Goal: Task Accomplishment & Management: Use online tool/utility

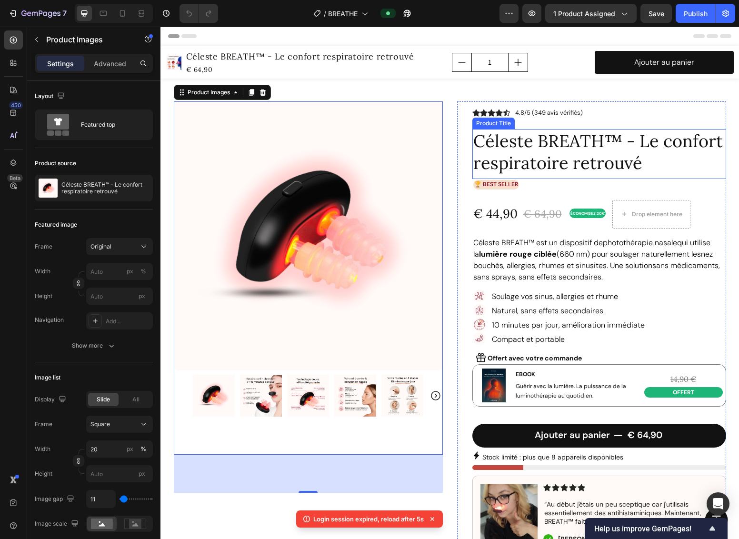
click at [566, 156] on h1 "Céleste BREATH™ - Le confort respiratoire retrouvé" at bounding box center [599, 152] width 254 height 47
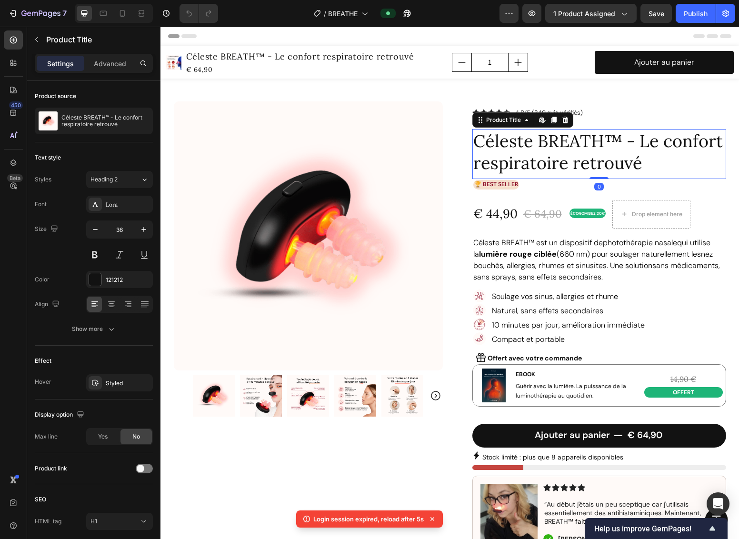
click at [566, 141] on h1 "Céleste BREATH™ - Le confort respiratoire retrouvé" at bounding box center [599, 152] width 254 height 47
click at [566, 142] on h1 "Céleste BREATH™ - Le confort respiratoire retrouvé" at bounding box center [599, 152] width 254 height 47
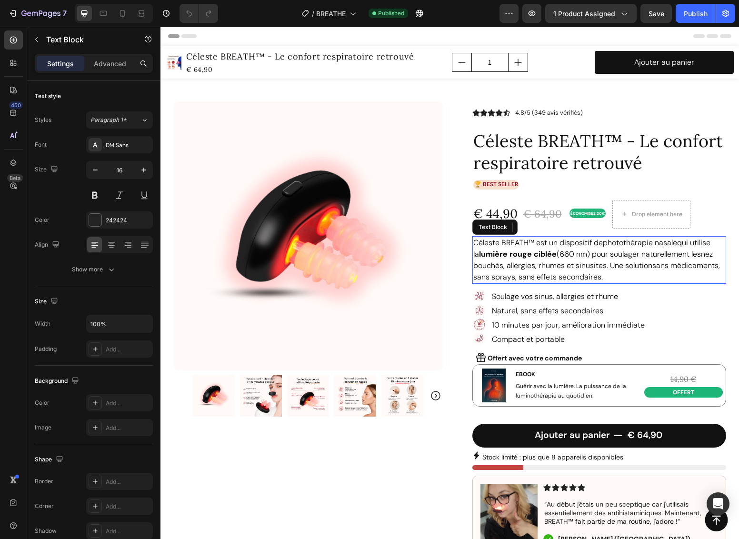
click at [569, 260] on span "nez bouchés, allergies, rhumes et sinusites" at bounding box center [592, 259] width 239 height 21
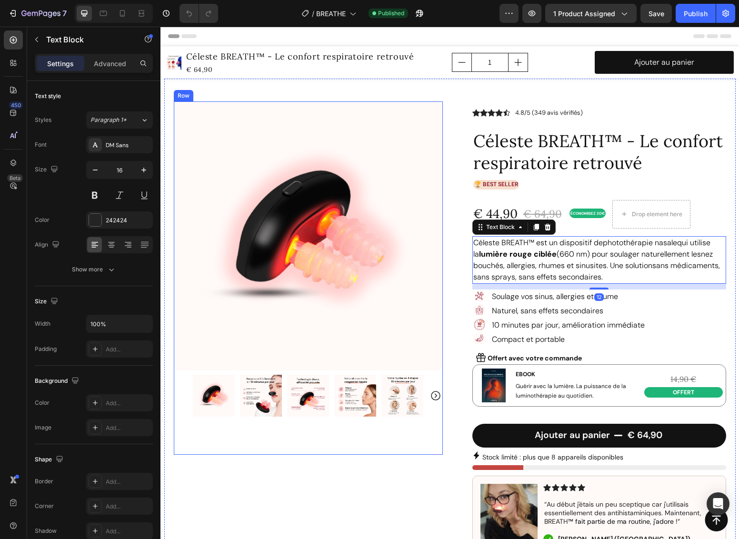
click at [396, 447] on div "Product Images" at bounding box center [308, 277] width 269 height 353
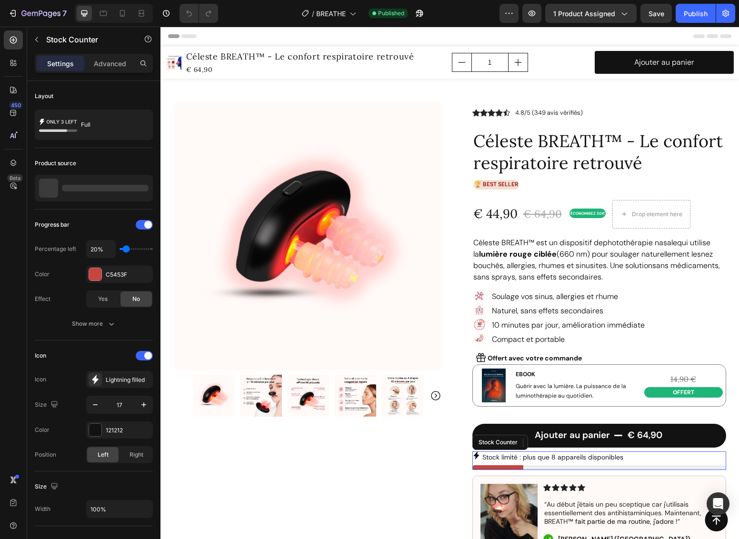
click at [533, 457] on p "Stock limité : plus que 8 appareils disponibles" at bounding box center [552, 457] width 141 height 9
click at [532, 473] on div "12" at bounding box center [599, 473] width 254 height 6
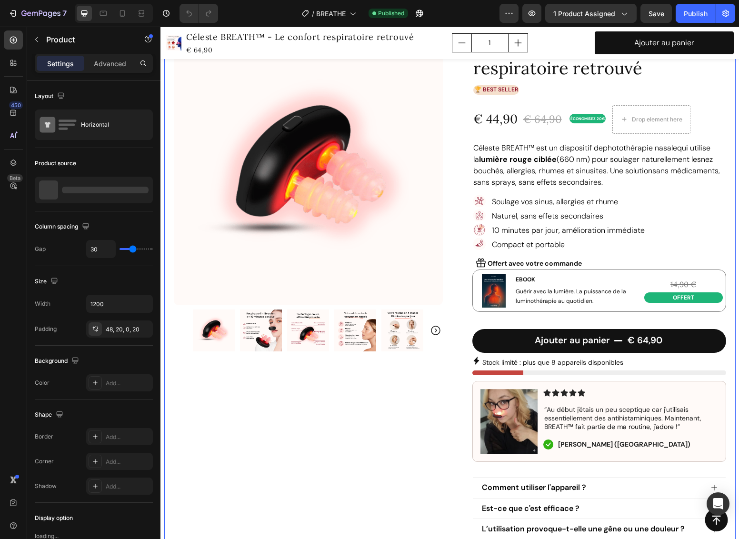
click at [421, 445] on div "Product Images Row" at bounding box center [308, 351] width 269 height 688
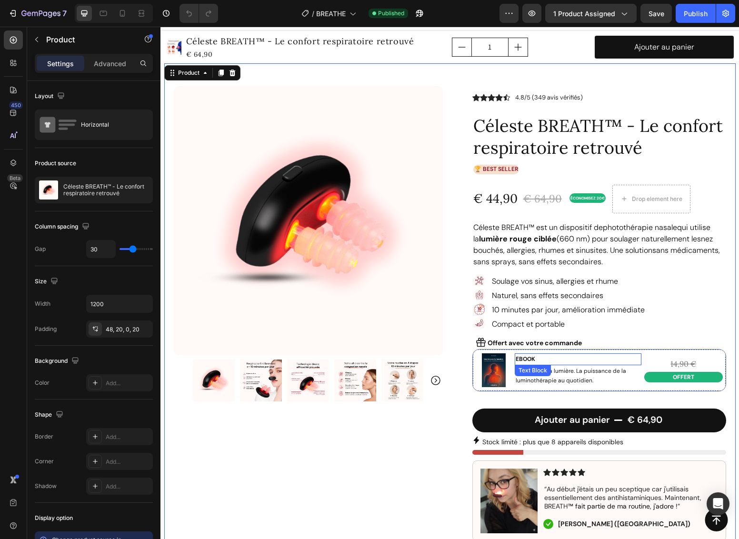
scroll to position [69, 0]
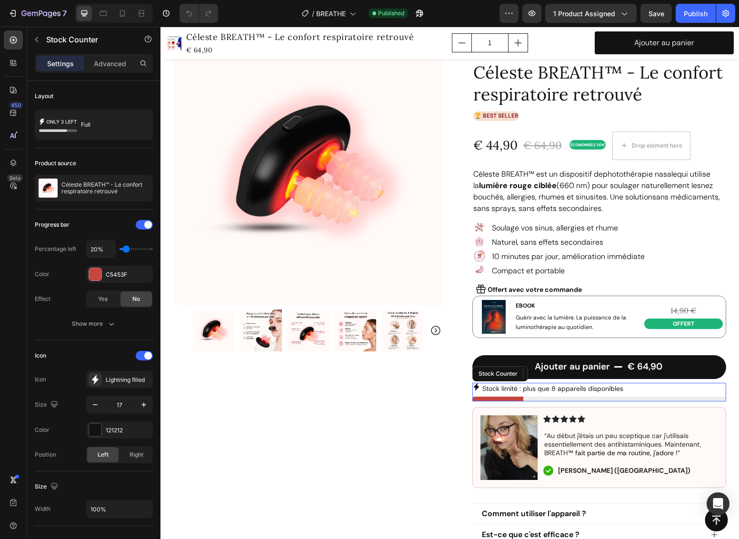
click at [539, 387] on p "Stock limité : plus que 8 appareils disponibles" at bounding box center [552, 388] width 141 height 9
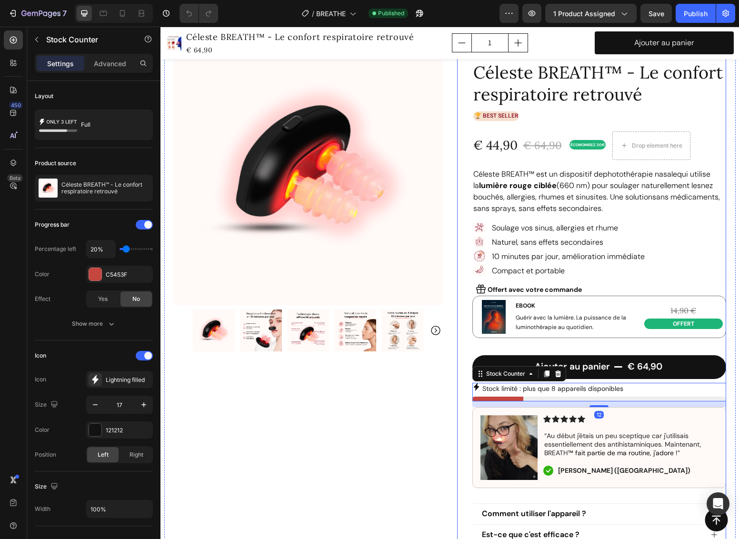
click at [550, 349] on div "Ajouter au panier € 64,90 Add to Cart" at bounding box center [599, 363] width 254 height 39
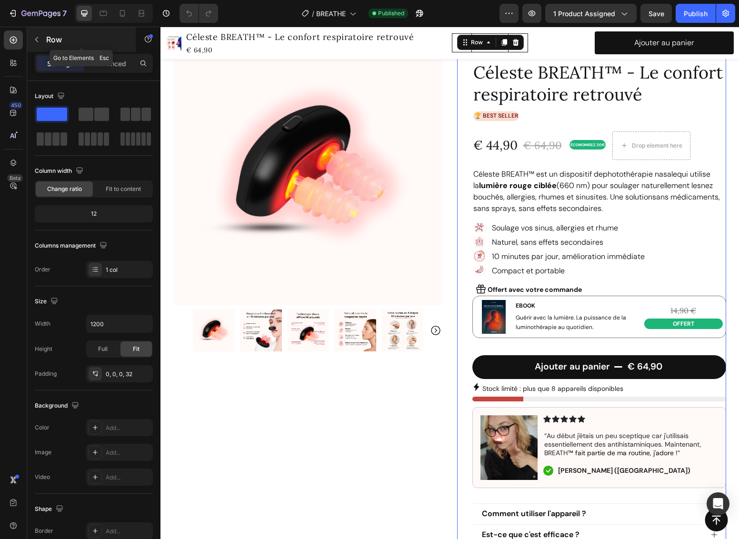
click at [36, 40] on icon "button" at bounding box center [37, 40] width 8 height 8
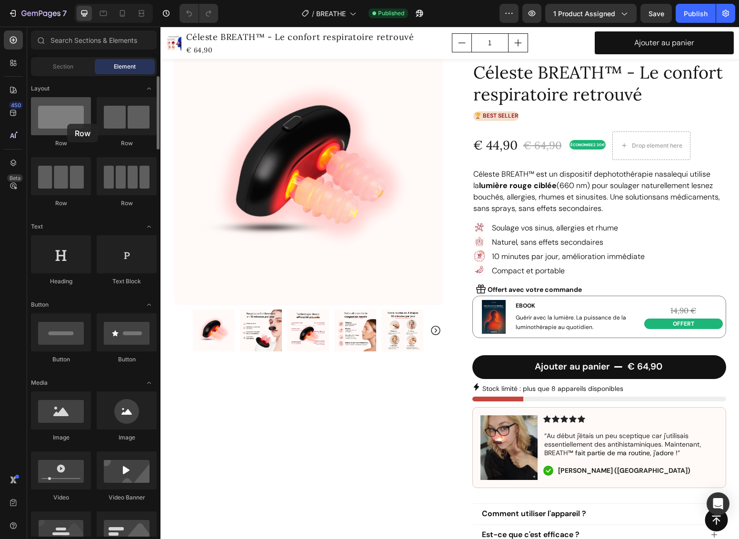
click at [67, 124] on div at bounding box center [61, 116] width 60 height 38
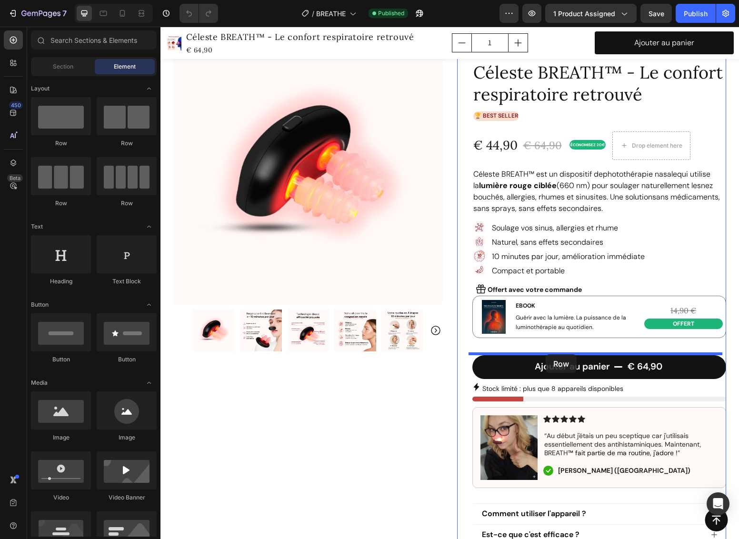
drag, startPoint x: 284, startPoint y: 148, endPoint x: 546, endPoint y: 354, distance: 332.8
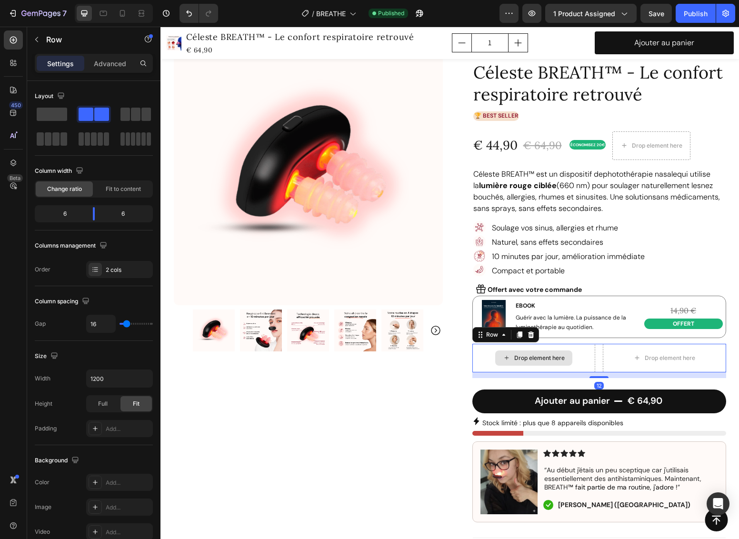
click at [534, 355] on div "Drop element here" at bounding box center [539, 358] width 50 height 8
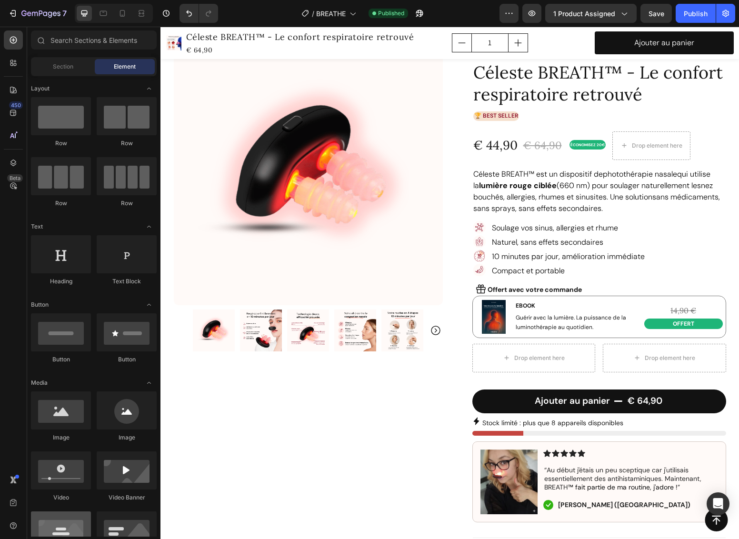
scroll to position [190, 0]
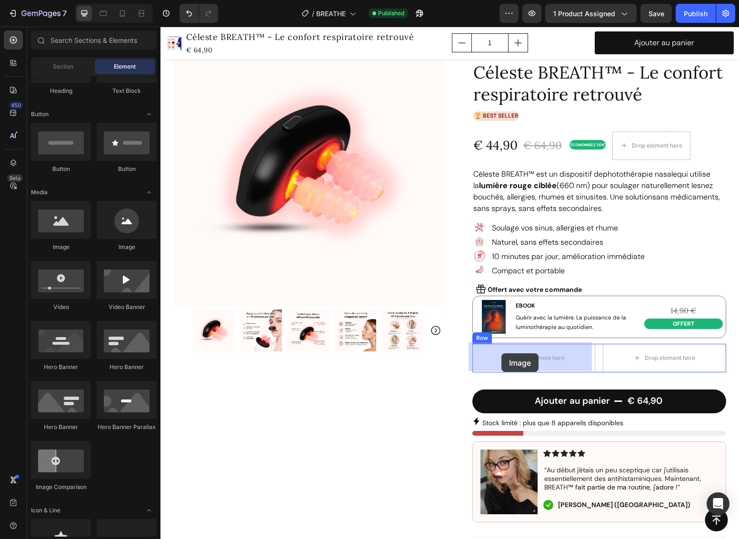
drag, startPoint x: 224, startPoint y: 253, endPoint x: 501, endPoint y: 353, distance: 294.5
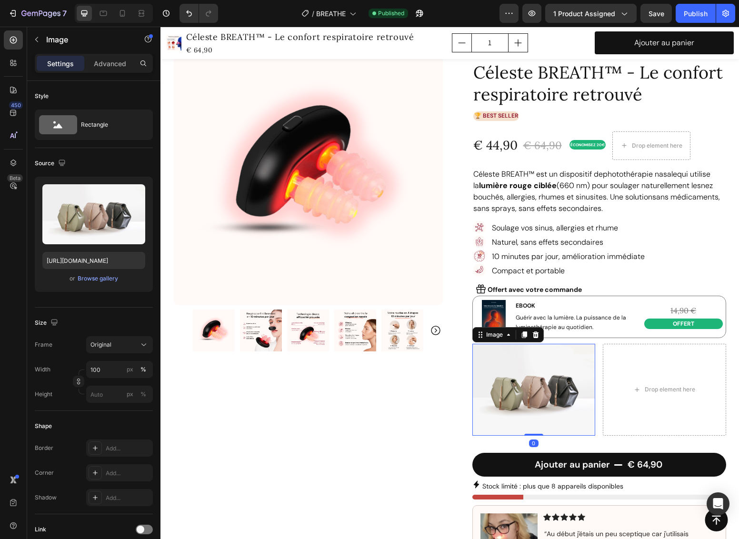
click at [534, 377] on img at bounding box center [533, 390] width 123 height 92
click at [89, 278] on div "Browse gallery" at bounding box center [98, 278] width 40 height 9
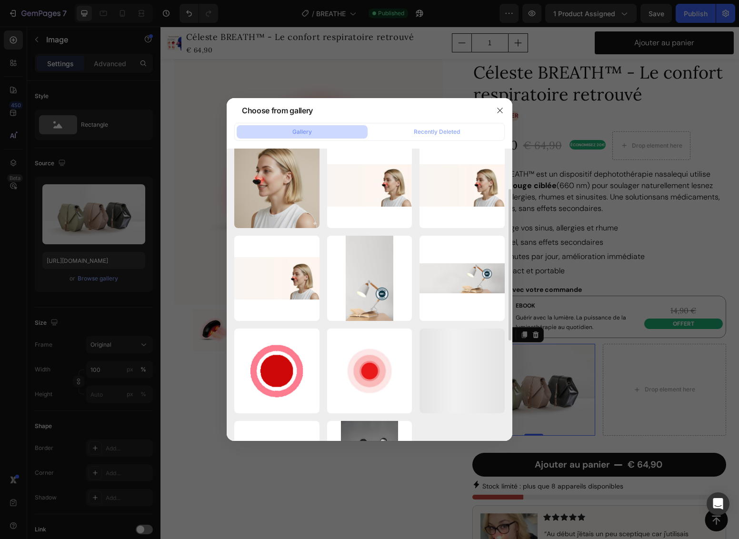
scroll to position [265, 0]
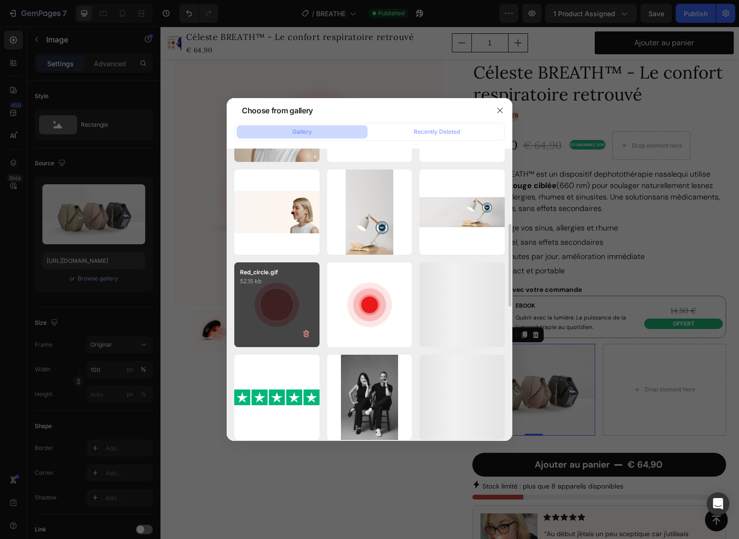
click at [298, 298] on div "Red_circle.gif 52.15 kb" at bounding box center [276, 304] width 85 height 85
type input "https://cdn.shopify.com/s/files/1/0683/8262/1831/files/gempages_583461901552321…"
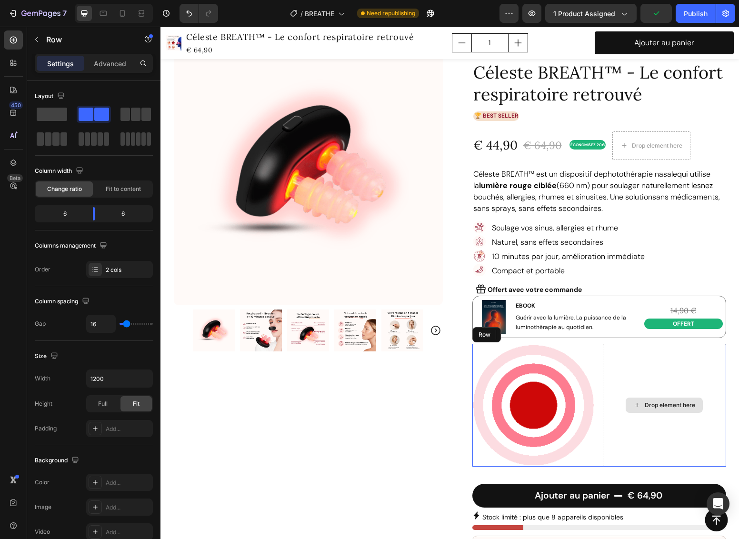
click at [667, 417] on div "Drop element here" at bounding box center [664, 405] width 123 height 123
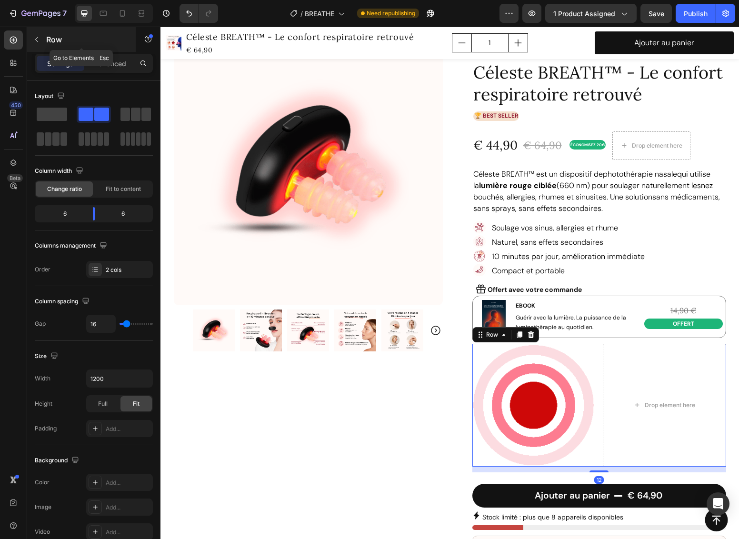
click at [46, 41] on div "Row" at bounding box center [81, 39] width 109 height 25
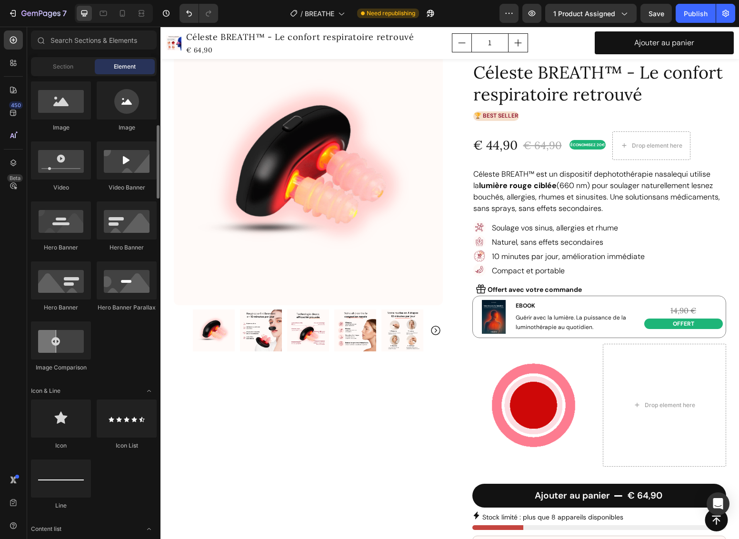
scroll to position [0, 0]
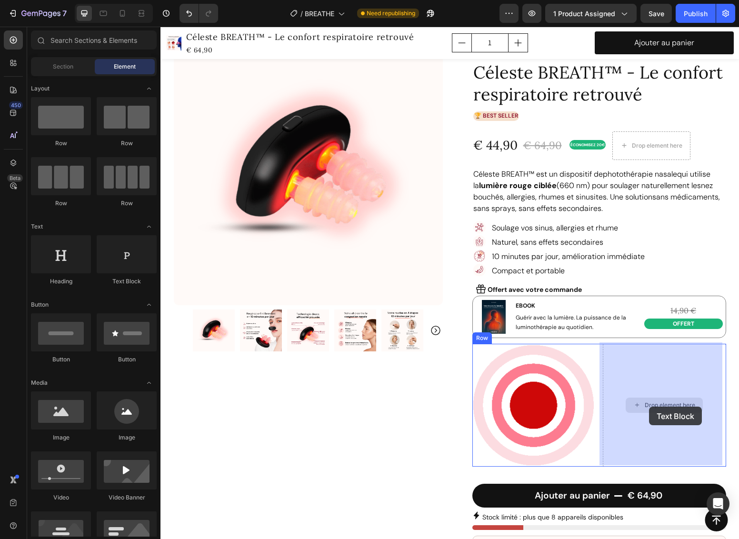
drag, startPoint x: 274, startPoint y: 284, endPoint x: 649, endPoint y: 407, distance: 394.3
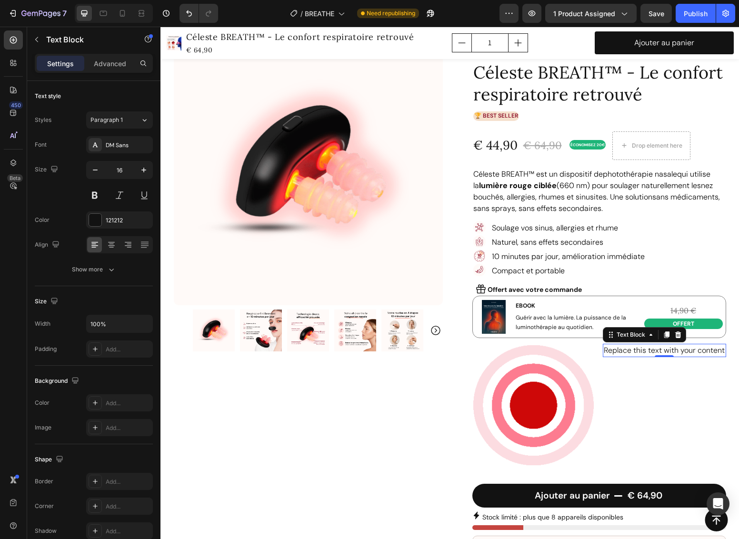
click at [612, 352] on p "Replace this text with your content" at bounding box center [664, 350] width 121 height 11
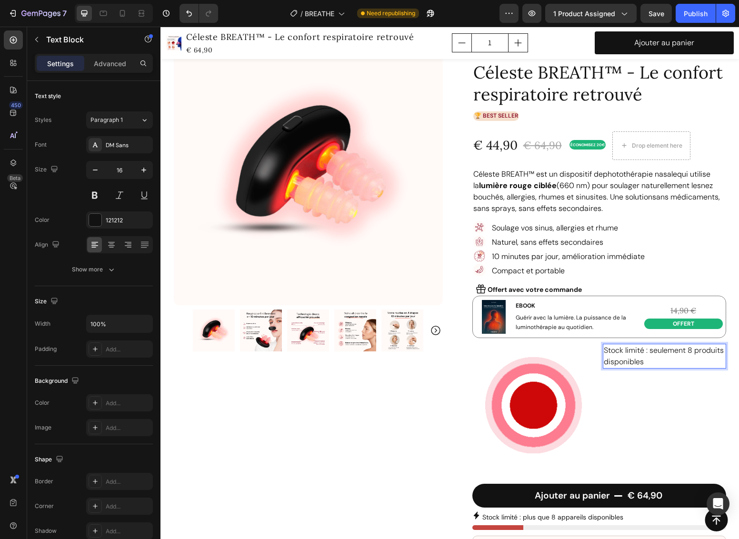
click at [702, 348] on p "Stock limité : seulement 8 produits disponibles" at bounding box center [664, 356] width 121 height 23
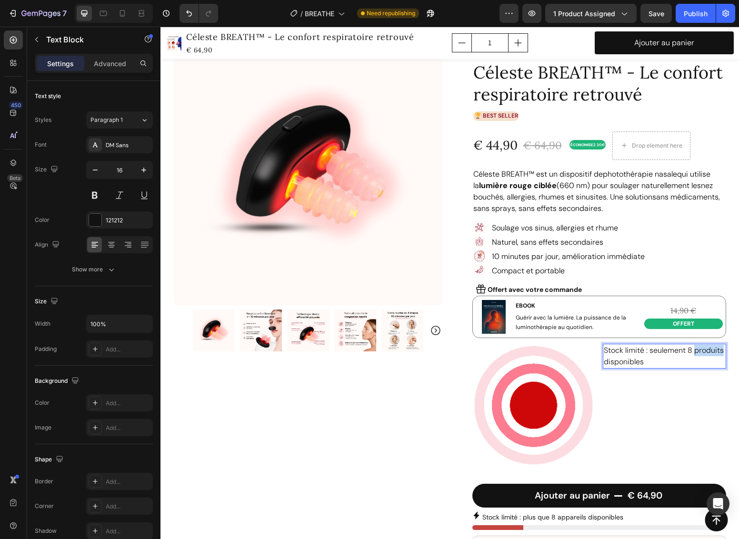
click at [702, 348] on p "Stock limité : seulement 8 produits disponibles" at bounding box center [664, 356] width 121 height 23
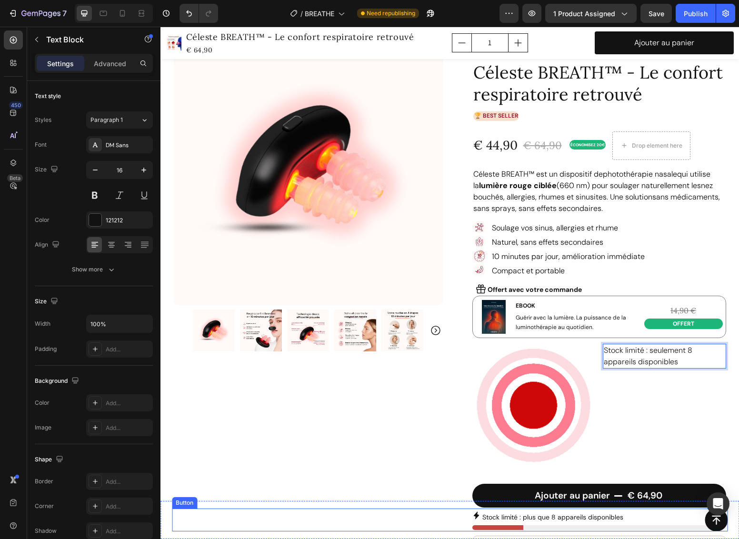
click at [567, 518] on div "Button" at bounding box center [450, 519] width 556 height 23
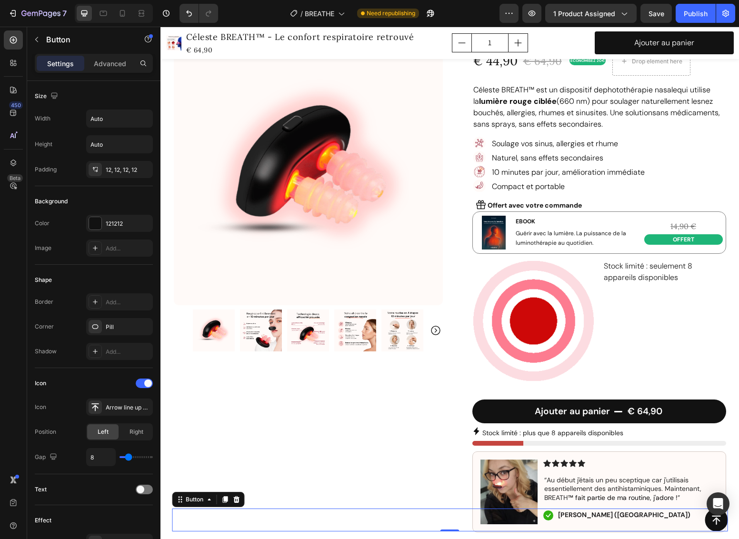
scroll to position [240, 0]
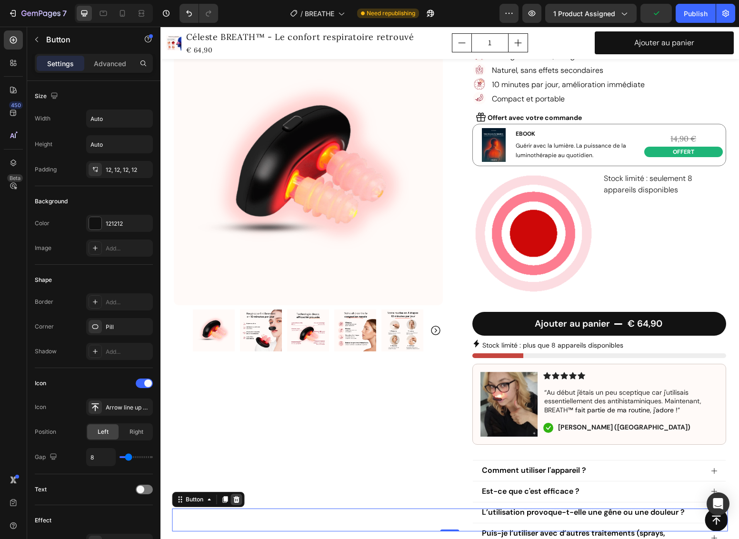
click at [238, 501] on icon at bounding box center [236, 499] width 6 height 7
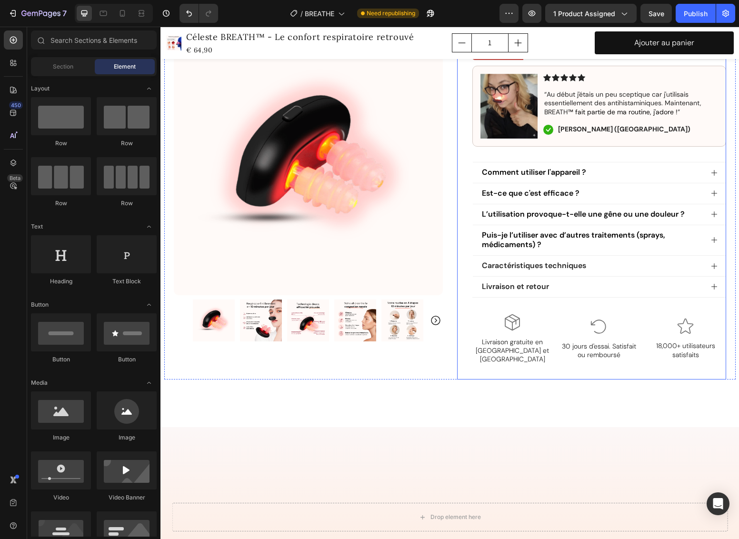
scroll to position [228, 0]
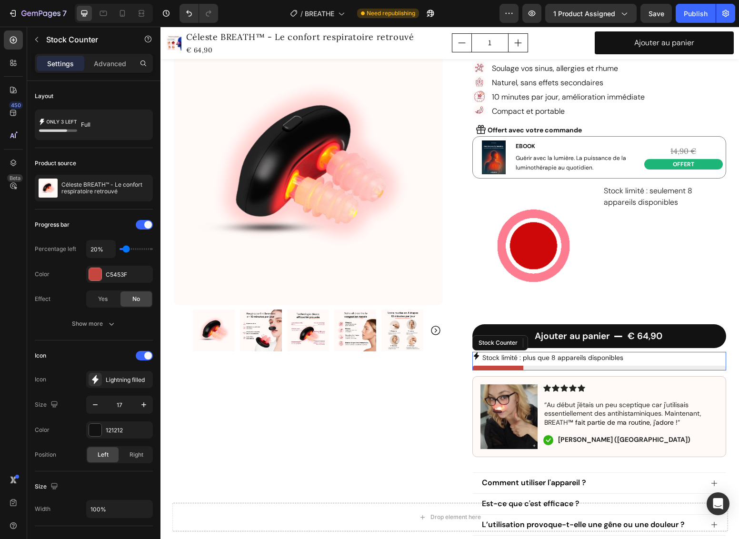
click at [596, 356] on p "Stock limité : plus que 8 appareils disponibles" at bounding box center [552, 357] width 141 height 9
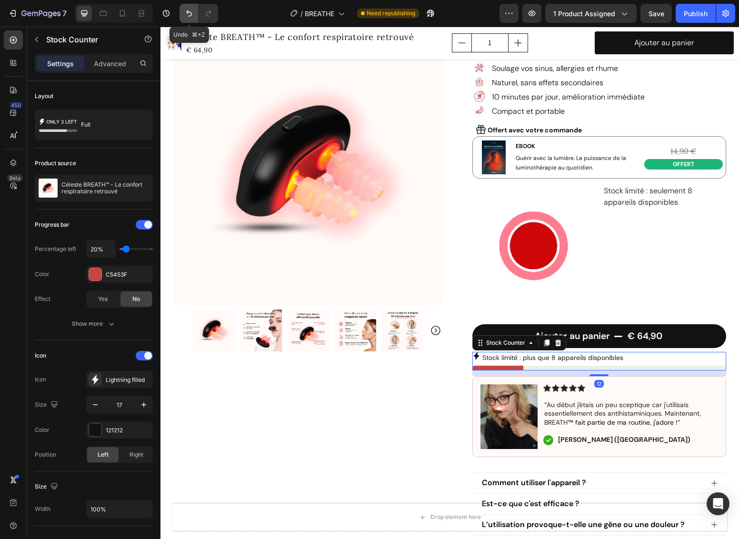
click at [187, 11] on icon "Undo/Redo" at bounding box center [189, 14] width 10 height 10
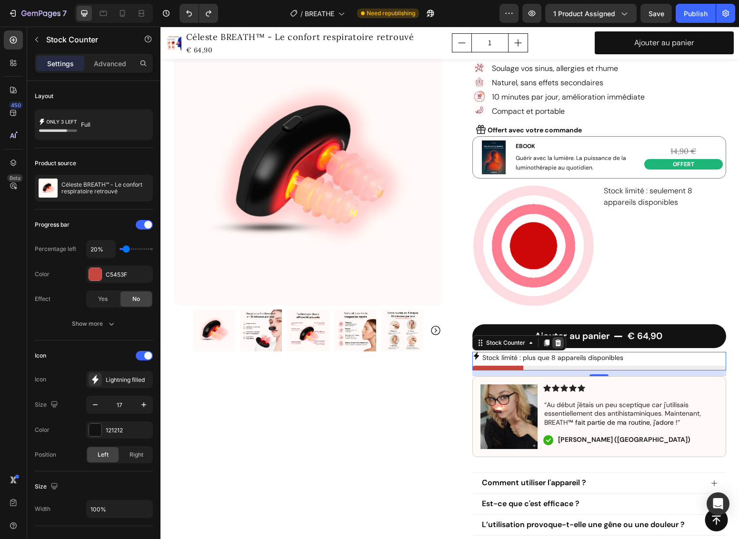
click at [556, 341] on icon at bounding box center [558, 342] width 6 height 7
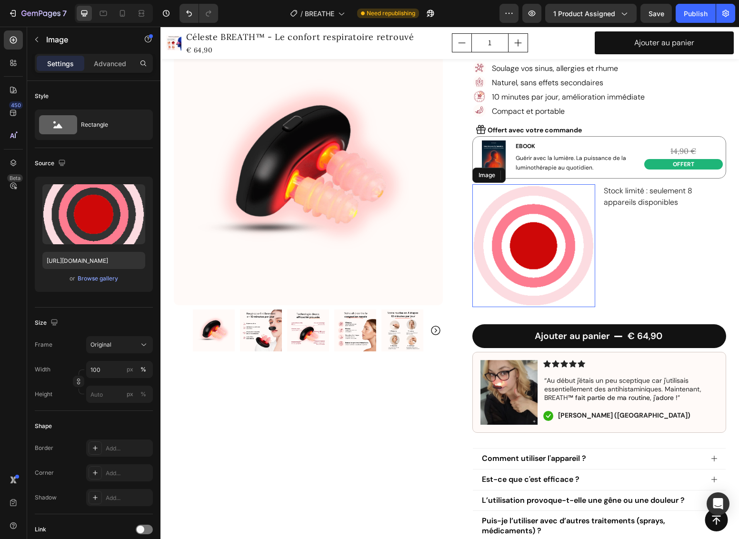
click at [529, 246] on img at bounding box center [533, 245] width 123 height 123
click at [132, 370] on div "px" at bounding box center [130, 369] width 7 height 9
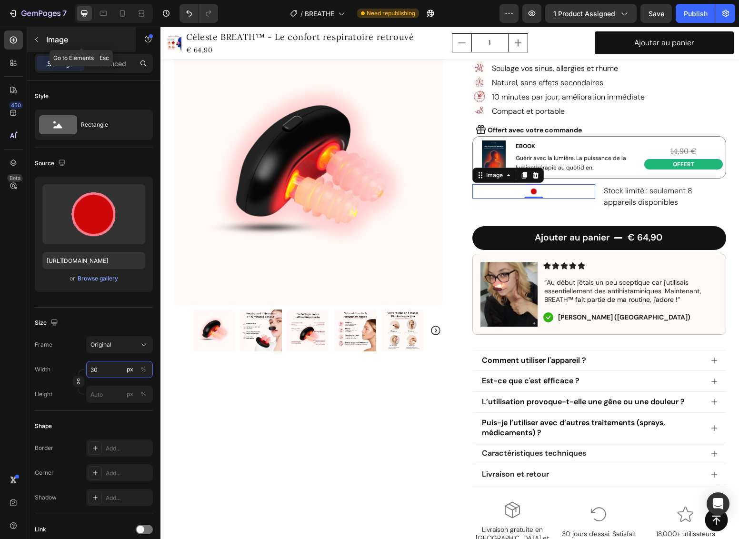
type input "30"
click at [55, 40] on p "Image" at bounding box center [86, 39] width 81 height 11
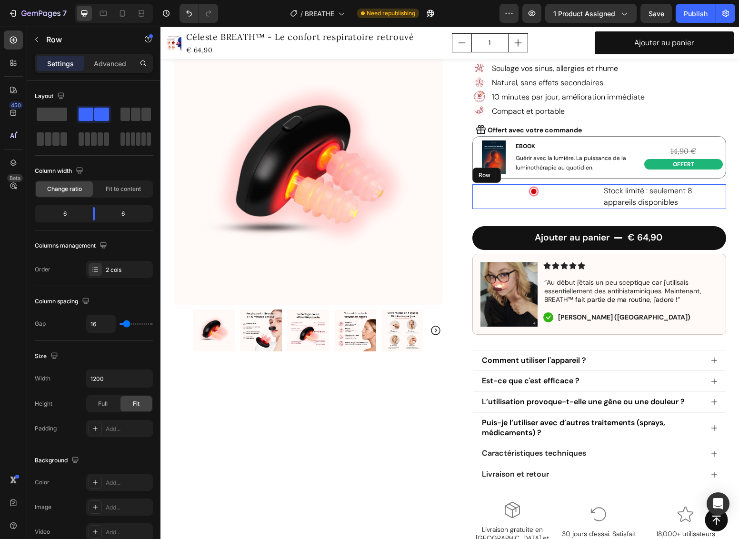
click at [593, 190] on div "Image Stock limité : seulement 8 appareils disponibles Text Block Row" at bounding box center [599, 196] width 254 height 25
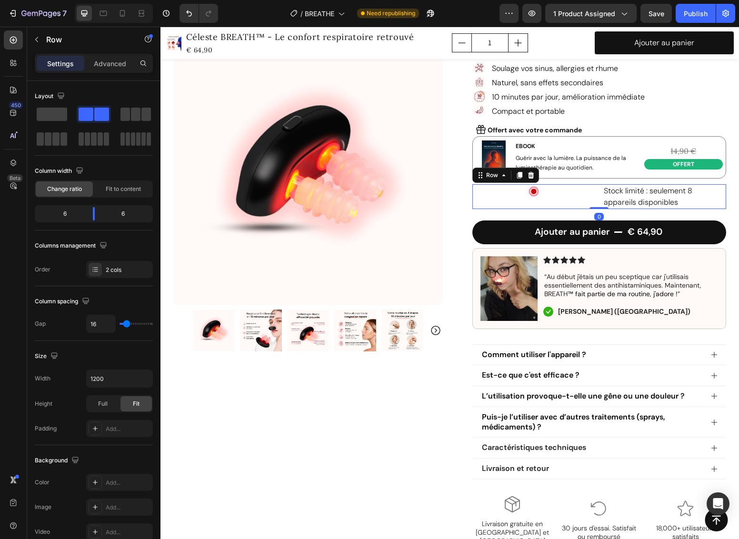
drag, startPoint x: 601, startPoint y: 212, endPoint x: 600, endPoint y: 202, distance: 10.0
click at [600, 202] on div "Image Stock limité : seulement 8 appareils disponibles Text Block Row 0" at bounding box center [599, 196] width 254 height 25
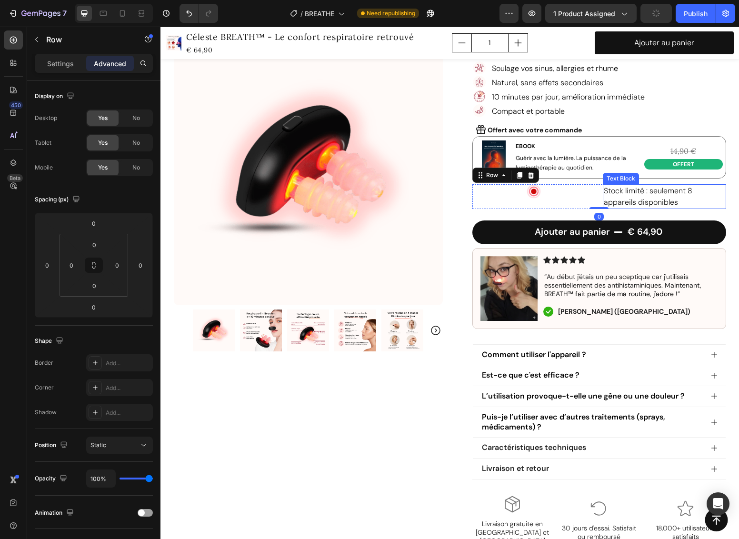
click at [628, 195] on p "Stock limité : seulement 8 appareils disponibles" at bounding box center [664, 196] width 121 height 23
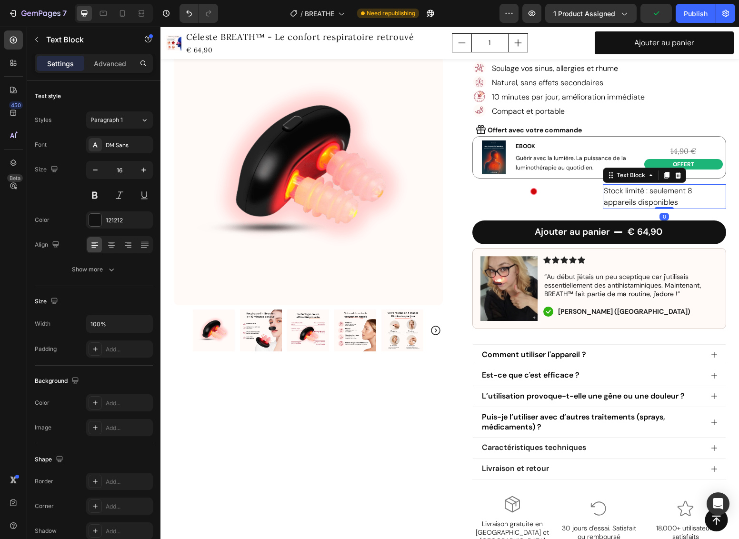
drag, startPoint x: 661, startPoint y: 206, endPoint x: 661, endPoint y: 196, distance: 9.5
click at [661, 196] on div "Stock limité : seulement 8 appareils disponibles Text Block 0" at bounding box center [664, 196] width 123 height 25
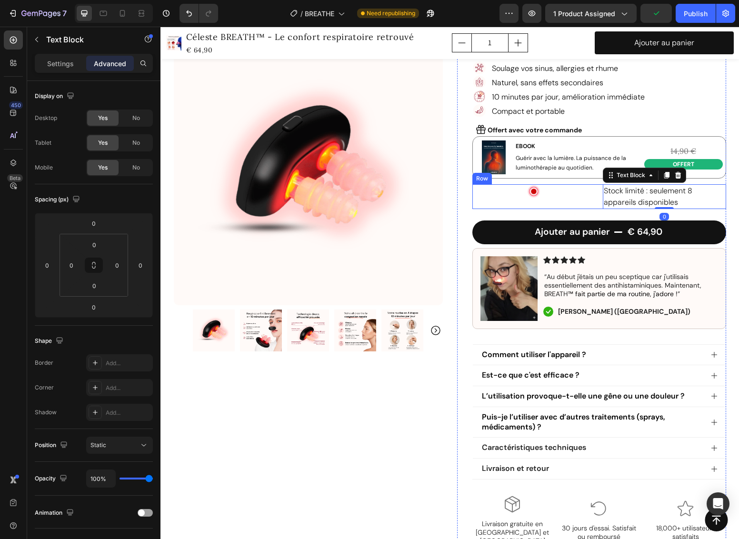
click at [592, 197] on div "Image Stock limité : seulement 8 appareils disponibles Text Block 0 Row" at bounding box center [599, 196] width 254 height 25
click at [60, 61] on p "Settings" at bounding box center [60, 64] width 27 height 10
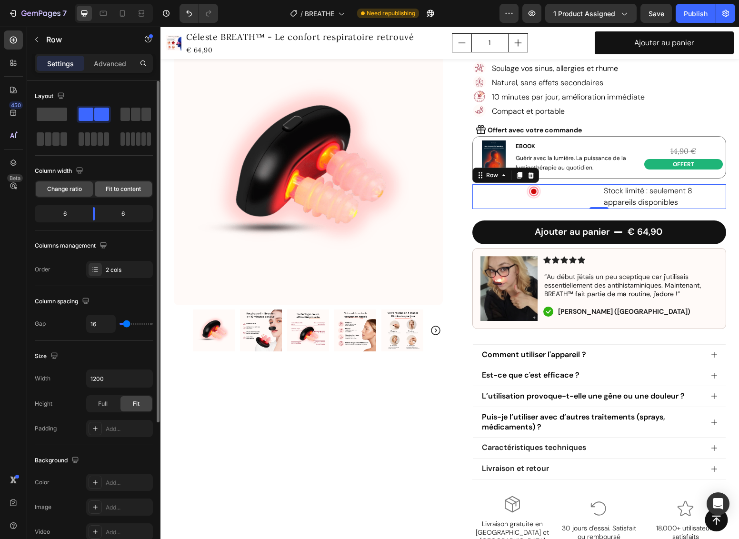
click at [115, 190] on span "Fit to content" at bounding box center [123, 189] width 35 height 9
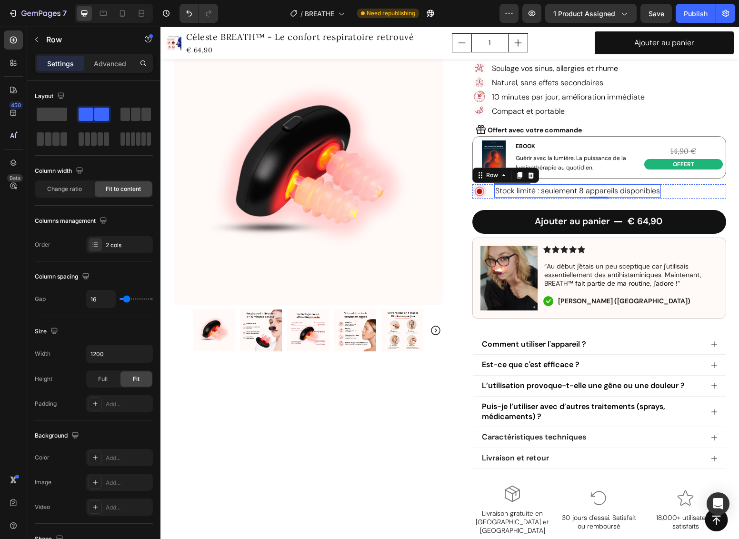
click at [578, 186] on p "Stock limité : seulement 8 appareils disponibles" at bounding box center [577, 190] width 165 height 11
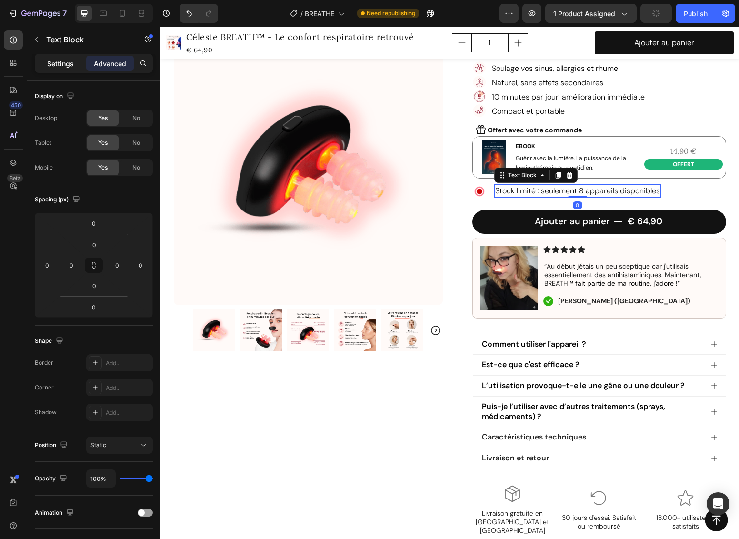
click at [60, 65] on p "Settings" at bounding box center [60, 64] width 27 height 10
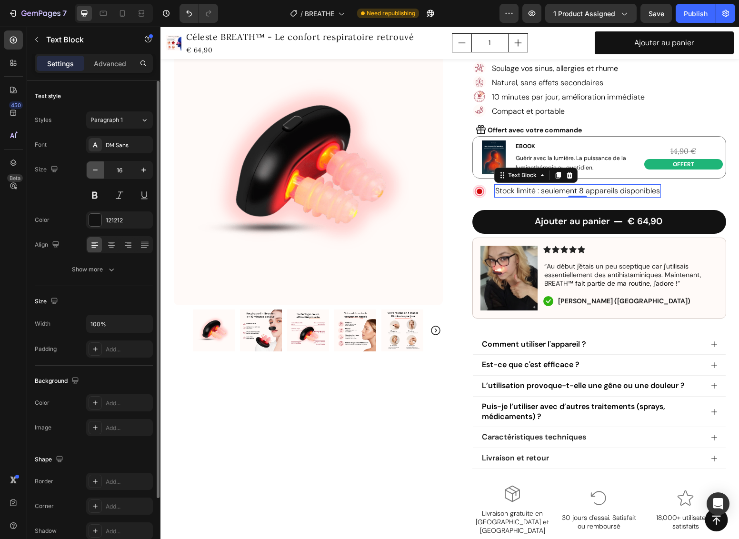
click at [98, 172] on icon "button" at bounding box center [95, 170] width 10 height 10
click at [98, 171] on icon "button" at bounding box center [95, 170] width 10 height 10
click at [97, 171] on icon "button" at bounding box center [95, 170] width 10 height 10
type input "12"
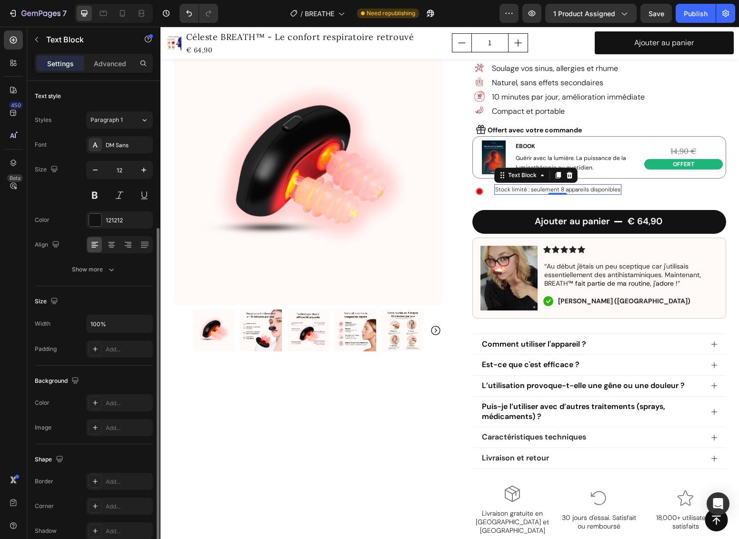
scroll to position [79, 0]
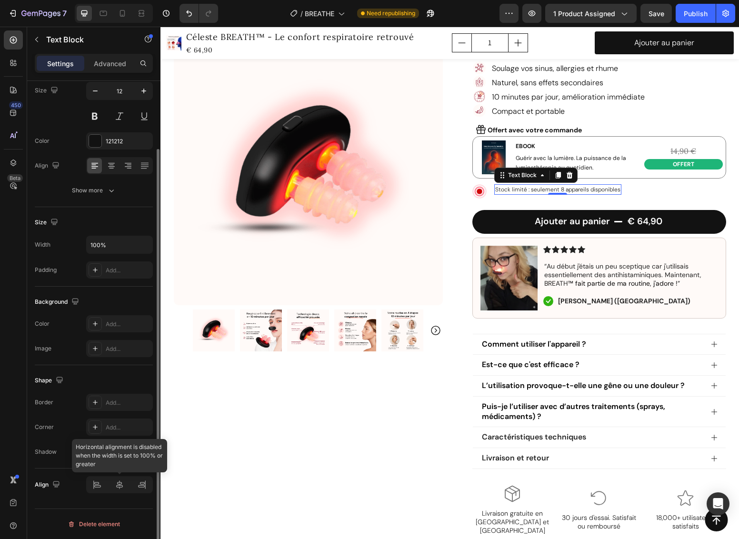
click at [119, 485] on div at bounding box center [119, 484] width 67 height 17
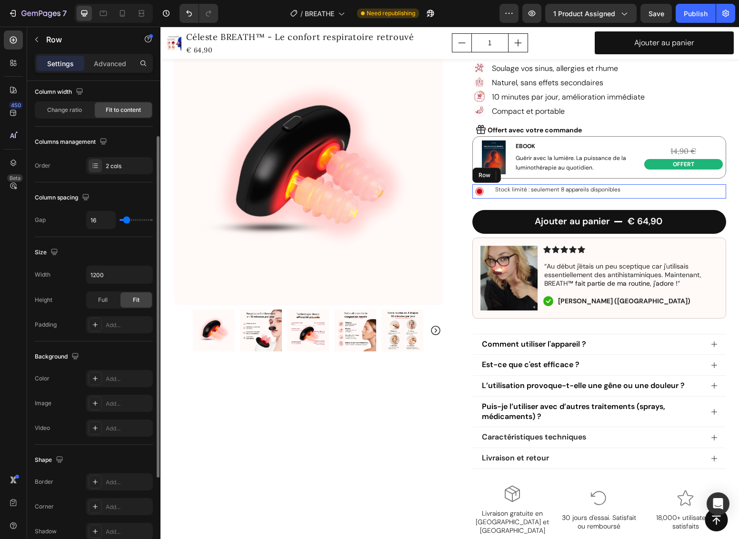
click at [646, 189] on div "Image Stock limité : seulement 8 appareils disponibles Text Block 0 Row" at bounding box center [599, 191] width 254 height 14
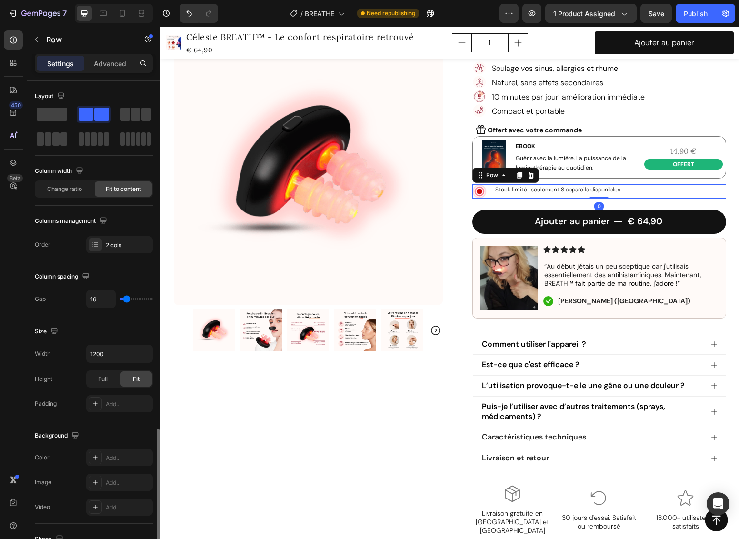
scroll to position [204, 0]
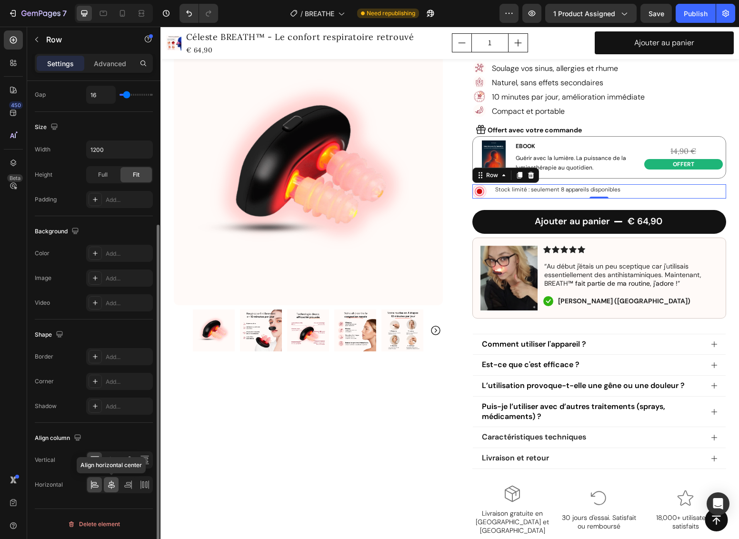
click at [112, 483] on icon at bounding box center [112, 485] width 10 height 10
click at [95, 484] on icon at bounding box center [94, 483] width 5 height 2
click at [111, 461] on icon at bounding box center [112, 460] width 10 height 10
click at [476, 190] on img at bounding box center [479, 191] width 14 height 14
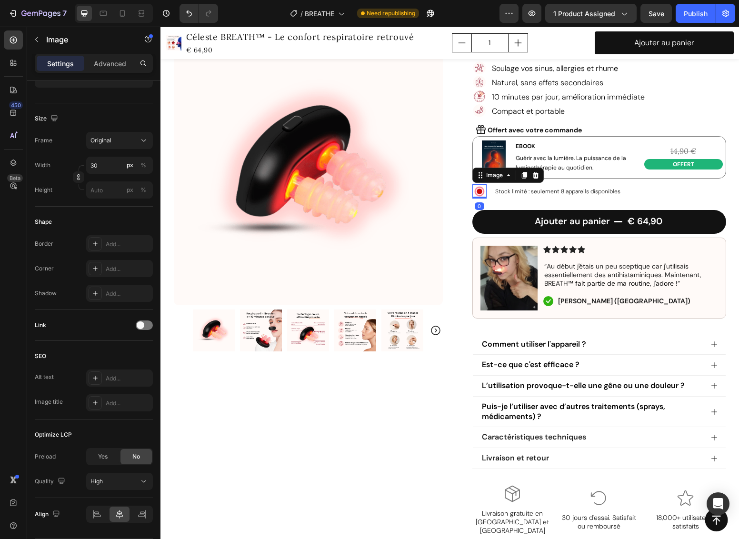
scroll to position [0, 0]
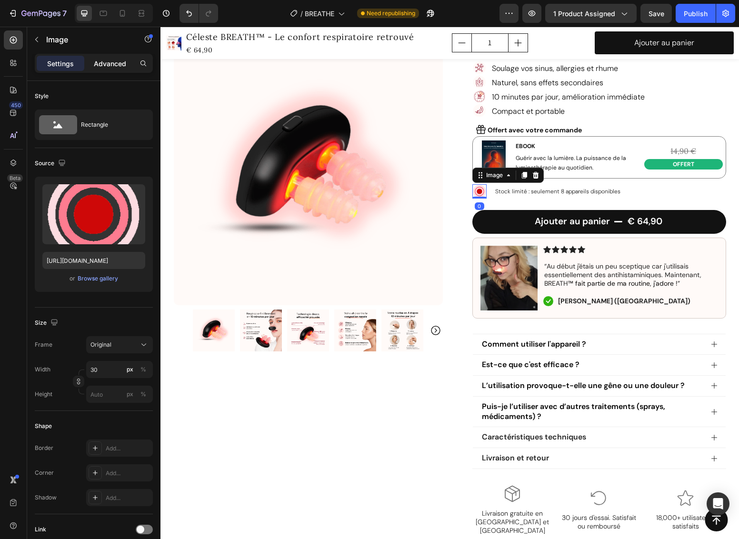
click at [118, 67] on p "Advanced" at bounding box center [110, 64] width 32 height 10
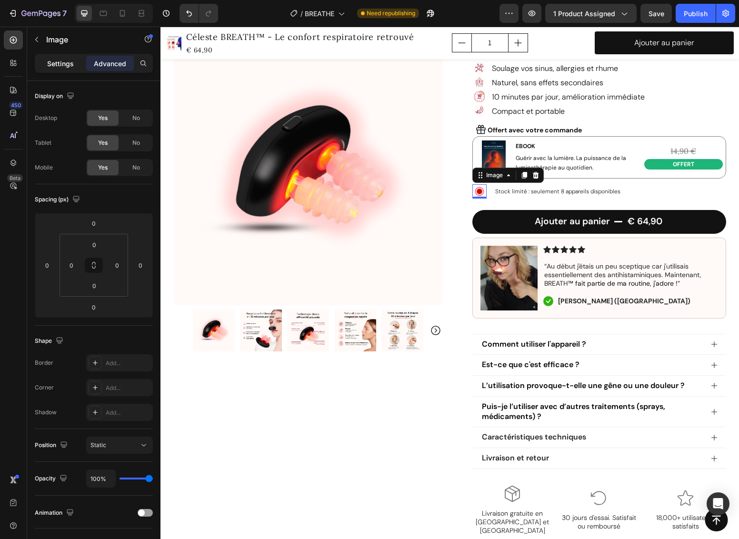
click at [55, 61] on p "Settings" at bounding box center [60, 64] width 27 height 10
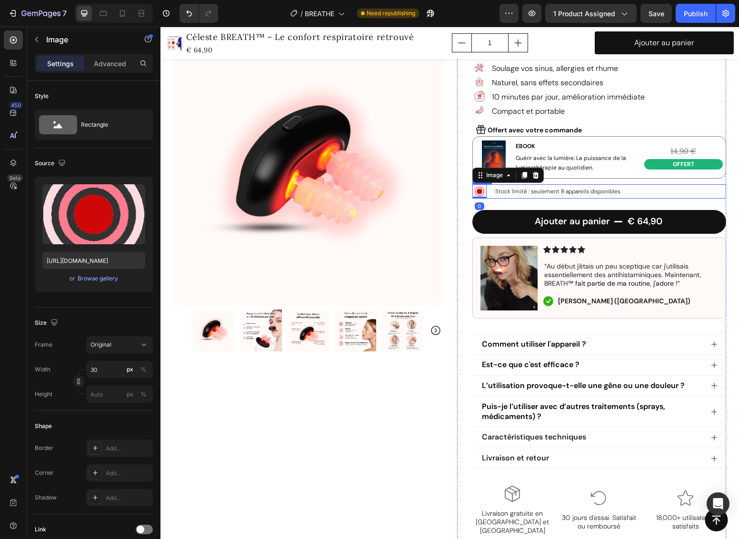
click at [660, 191] on div "Image 0 Stock limité : seulement 8 appareils disponibles Text Block Row" at bounding box center [599, 191] width 254 height 14
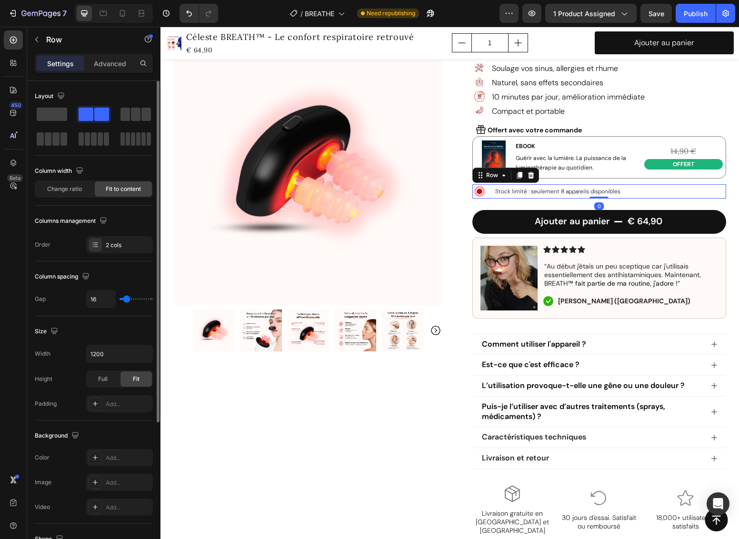
type input "22"
type input "20"
type input "16"
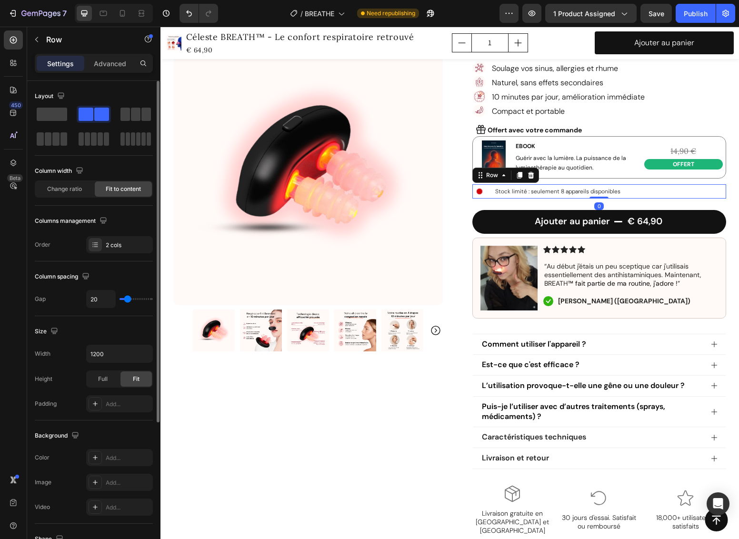
type input "16"
type input "1"
type input "0"
drag, startPoint x: 127, startPoint y: 298, endPoint x: 112, endPoint y: 298, distance: 14.8
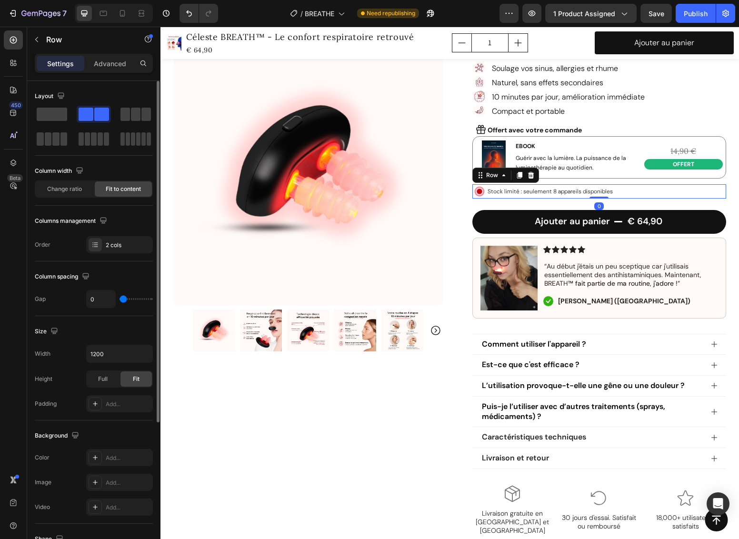
type input "0"
click at [112, 298] on div "0" at bounding box center [119, 299] width 67 height 18
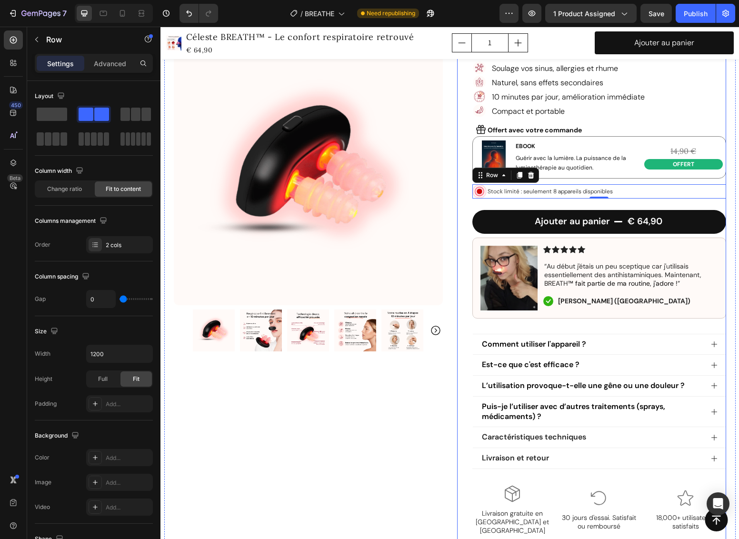
click at [618, 204] on div "Ajouter au panier € 64,90 Add to Cart" at bounding box center [599, 218] width 254 height 39
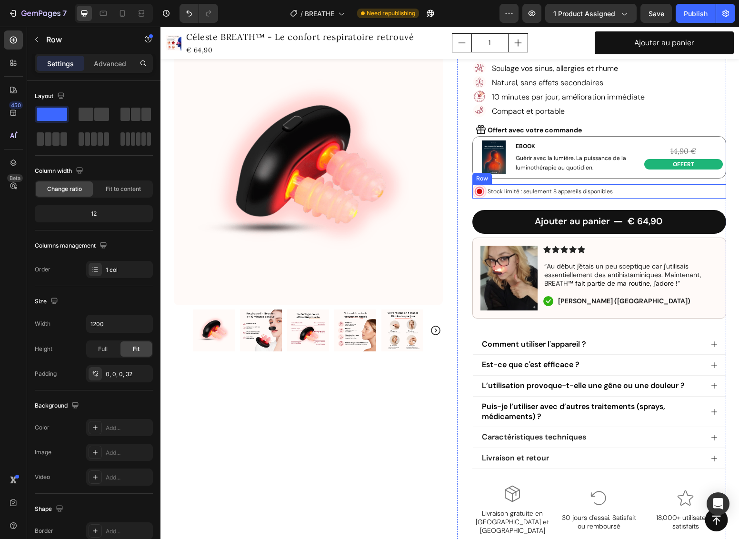
click at [624, 190] on div "Image Stock limité : seulement 8 appareils disponibles Text Block Row" at bounding box center [599, 191] width 254 height 14
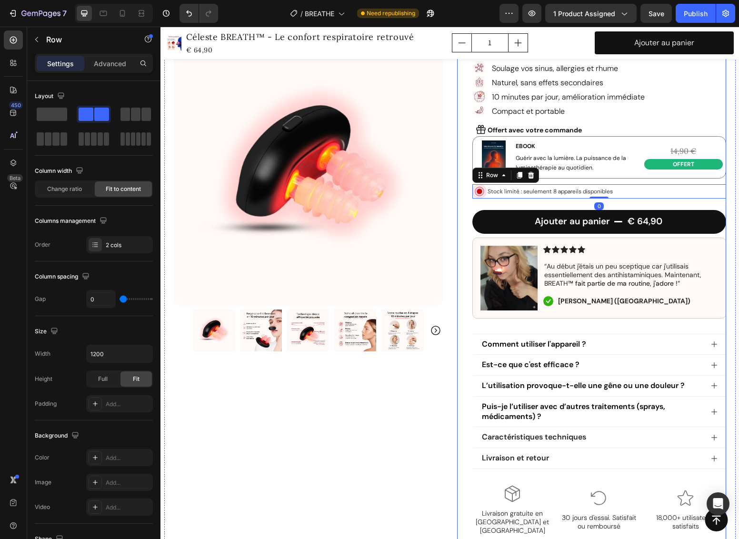
click at [615, 205] on div "Ajouter au panier € 64,90 Add to Cart" at bounding box center [599, 218] width 254 height 39
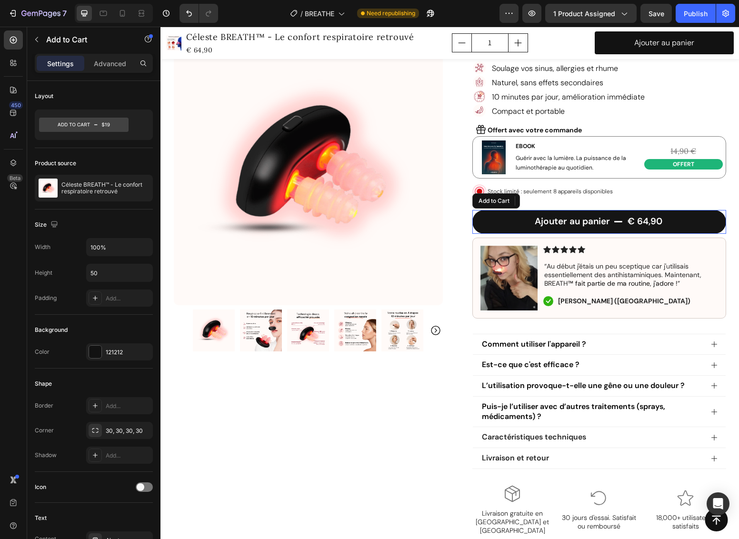
click at [616, 215] on button "Ajouter au panier € 64,90" at bounding box center [599, 222] width 254 height 24
click at [118, 67] on p "Advanced" at bounding box center [110, 64] width 32 height 10
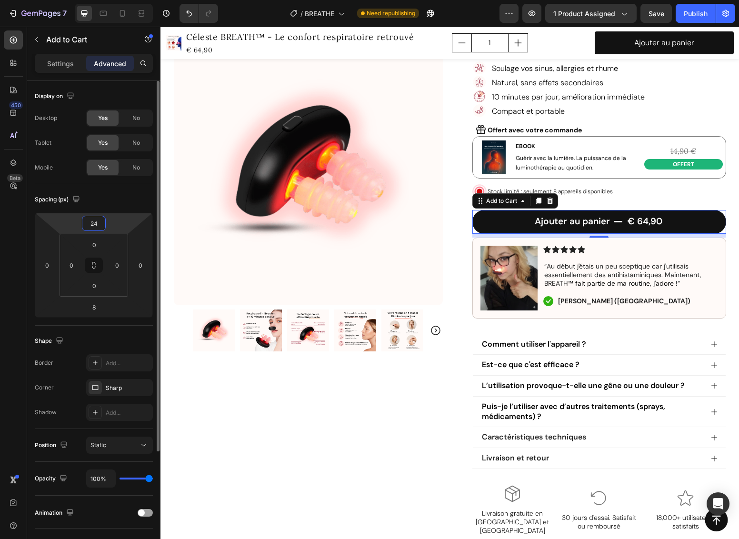
click at [98, 221] on input "24" at bounding box center [93, 223] width 19 height 14
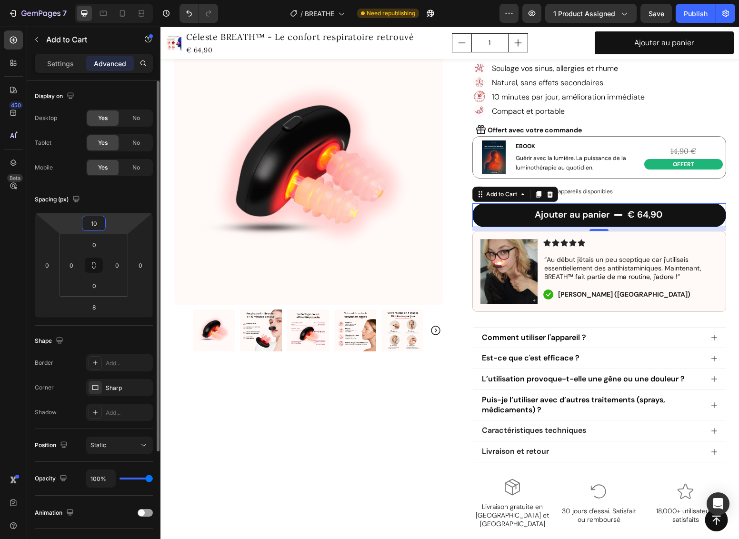
type input "1"
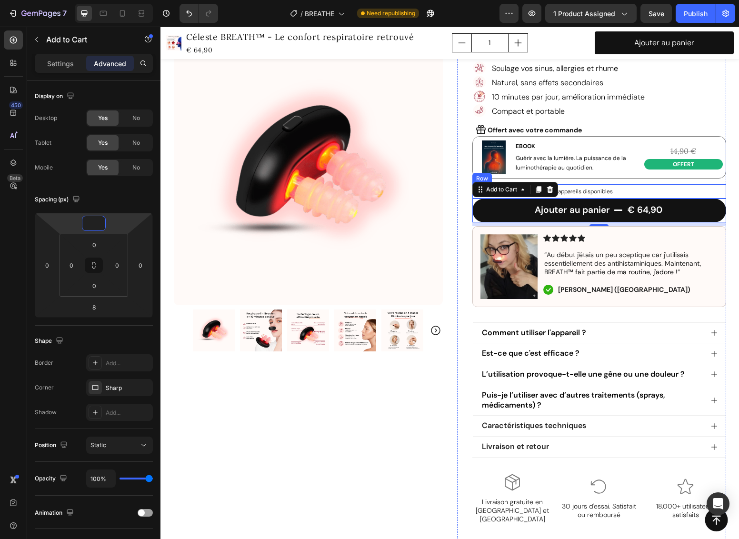
click at [695, 185] on div "Image Stock limité : seulement 8 appareils disponibles Text Block Row" at bounding box center [599, 191] width 254 height 14
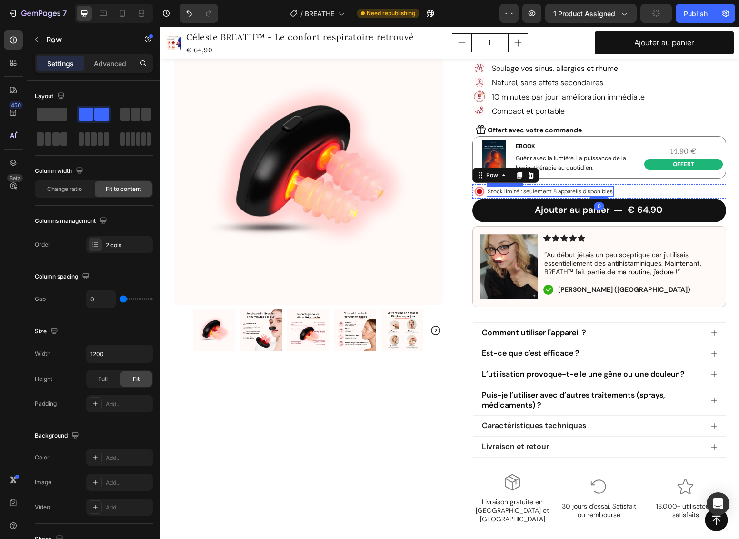
click at [546, 189] on p "Stock limité : seulement 8 appareils disponibles" at bounding box center [549, 191] width 125 height 9
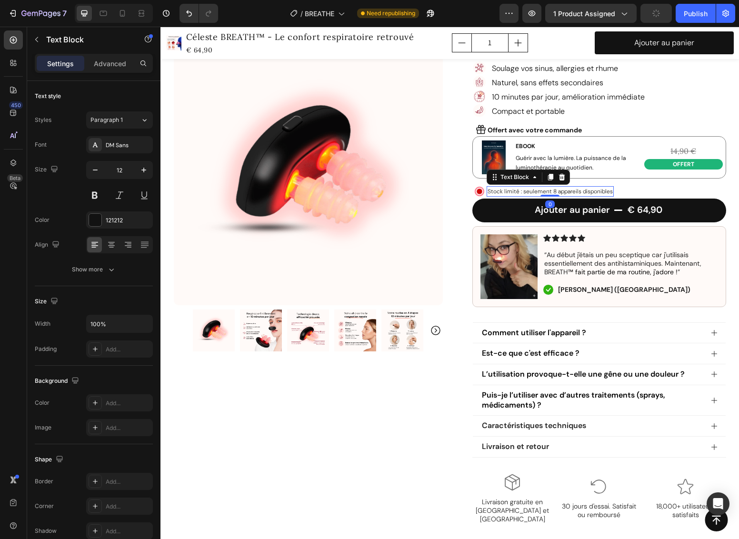
click at [548, 190] on p "Stock limité : seulement 8 appareils disponibles" at bounding box center [549, 191] width 125 height 9
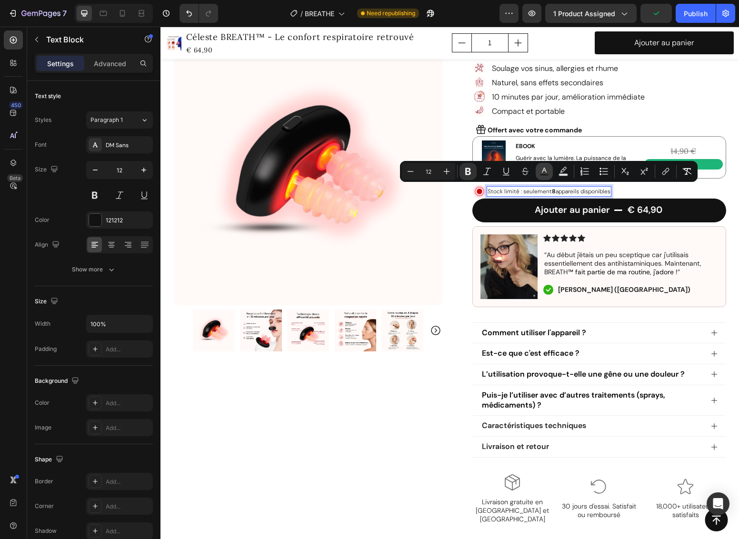
click at [544, 173] on icon "Editor contextual toolbar" at bounding box center [544, 172] width 10 height 10
type input "121212"
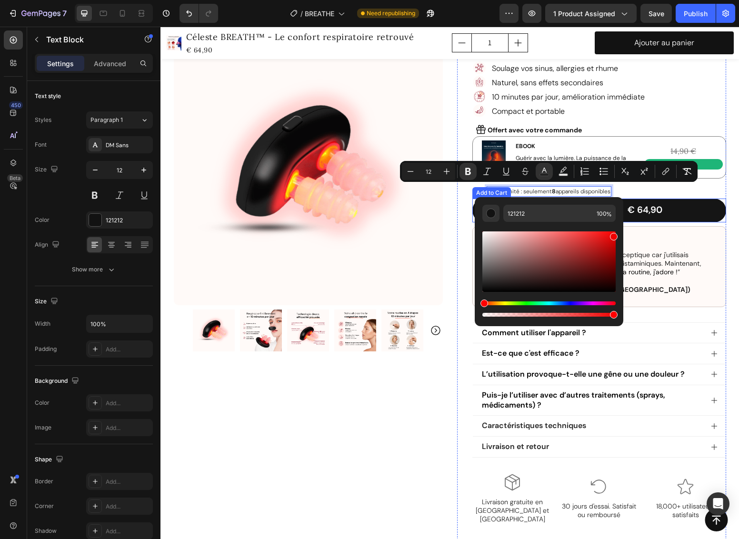
type input "EF0000"
drag, startPoint x: 768, startPoint y: 281, endPoint x: 634, endPoint y: 202, distance: 155.8
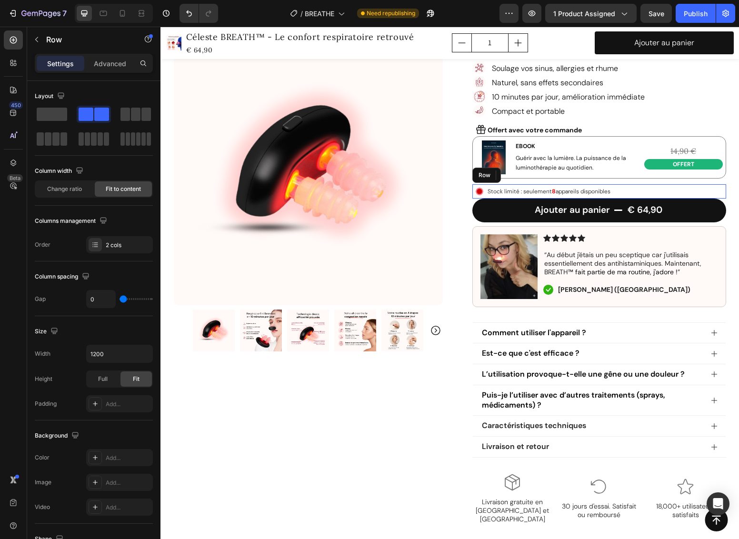
click at [706, 191] on div "Image Stock limité : seulement 8 appareils disponibles Text Block 0 Row" at bounding box center [599, 191] width 254 height 14
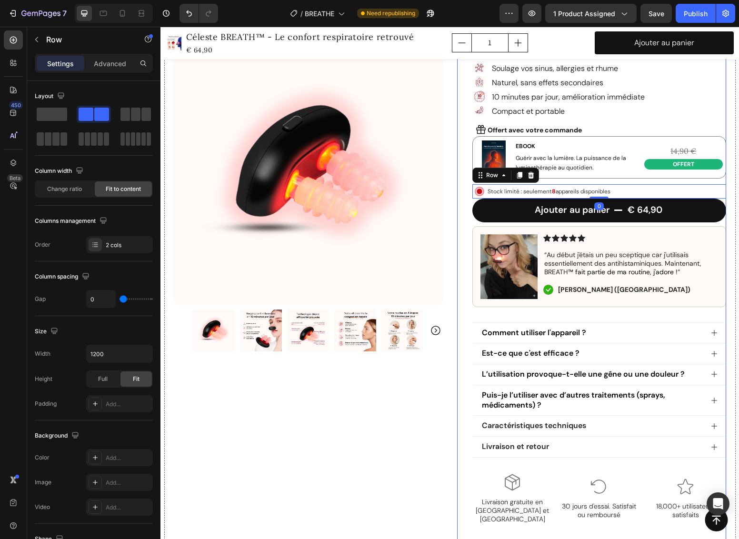
click at [701, 114] on div "Soulage vos sinus, allergies et rhume Naturel, sans effets secondaires 10 minut…" at bounding box center [599, 89] width 254 height 57
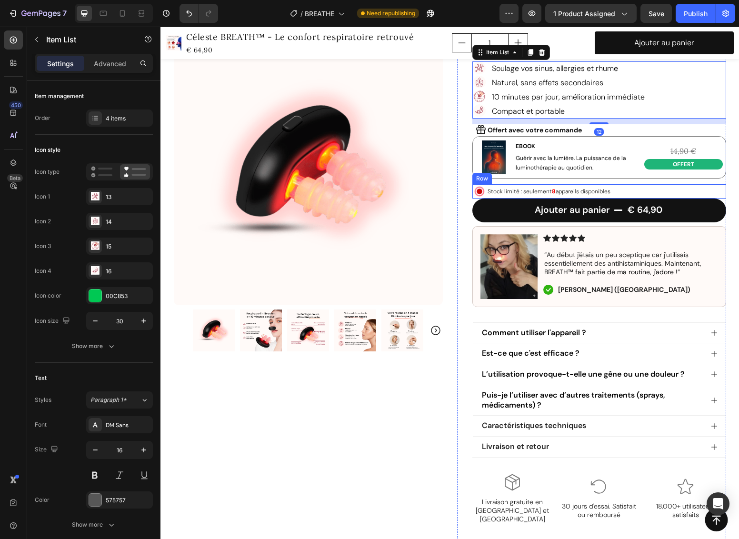
click at [633, 189] on div "Image Stock limité : seulement 8 appareils disponibles Text Block Row" at bounding box center [599, 191] width 254 height 14
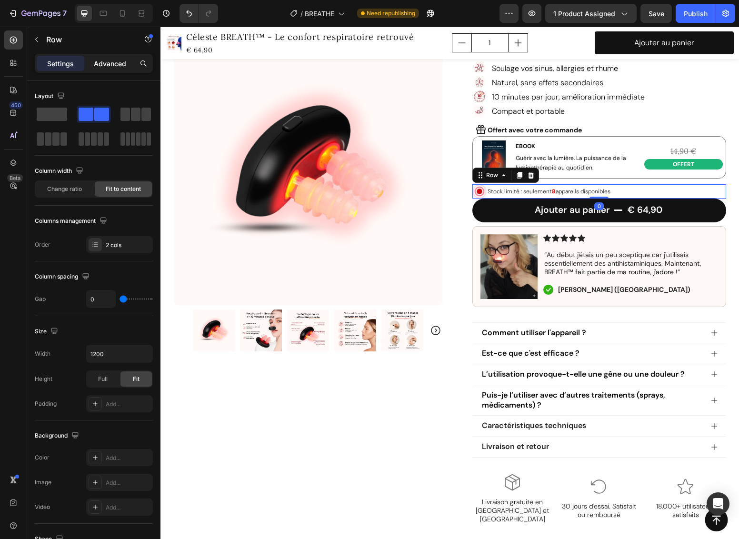
click at [116, 60] on p "Advanced" at bounding box center [110, 64] width 32 height 10
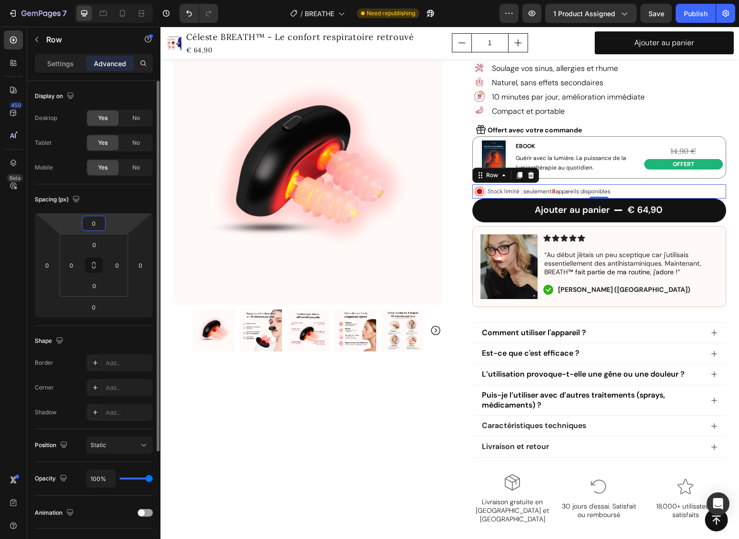
click at [93, 226] on input "0" at bounding box center [93, 223] width 19 height 14
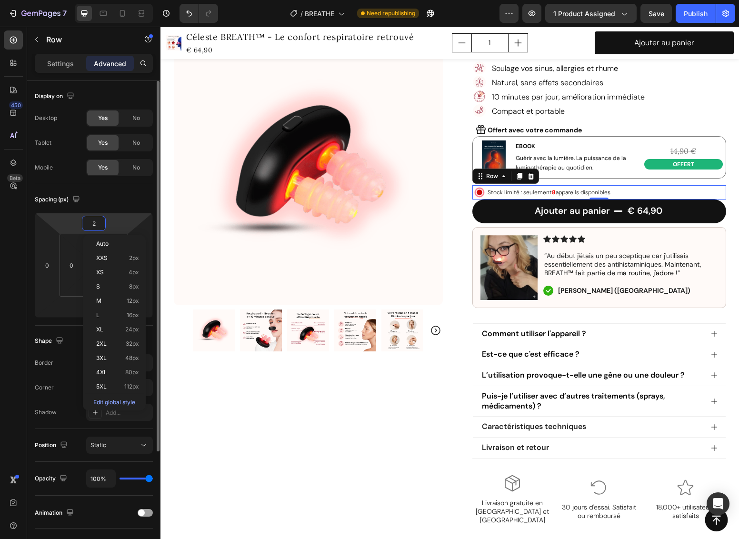
type input "20"
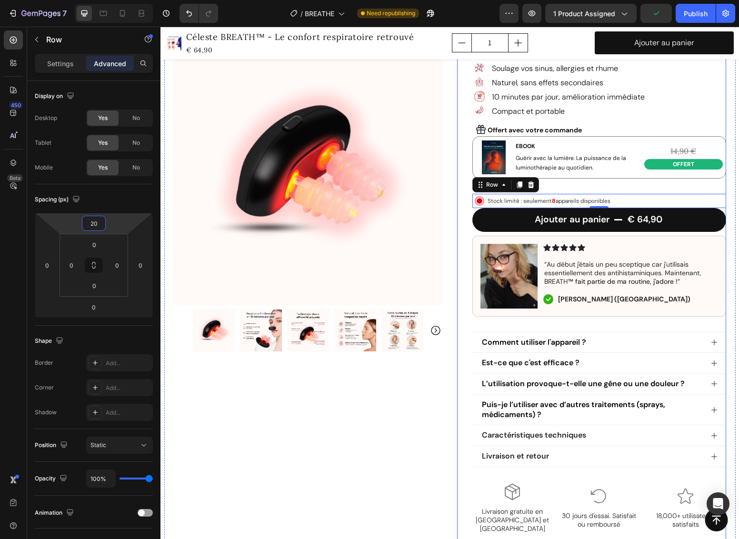
click at [683, 119] on div "Icon Icon Icon Icon Icon Icon List 4.8/5 (349 avis vérifiés) Text Block Row Cél…" at bounding box center [599, 211] width 254 height 676
click at [693, 188] on div "Icon Icon Icon Icon Icon Icon List 4.8/5 (349 avis vérifiés) Text Block Row Cél…" at bounding box center [599, 211] width 254 height 676
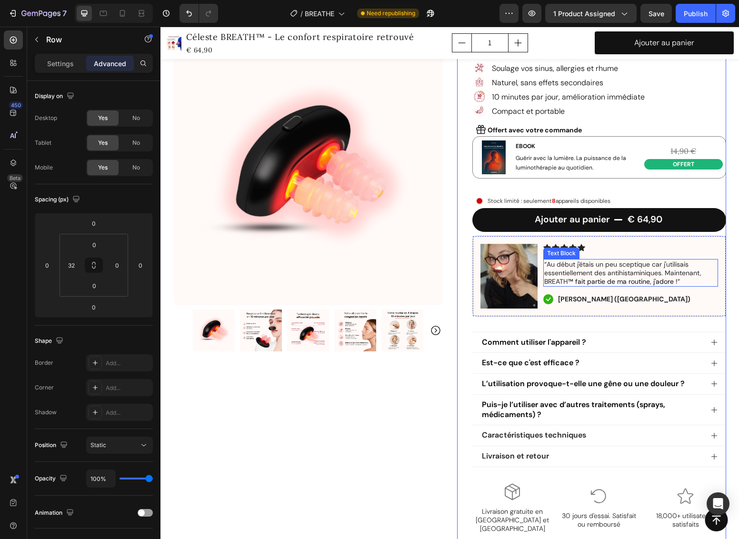
scroll to position [142, 0]
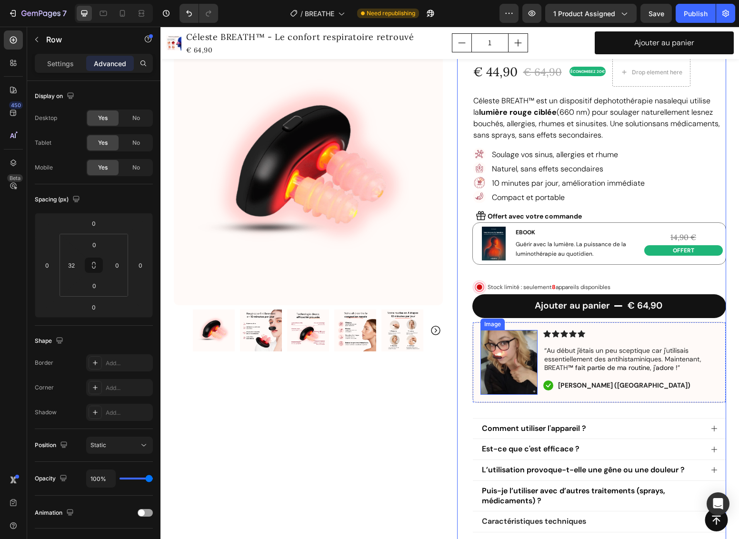
click at [498, 362] on img at bounding box center [508, 362] width 57 height 65
click at [626, 410] on div "Icon Icon Icon Icon Icon Icon List 4.8/5 (349 avis vérifiés) Text Block Row Cél…" at bounding box center [599, 298] width 254 height 676
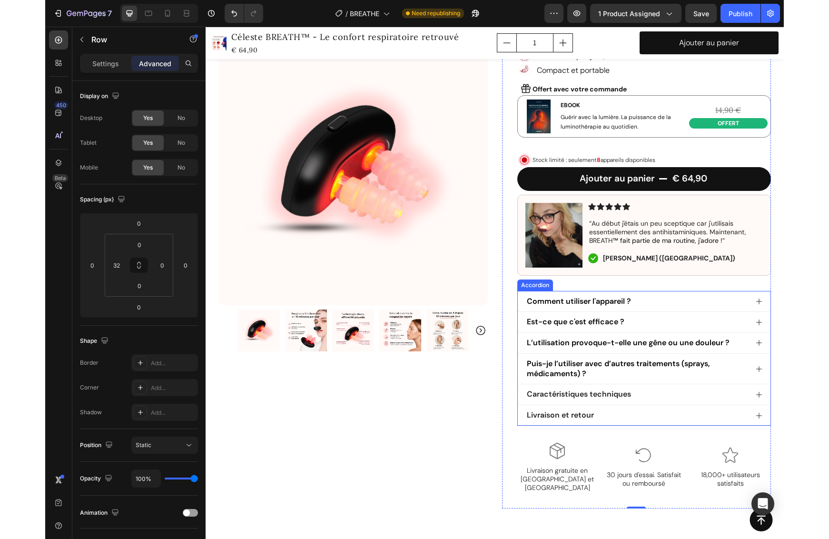
scroll to position [69, 0]
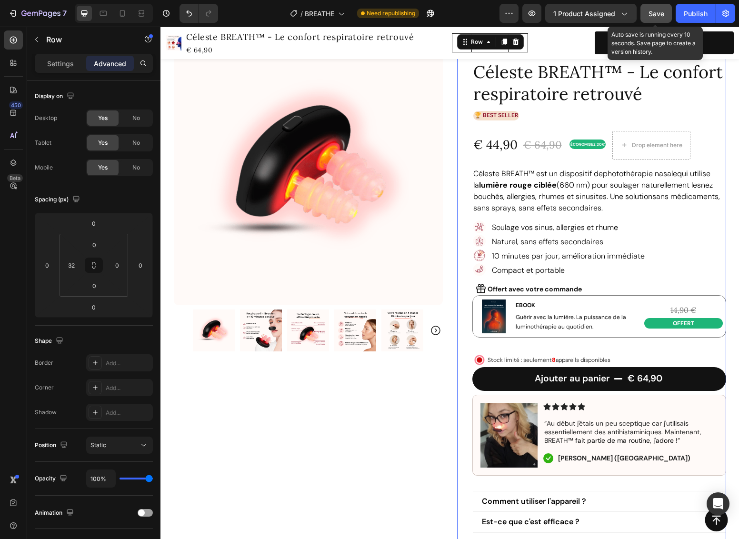
click at [660, 14] on span "Save" at bounding box center [656, 14] width 16 height 8
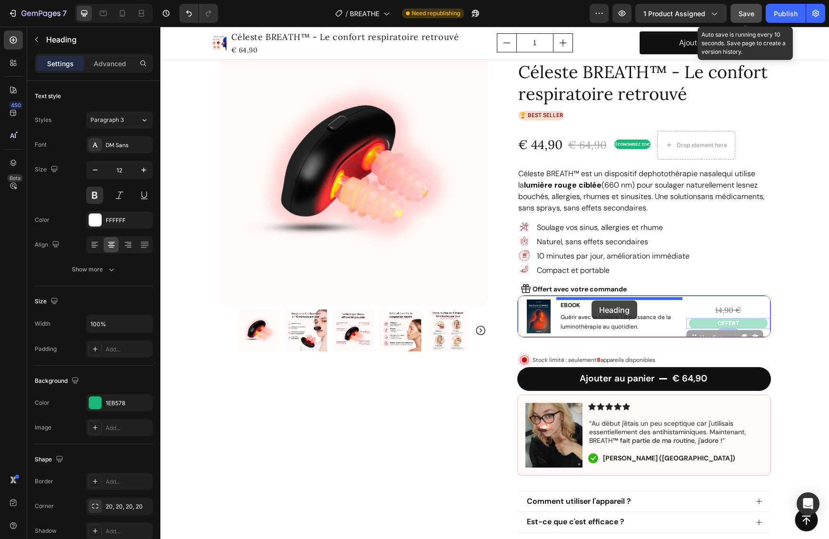
drag, startPoint x: 741, startPoint y: 322, endPoint x: 592, endPoint y: 300, distance: 151.0
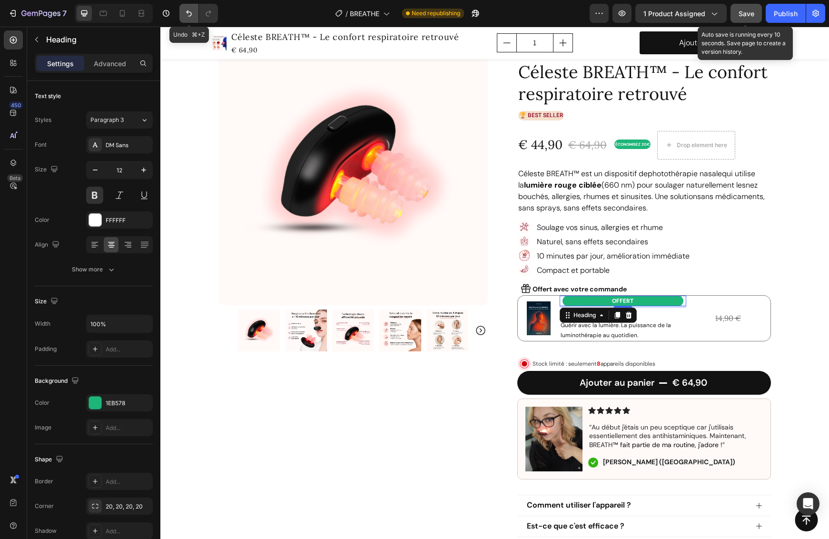
click at [184, 13] on button "Undo/Redo" at bounding box center [188, 13] width 19 height 19
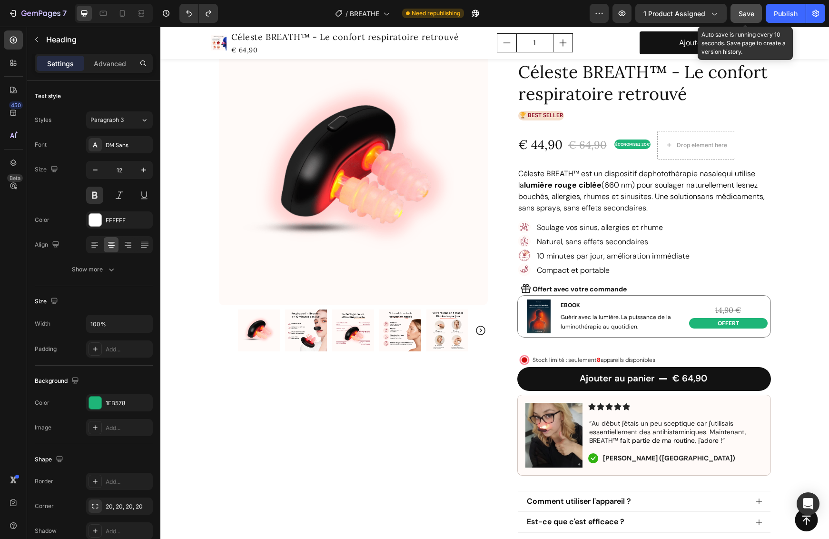
click at [738, 324] on h2 "OFFERT" at bounding box center [728, 323] width 79 height 10
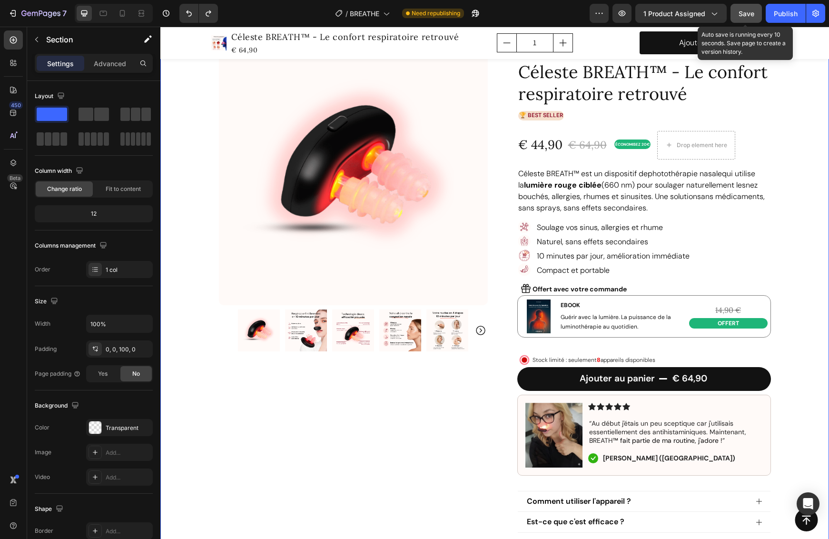
click at [738, 324] on div "Product Images Row Icon Icon Icon Icon Icon Icon List 4.8/5 (349 avis vérifiés)…" at bounding box center [494, 359] width 669 height 699
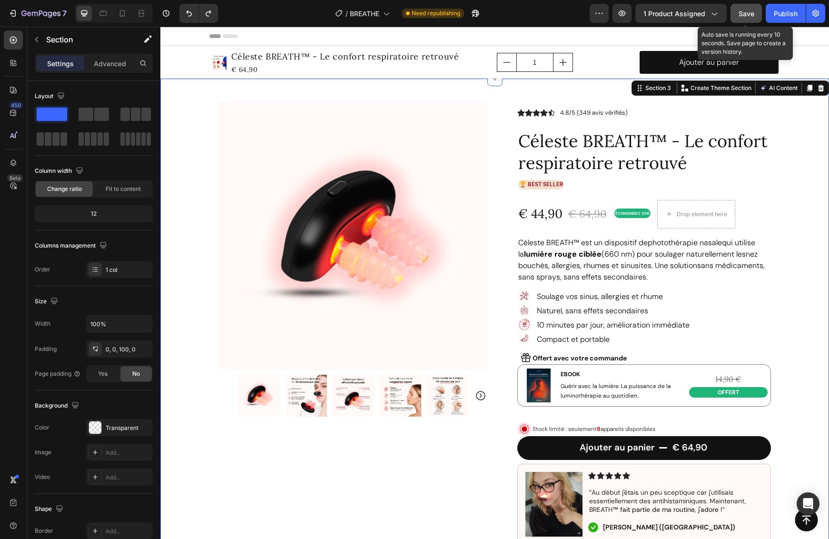
click at [738, 15] on button "Save" at bounding box center [746, 13] width 31 height 19
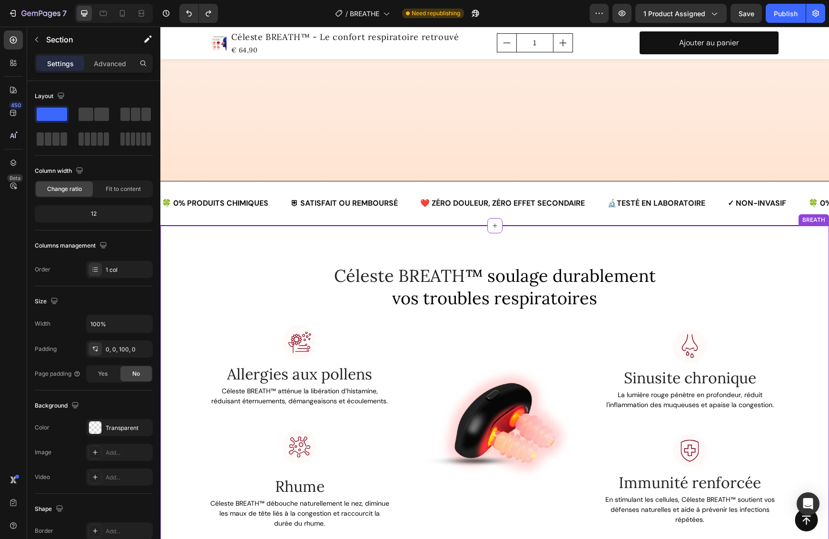
scroll to position [1107, 0]
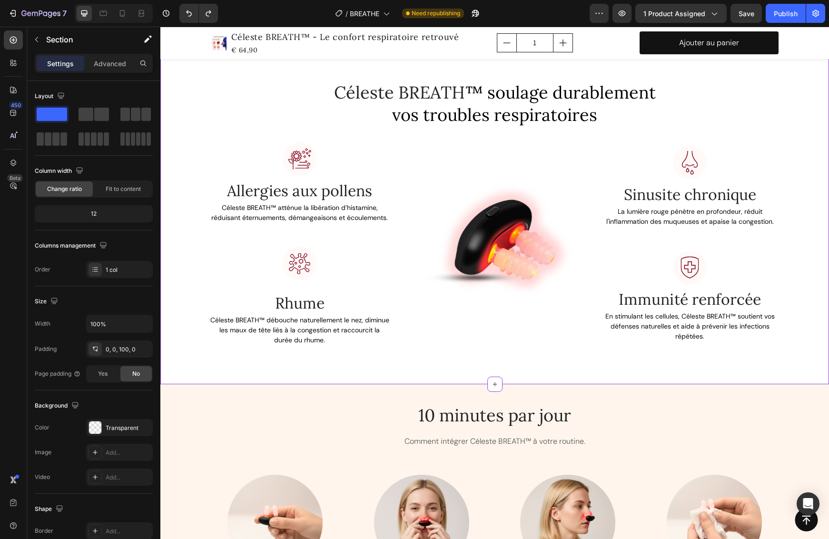
click at [738, 344] on div "Image Sinusite chronique Text block La lumière rouge pénètre en profondeur, réd…" at bounding box center [690, 244] width 181 height 204
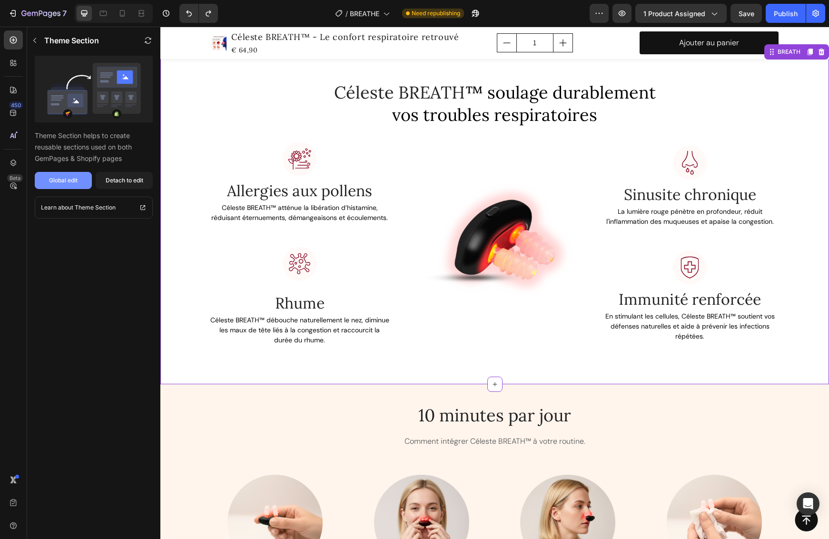
click at [76, 183] on div "Global edit" at bounding box center [63, 180] width 29 height 9
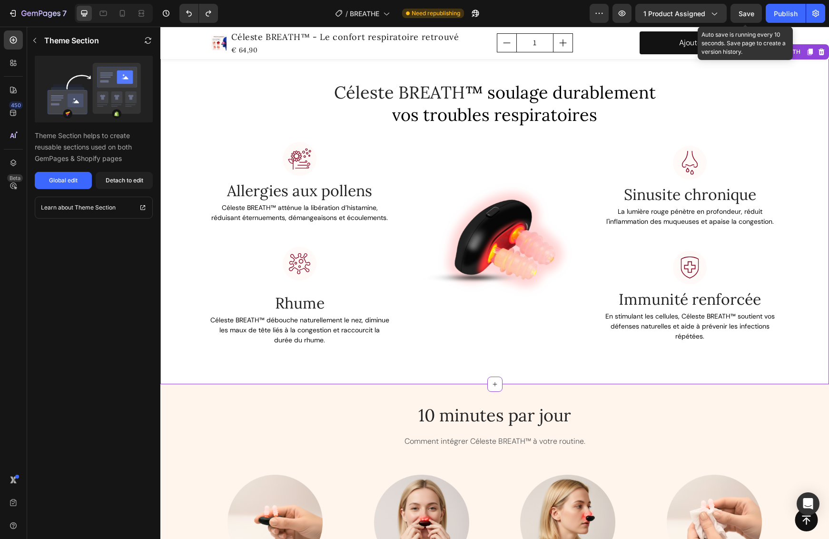
click at [738, 15] on span "Save" at bounding box center [747, 14] width 16 height 8
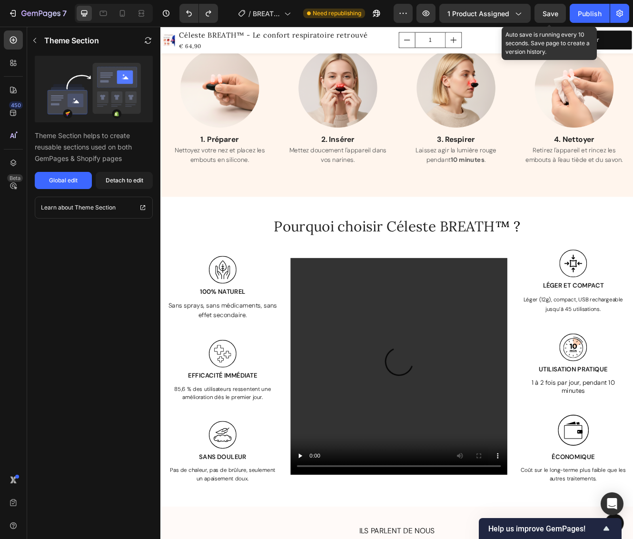
scroll to position [1611, 0]
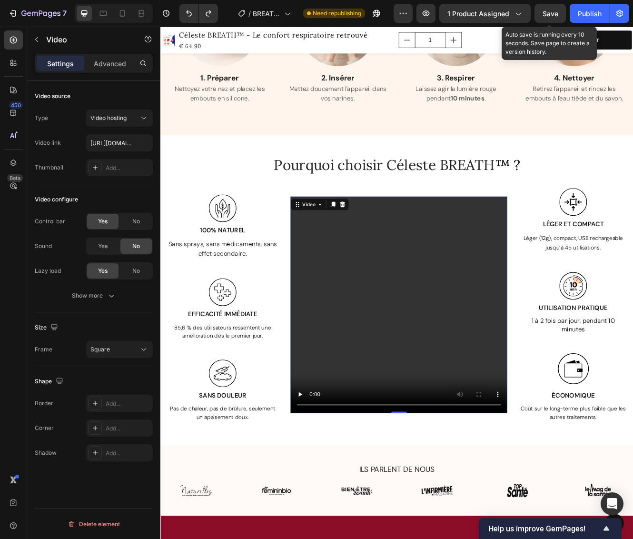
click at [445, 360] on video at bounding box center [449, 363] width 262 height 262
click at [344, 480] on video at bounding box center [449, 363] width 262 height 262
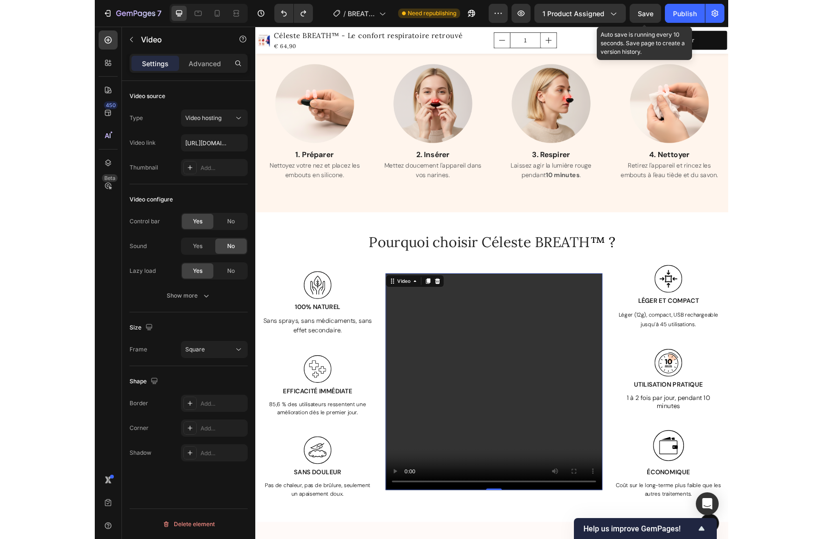
scroll to position [1306, 0]
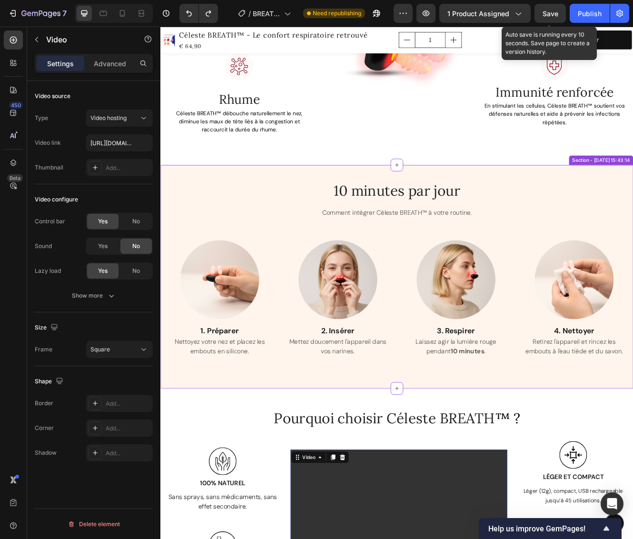
click at [622, 219] on div "10 minutes par jour Heading Comment intégrer Céleste BREATH™ à votre routine. T…" at bounding box center [446, 245] width 557 height 64
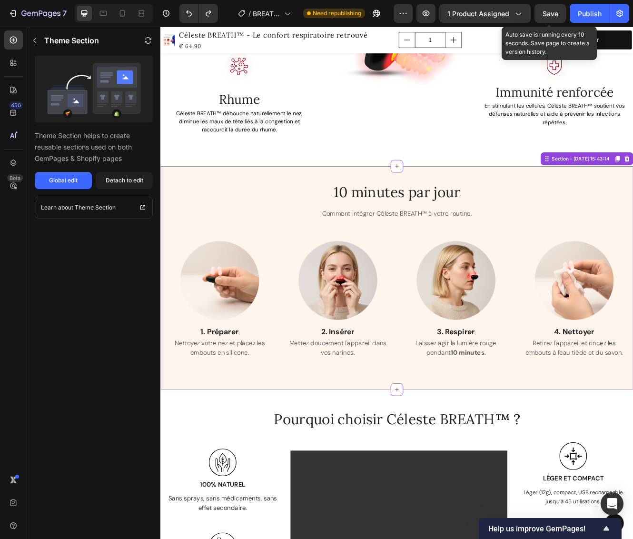
click at [610, 265] on div "10 minutes par jour Heading Comment intégrer Céleste BREATH™ à votre routine. T…" at bounding box center [446, 246] width 557 height 64
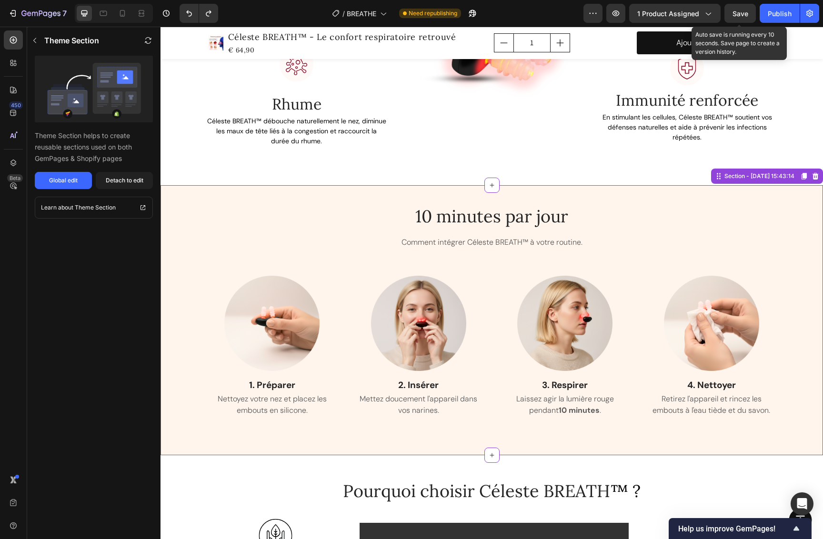
click at [709, 205] on div "10 minutes par jour Heading Comment intégrer Céleste BREATH™ à votre routine. T…" at bounding box center [491, 236] width 571 height 64
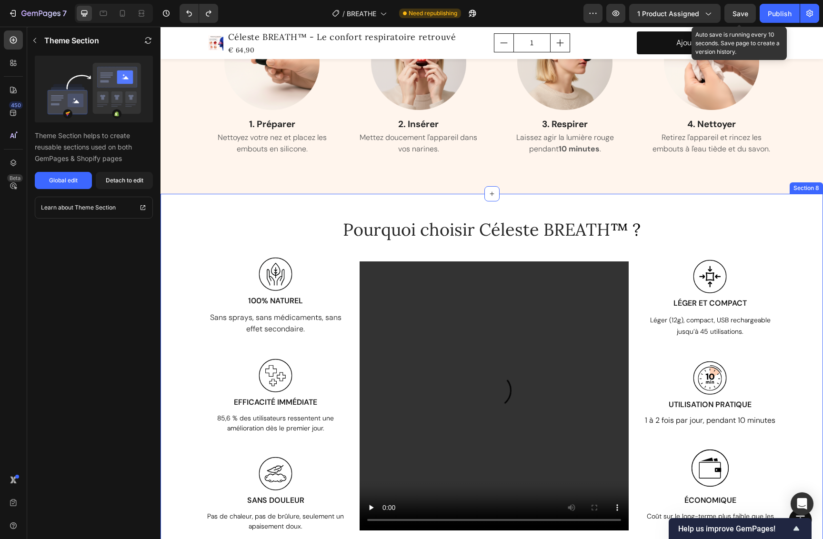
scroll to position [1363, 0]
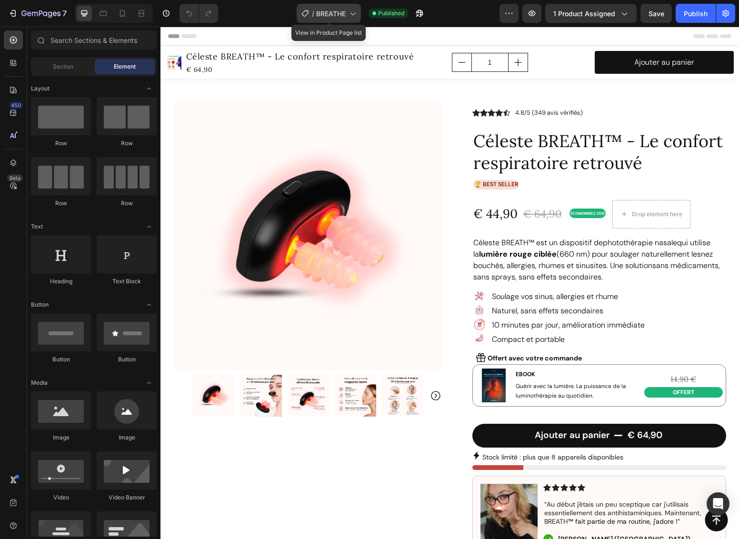
click at [342, 14] on span "BREATHE" at bounding box center [331, 14] width 30 height 10
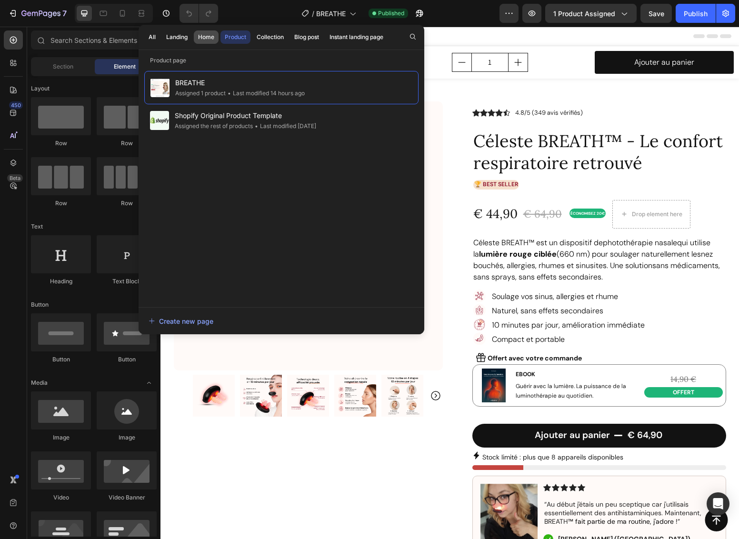
click at [204, 39] on div "Home" at bounding box center [206, 37] width 16 height 9
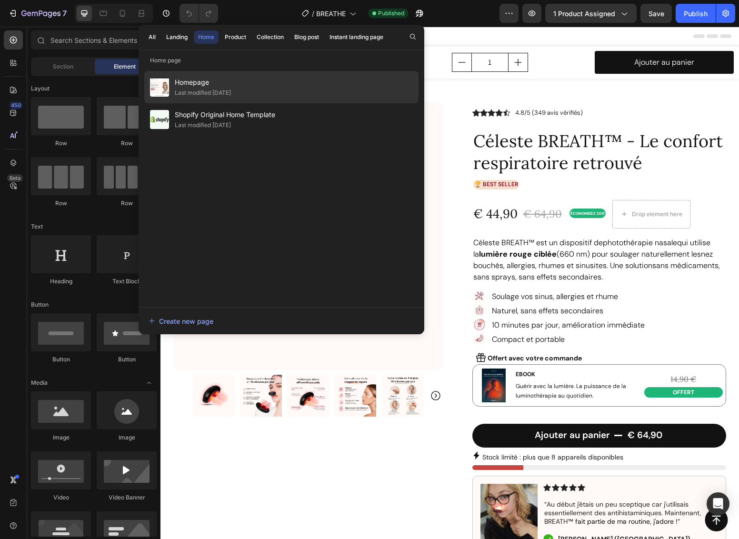
click at [196, 88] on div "Last modified [DATE]" at bounding box center [203, 93] width 56 height 10
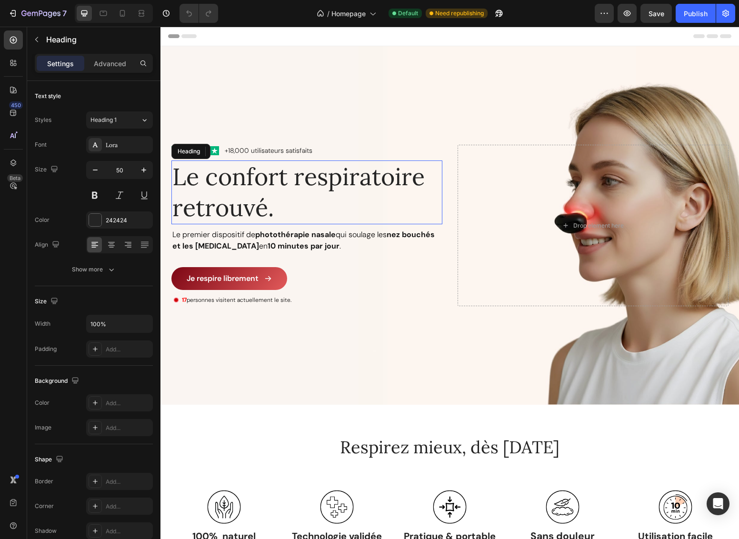
click at [247, 172] on h2 "Le confort respiratoire retrouvé." at bounding box center [306, 192] width 271 height 64
click at [238, 180] on p "Le confort respiratoire retrouvé." at bounding box center [306, 192] width 269 height 62
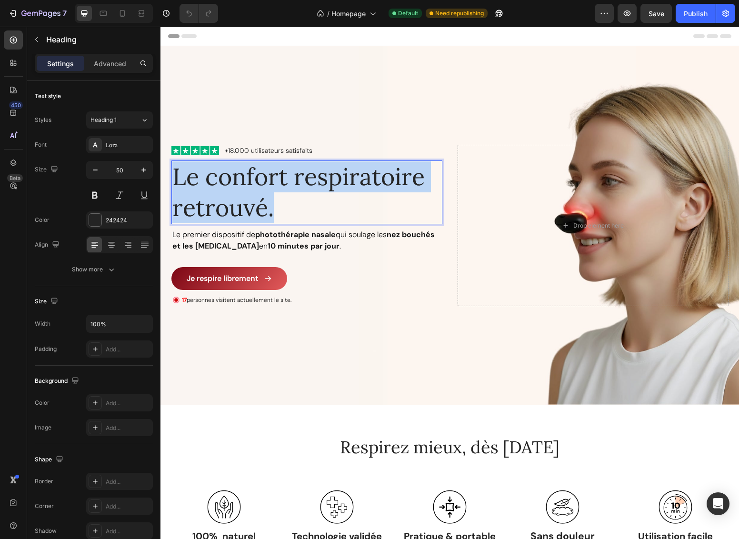
click at [238, 180] on p "Le confort respiratoire retrouvé." at bounding box center [306, 192] width 269 height 62
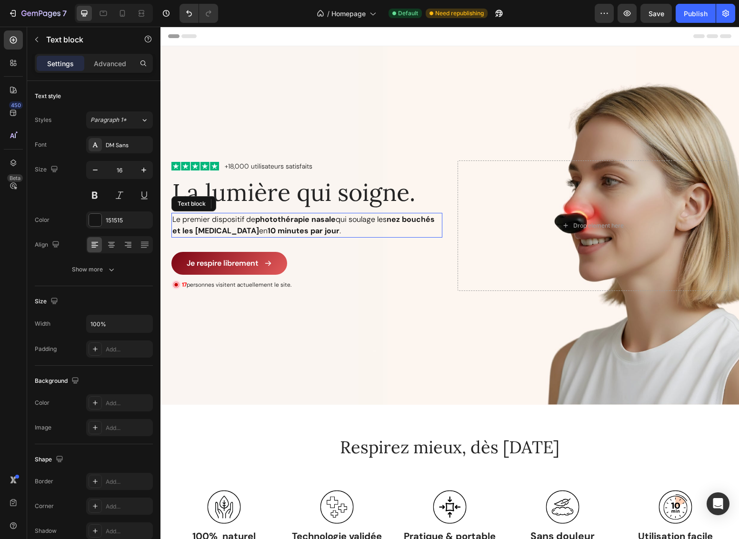
click at [218, 219] on span "Le premier dispositif de" at bounding box center [213, 219] width 83 height 10
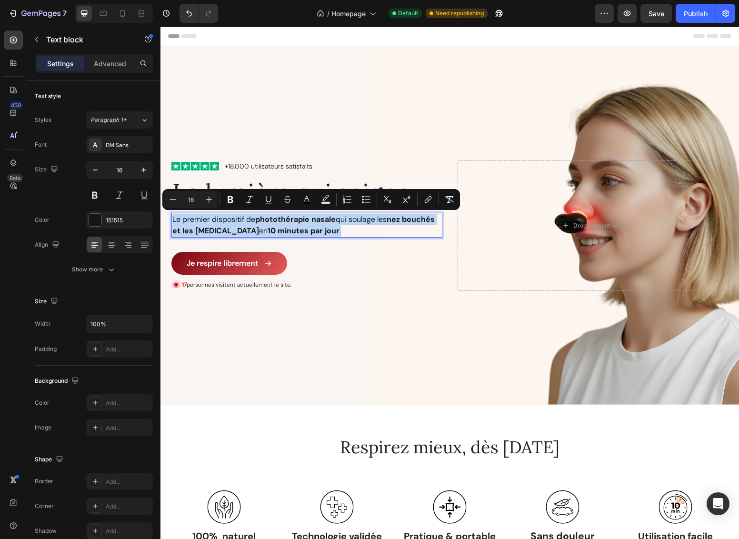
click at [218, 219] on span "Le premier dispositif de" at bounding box center [213, 219] width 83 height 10
click at [242, 219] on span "Le premier dispositif de" at bounding box center [213, 219] width 83 height 10
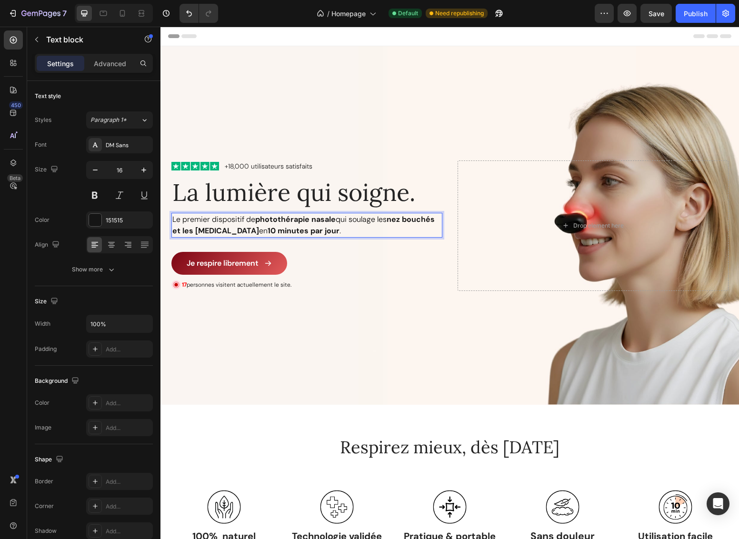
click at [255, 219] on strong "photothérapie nasale" at bounding box center [295, 219] width 80 height 10
drag, startPoint x: 253, startPoint y: 220, endPoint x: 173, endPoint y: 221, distance: 80.0
click at [173, 221] on p "Le premier dispositif de photothérapie nasale qui soulage les nez bouchés et le…" at bounding box center [306, 225] width 269 height 23
click at [248, 219] on strong "photothérapie nasale" at bounding box center [220, 219] width 80 height 10
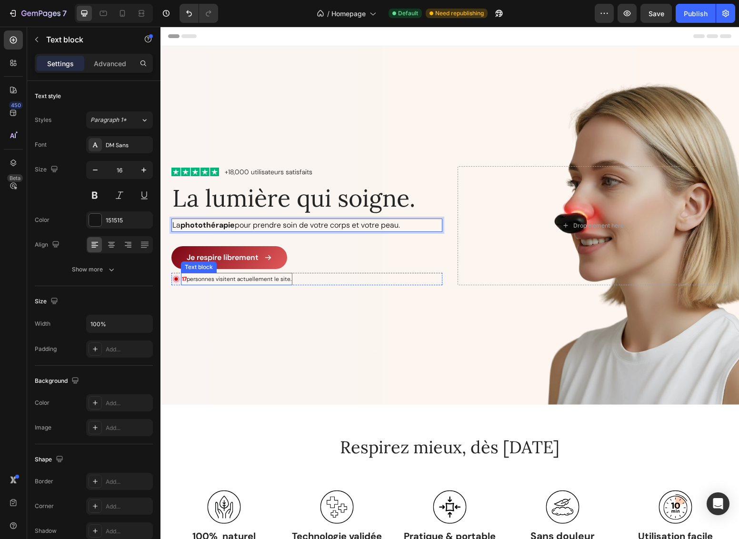
click at [199, 280] on span "personnes visitent actuellement le site." at bounding box center [239, 279] width 105 height 8
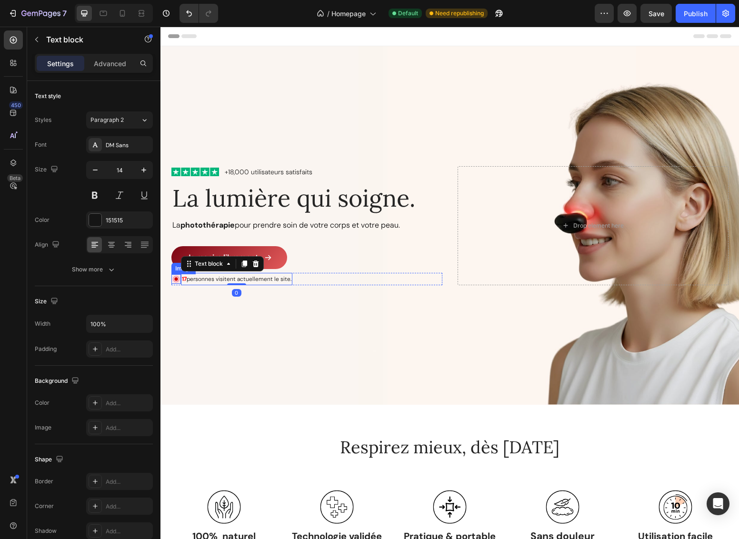
click at [171, 280] on img at bounding box center [176, 279] width 10 height 10
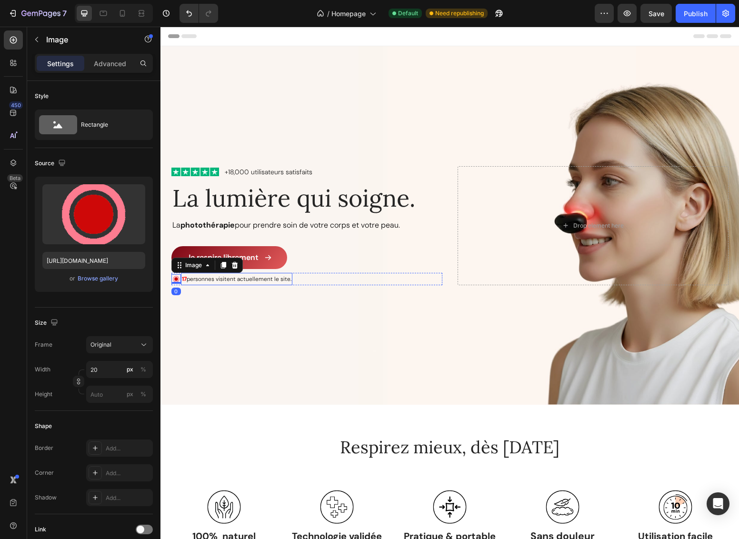
click at [188, 279] on span "personnes visitent actuellement le site." at bounding box center [239, 279] width 105 height 8
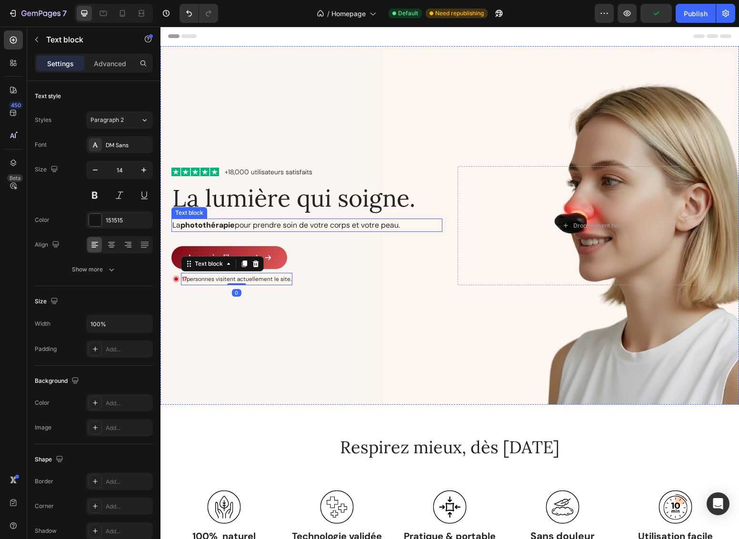
click at [362, 229] on span "pour prendre soin de votre corps et votre peau." at bounding box center [317, 225] width 165 height 10
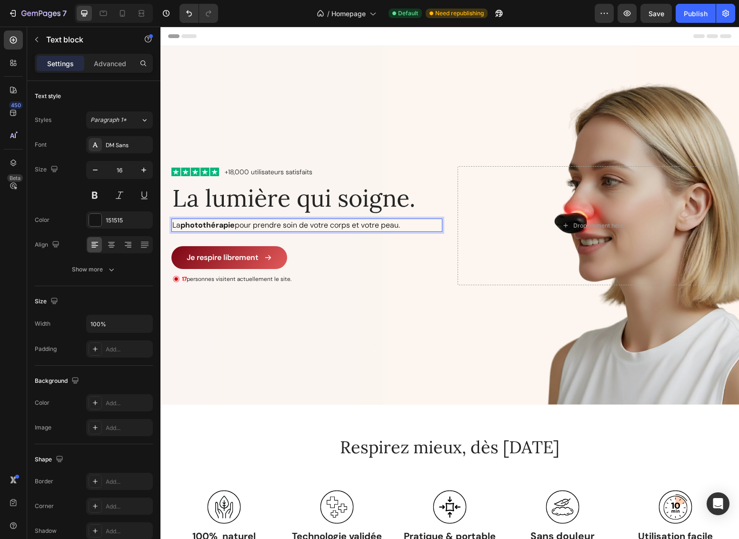
click at [407, 227] on p "La photothérapie pour prendre soin de votre corps et votre peau." at bounding box center [306, 224] width 269 height 11
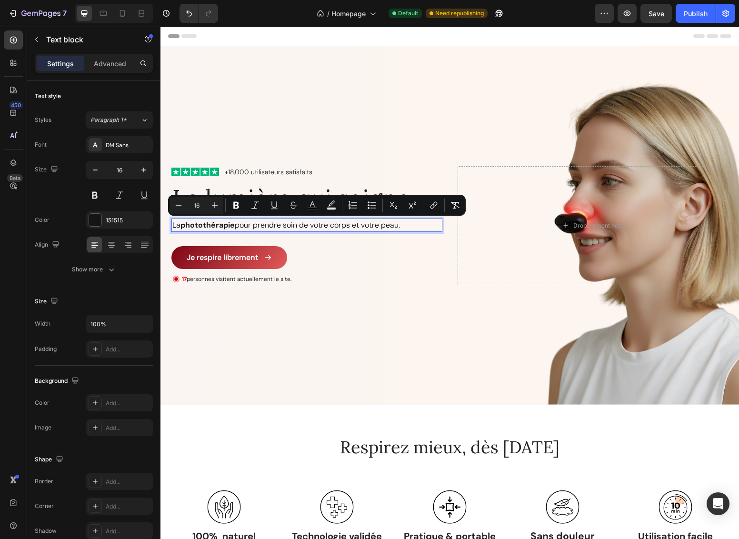
drag, startPoint x: 405, startPoint y: 225, endPoint x: 235, endPoint y: 228, distance: 170.0
click at [235, 228] on p "La photothérapie pour prendre soin de votre corps et votre peau." at bounding box center [306, 224] width 269 height 11
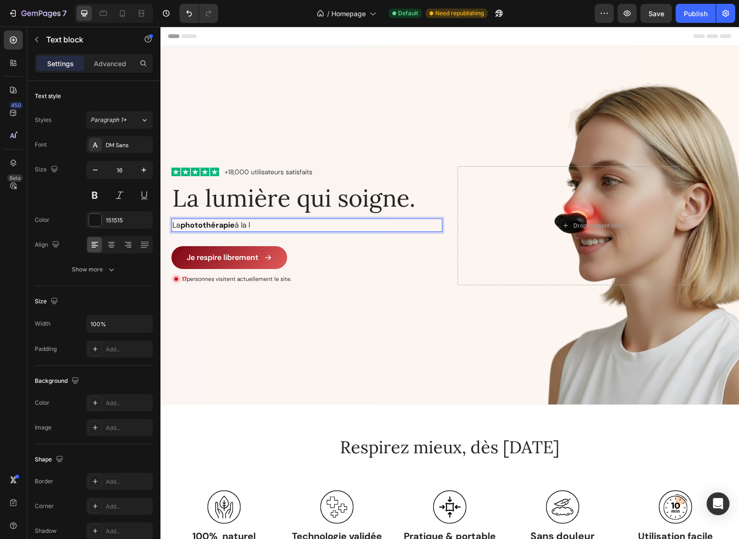
click at [199, 227] on strong "photothérapie" at bounding box center [207, 225] width 54 height 10
click at [269, 226] on p "La photothérapie à la l" at bounding box center [306, 224] width 269 height 11
click at [184, 226] on strong "photothérapie" at bounding box center [207, 225] width 54 height 10
click at [315, 223] on p "La lumière rouge à la l" at bounding box center [306, 224] width 269 height 11
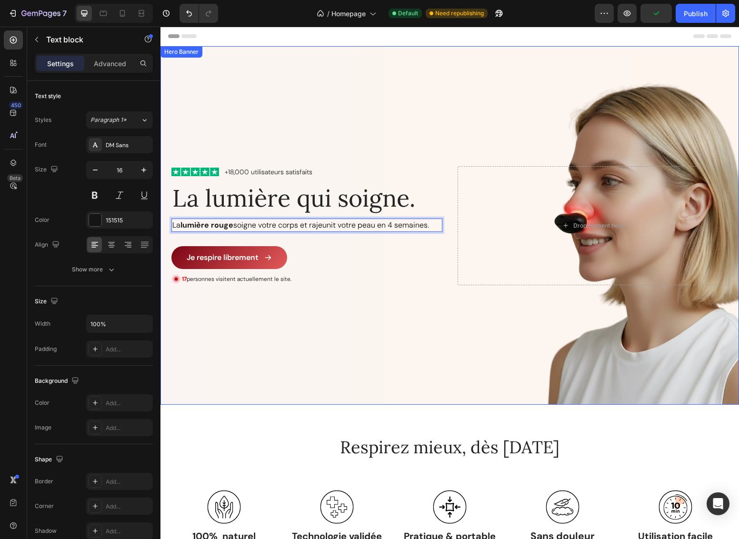
click at [294, 311] on div "Image +18,000 utilisateurs satisfaits Text Block Row La lumière qui soigne. Hea…" at bounding box center [449, 226] width 571 height 174
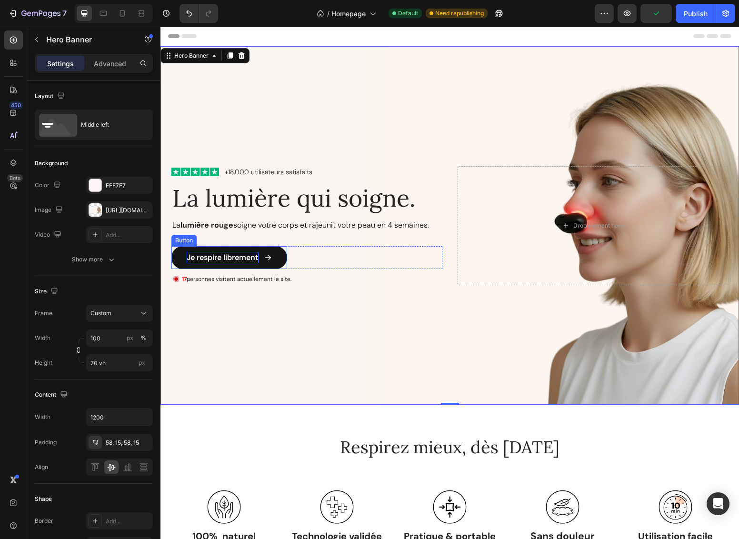
click at [218, 258] on p "Je respire librement" at bounding box center [223, 257] width 72 height 11
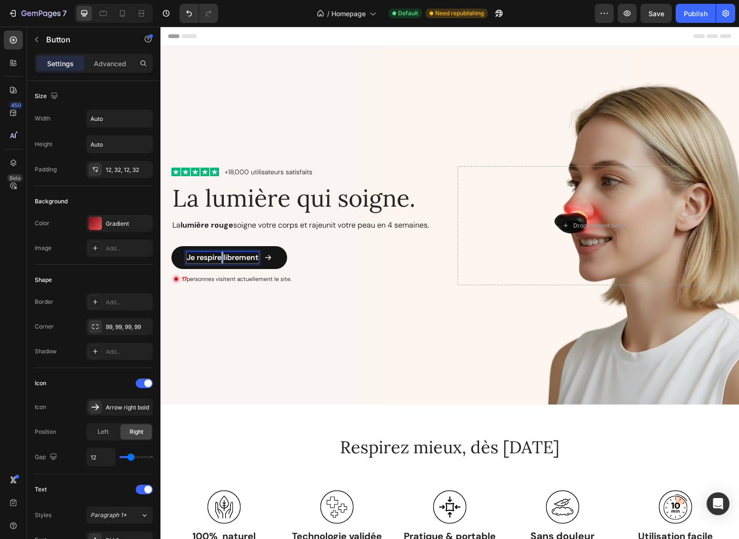
click at [218, 258] on p "Je respire librement" at bounding box center [223, 257] width 72 height 11
click at [205, 258] on p "Je respire librement" at bounding box center [223, 257] width 72 height 11
click at [203, 225] on strong "lumière rouge" at bounding box center [206, 225] width 53 height 10
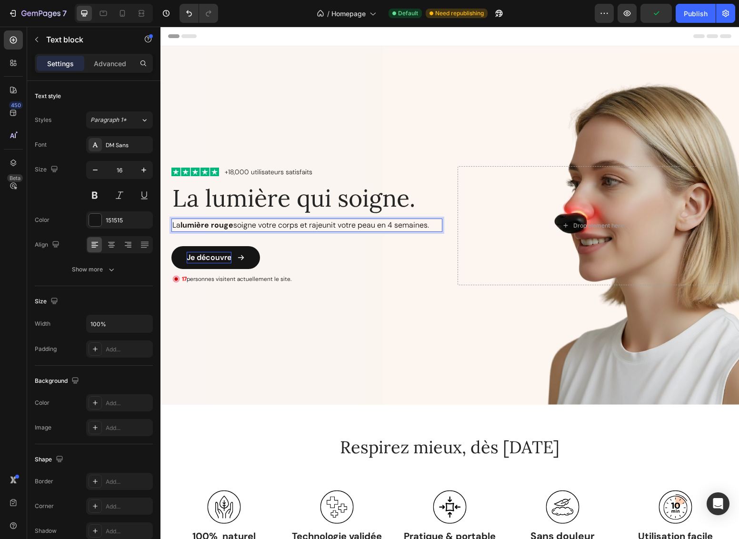
click at [192, 227] on strong "lumière rouge" at bounding box center [206, 225] width 53 height 10
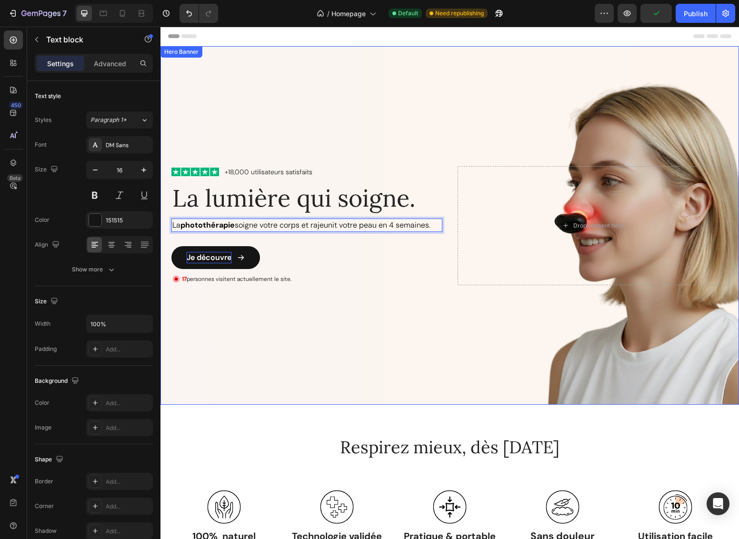
click at [330, 304] on div "Image +18,000 utilisateurs satisfaits Text Block Row La lumière qui soigne. Hea…" at bounding box center [449, 226] width 571 height 174
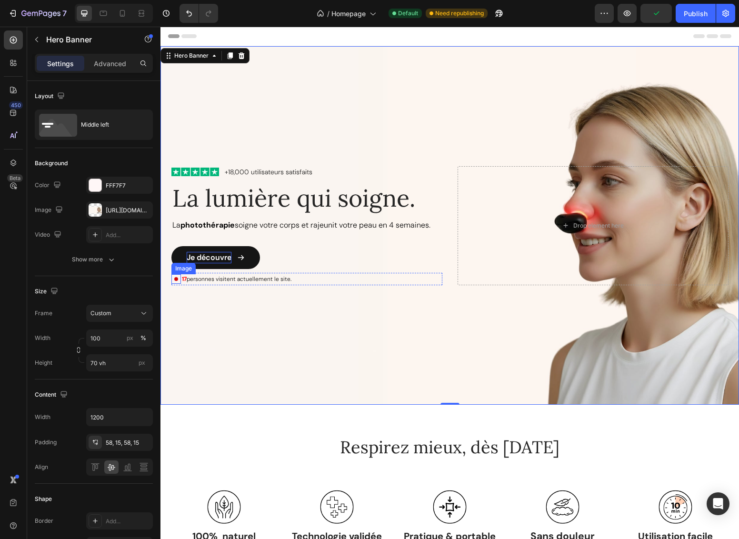
click at [174, 279] on img at bounding box center [176, 279] width 10 height 10
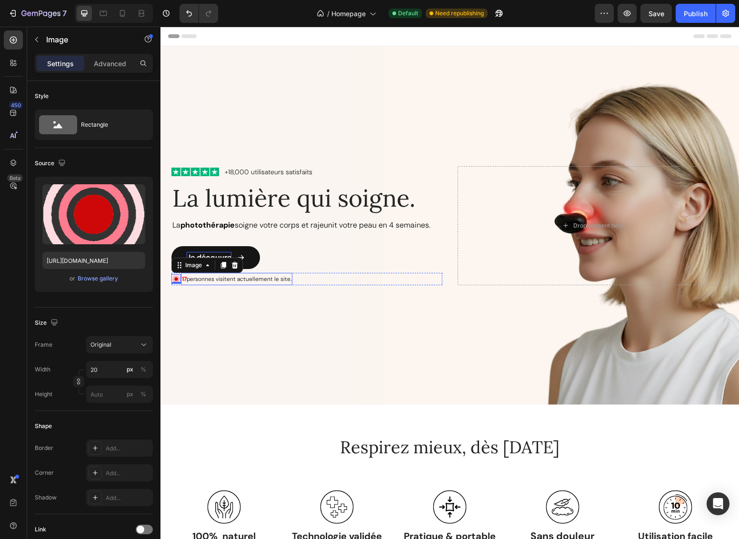
click at [182, 279] on strong "17" at bounding box center [184, 279] width 5 height 8
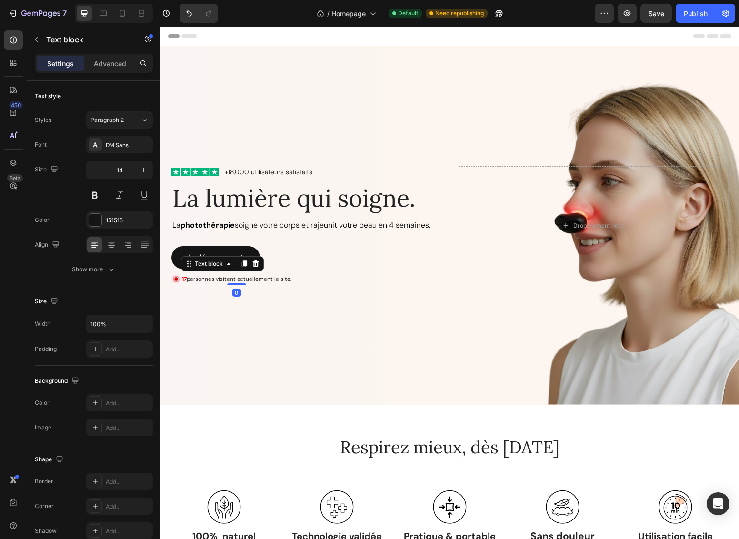
click at [182, 278] on strong "17" at bounding box center [184, 279] width 5 height 8
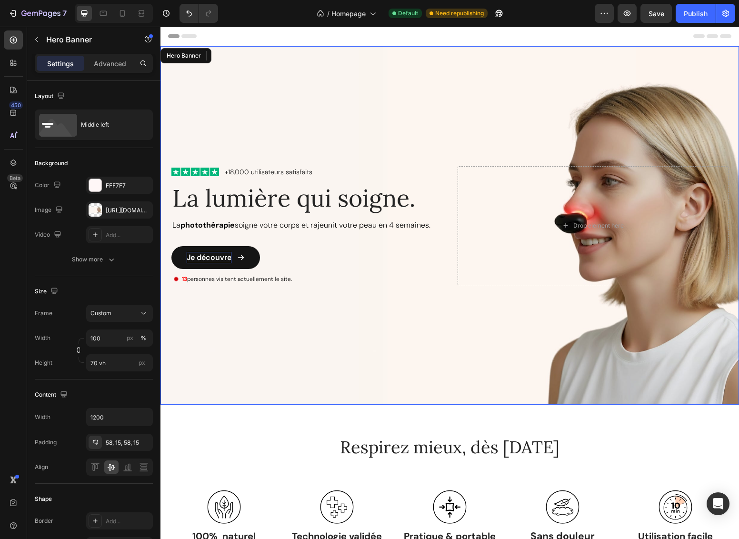
click at [237, 311] on div "Image +18,000 utilisateurs satisfaits Text Block Row La lumière qui soigne. Hea…" at bounding box center [449, 226] width 571 height 174
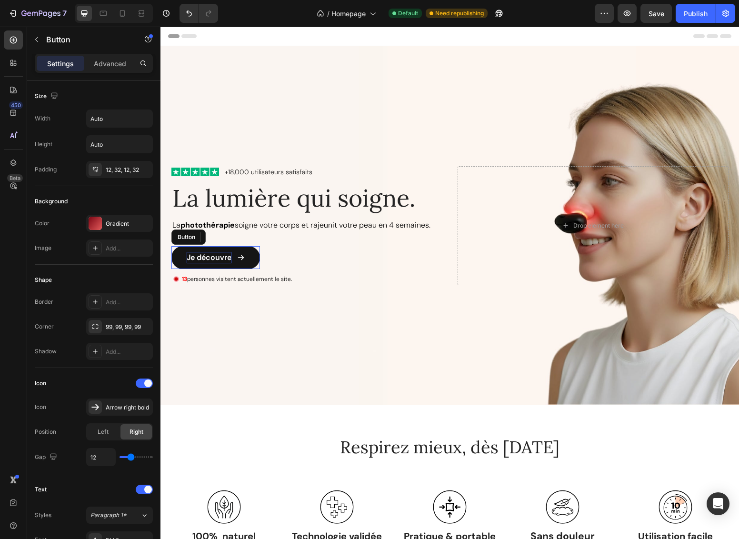
click at [225, 260] on p "Je découvre" at bounding box center [209, 257] width 45 height 11
click at [227, 257] on p "Je découvre" at bounding box center [209, 257] width 45 height 11
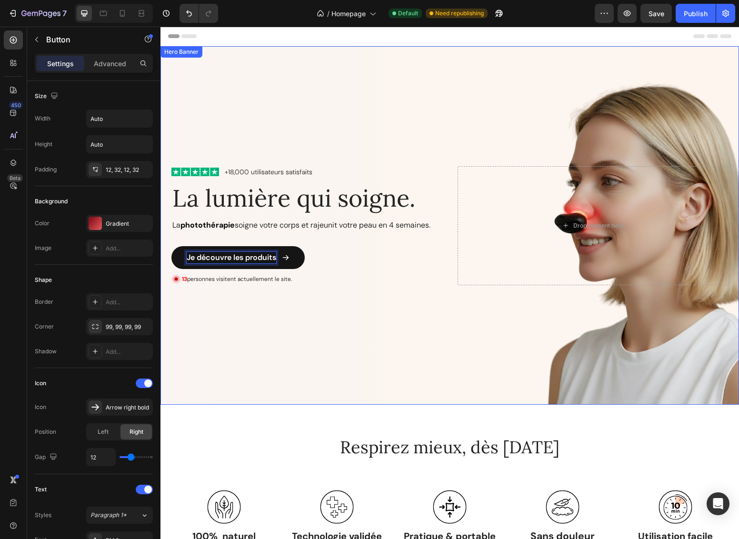
click at [314, 361] on div "Background Image" at bounding box center [449, 225] width 578 height 358
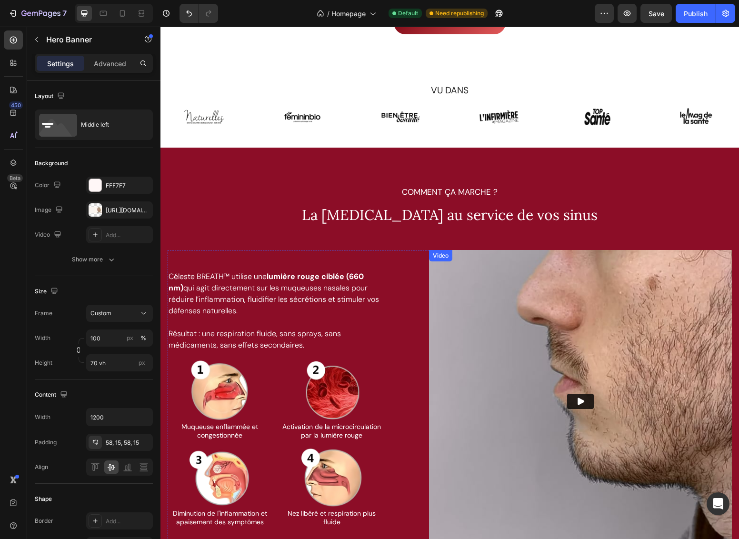
scroll to position [1208, 0]
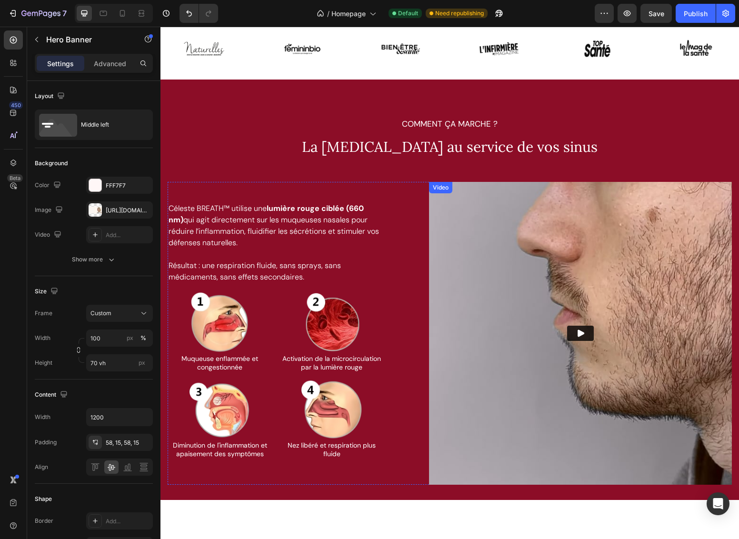
click at [507, 335] on img at bounding box center [580, 333] width 303 height 303
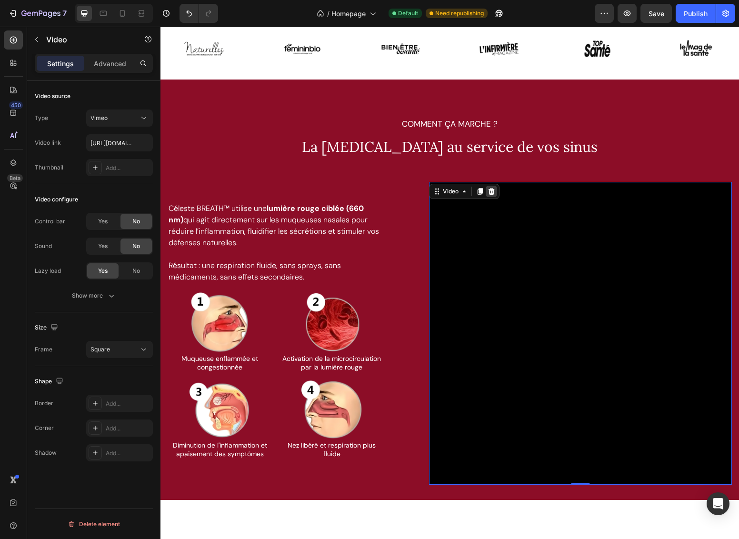
click at [490, 195] on icon at bounding box center [491, 191] width 6 height 7
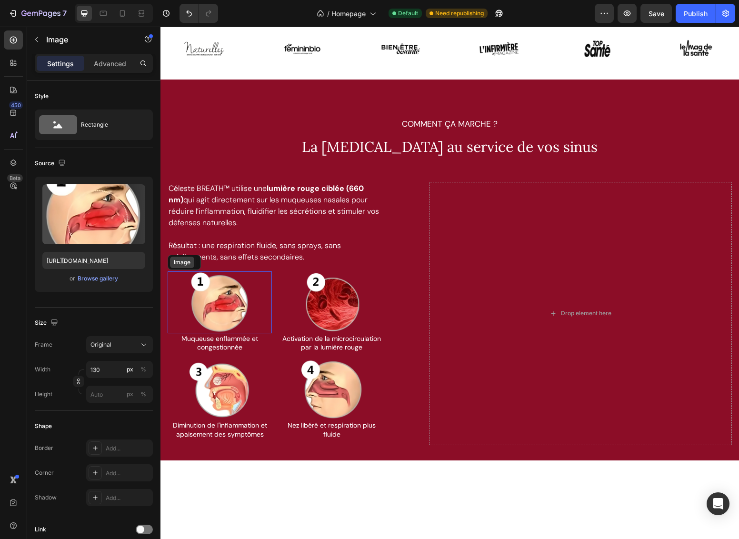
click at [177, 268] on div "Image" at bounding box center [182, 262] width 24 height 11
click at [183, 267] on div "Image" at bounding box center [189, 262] width 20 height 9
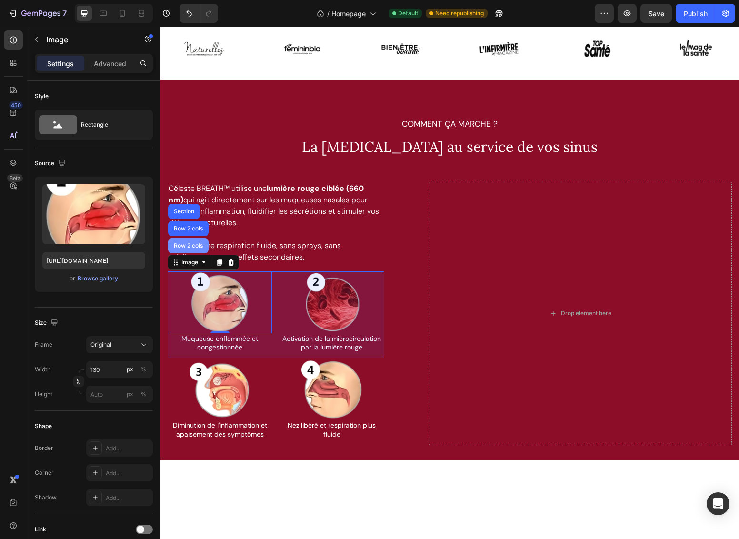
click at [190, 248] on div "Row 2 cols" at bounding box center [188, 246] width 33 height 6
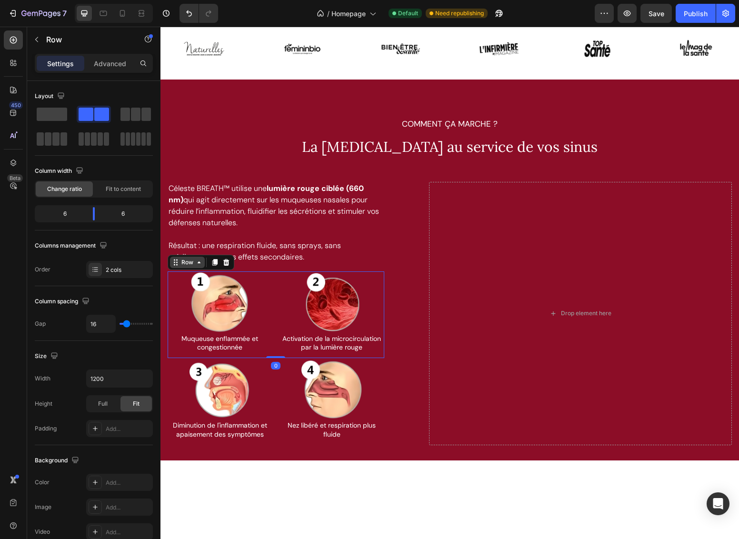
click at [189, 267] on div "Row" at bounding box center [187, 262] width 16 height 9
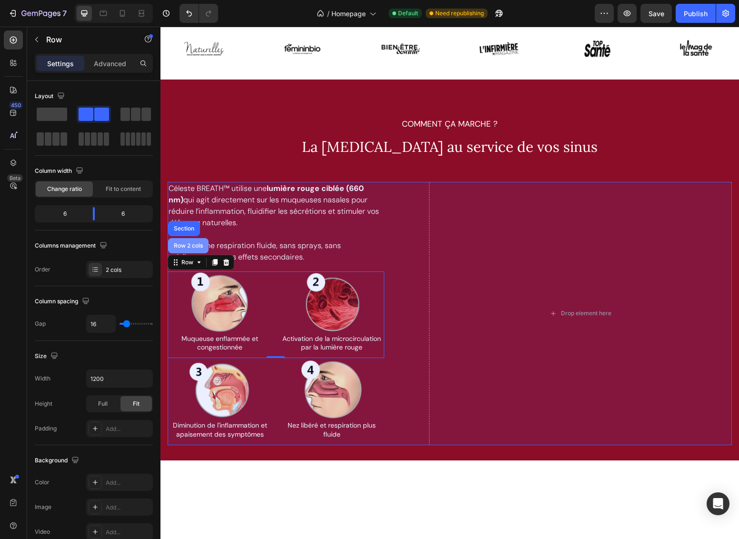
click at [191, 248] on div "Row 2 cols" at bounding box center [188, 246] width 33 height 6
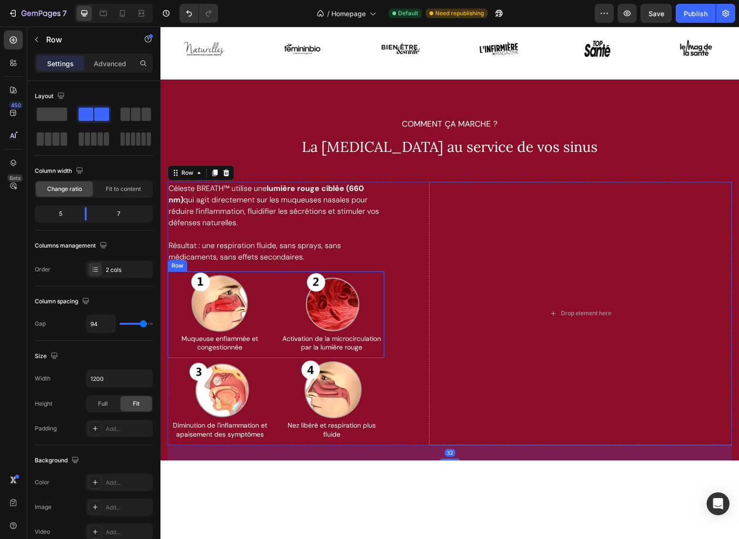
click at [276, 356] on div "Image Muqueuse enflammée et congestionnée Text block Image Activation de la mic…" at bounding box center [276, 314] width 217 height 87
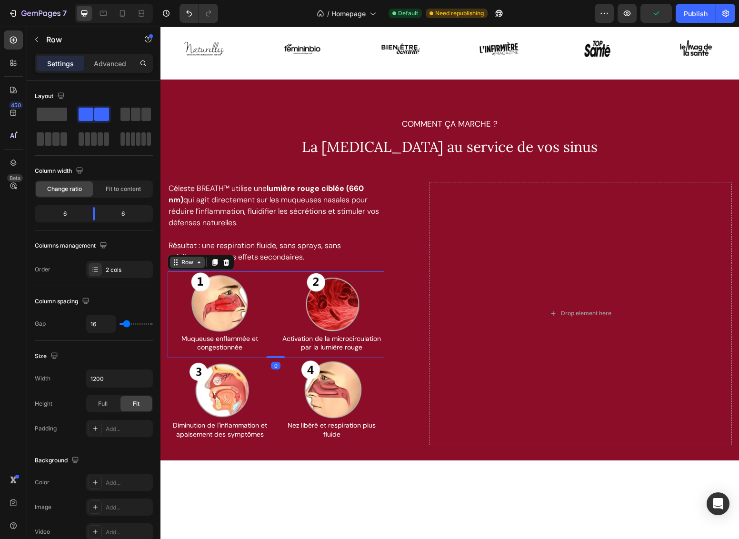
click at [172, 266] on icon at bounding box center [176, 262] width 8 height 8
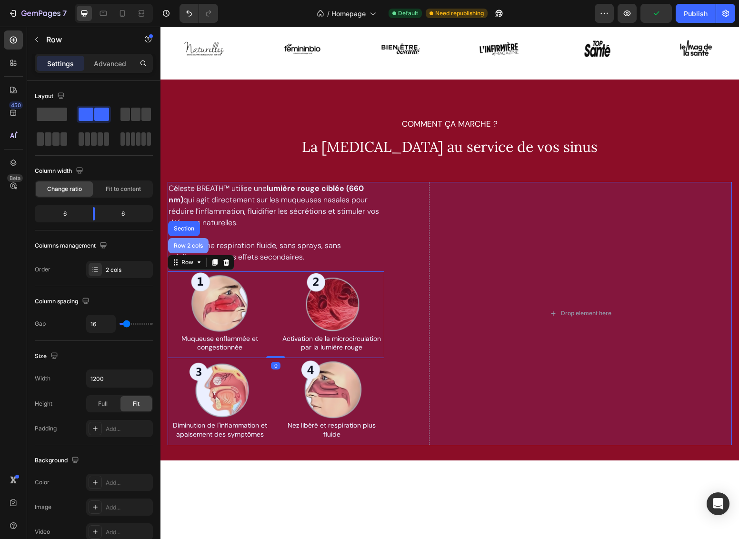
click at [181, 253] on div "Row 2 cols" at bounding box center [188, 245] width 40 height 15
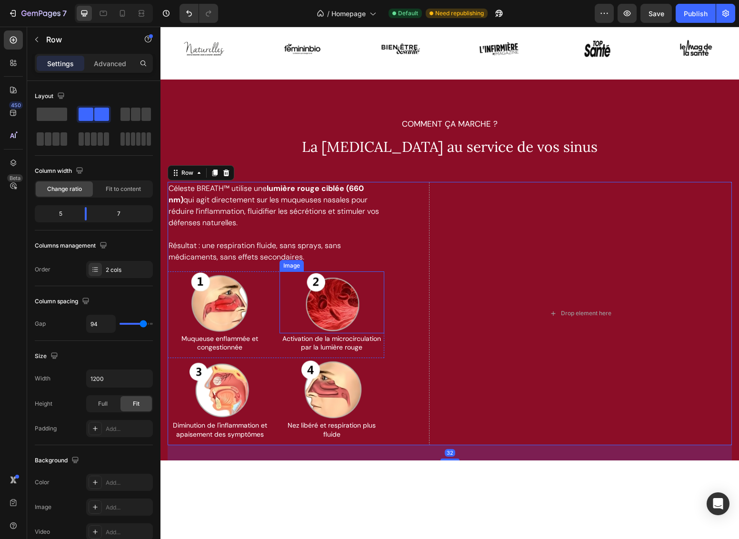
click at [278, 358] on div "Image Muqueuse enflammée et congestionnée Text block Image Activation de la mic…" at bounding box center [276, 314] width 217 height 87
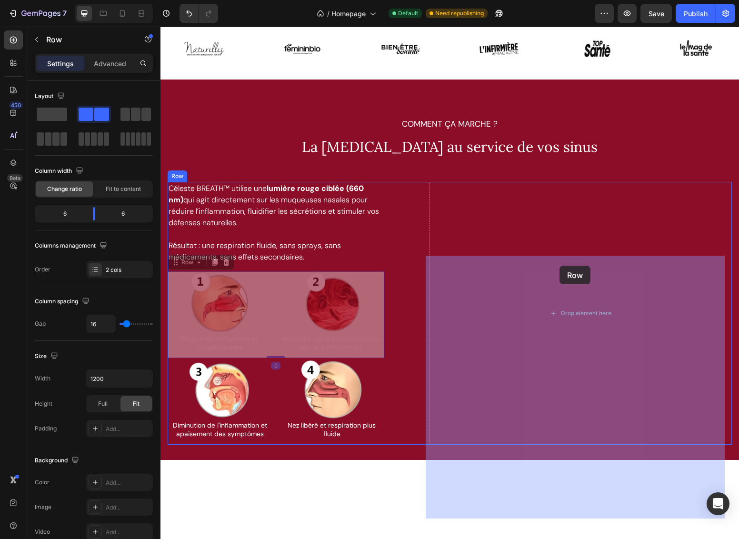
drag, startPoint x: 177, startPoint y: 338, endPoint x: 559, endPoint y: 266, distance: 389.5
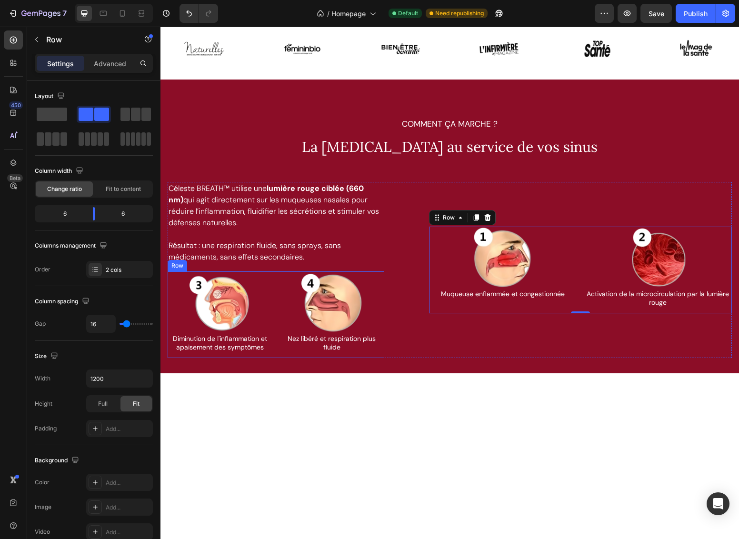
click at [272, 353] on div "Image Diminution de l'inflammation et apaisement des symptômes Text block Image…" at bounding box center [276, 314] width 217 height 87
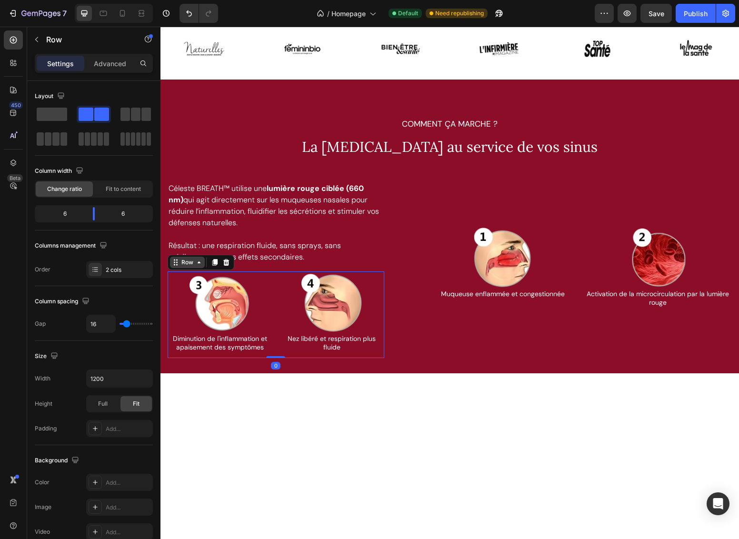
click at [177, 266] on icon at bounding box center [176, 262] width 8 height 8
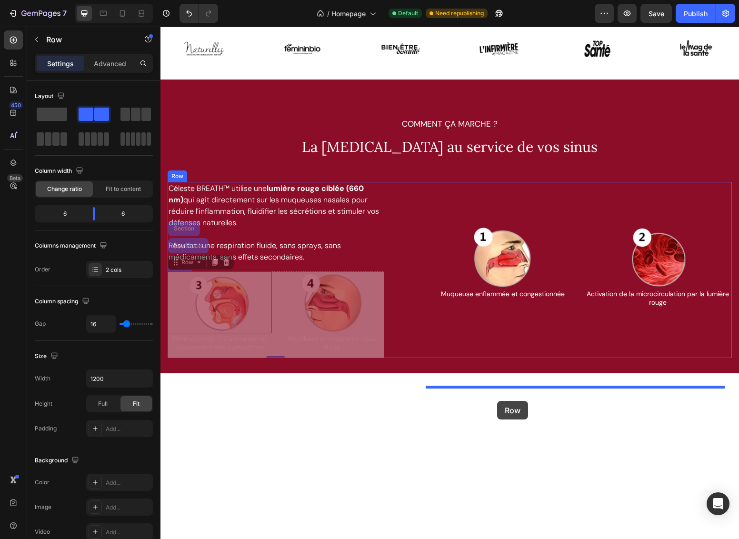
drag, startPoint x: 177, startPoint y: 337, endPoint x: 497, endPoint y: 401, distance: 326.3
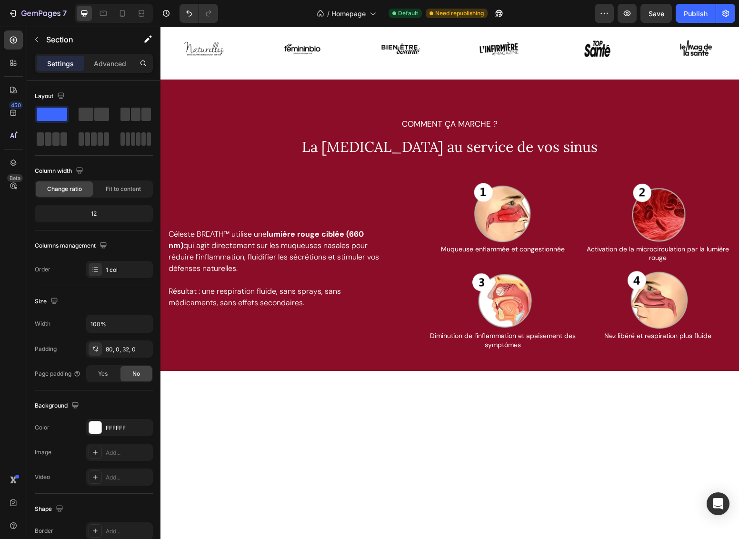
click at [471, 450] on div at bounding box center [449, 490] width 578 height 238
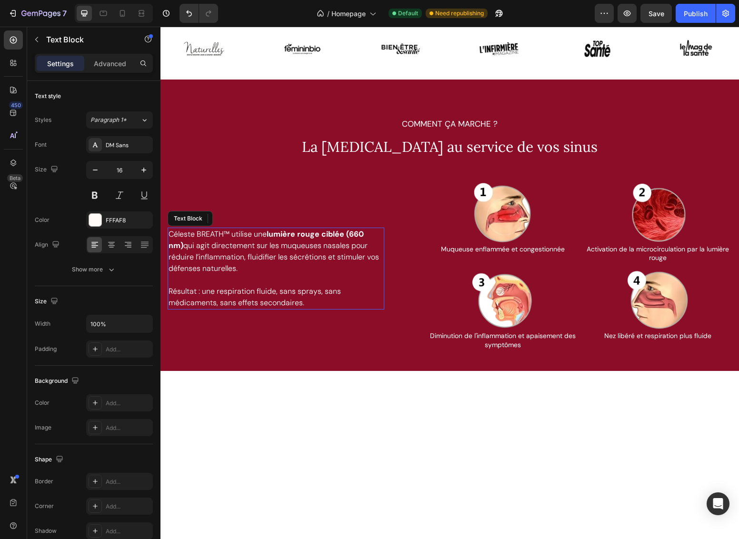
click at [360, 274] on p "Céleste BREATH™ utilise une lumière rouge ciblée (660 nm) qui agit directement …" at bounding box center [276, 251] width 215 height 46
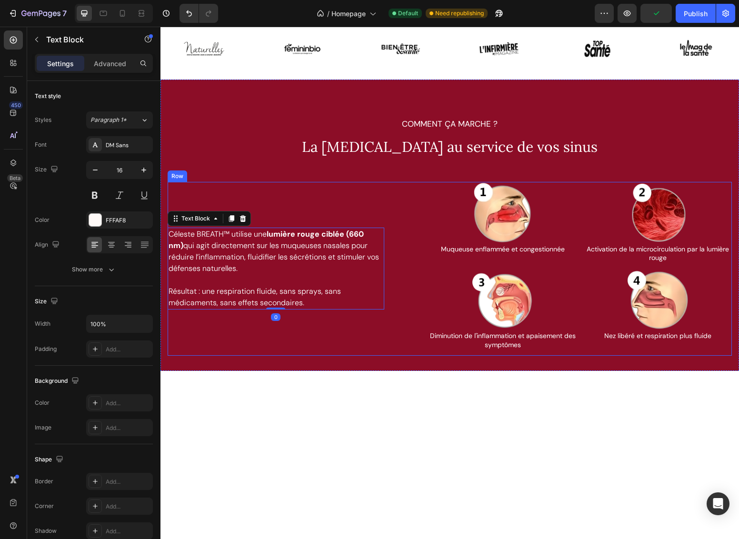
click at [349, 356] on div "Céleste BREATH™ utilise une lumière rouge ciblée (660 nm) qui agit directement …" at bounding box center [276, 269] width 217 height 174
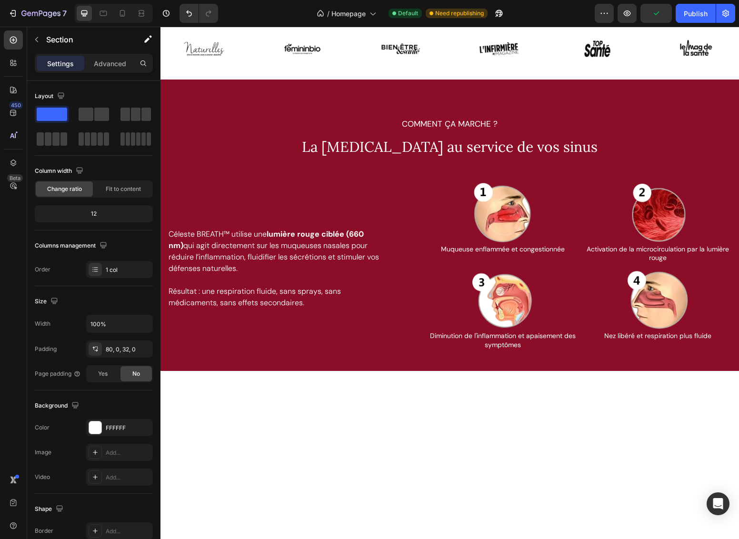
click at [349, 490] on div at bounding box center [449, 490] width 578 height 238
click at [190, 19] on button "Undo/Redo" at bounding box center [188, 13] width 19 height 19
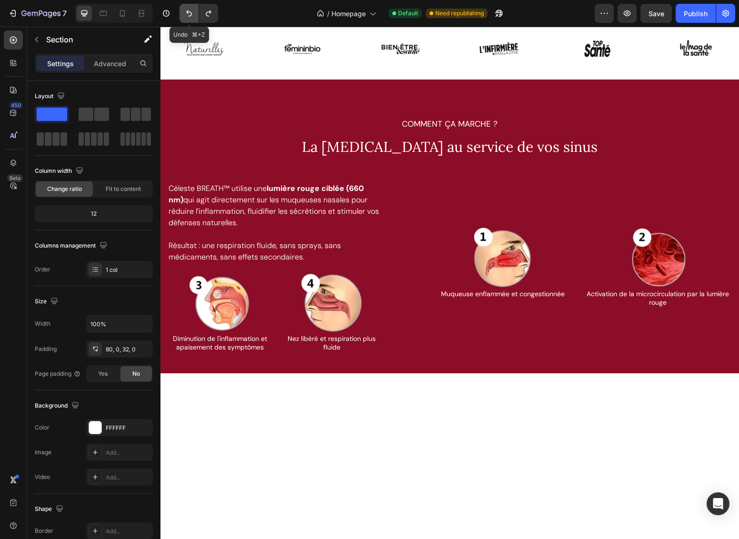
click at [189, 16] on icon "Undo/Redo" at bounding box center [189, 13] width 6 height 6
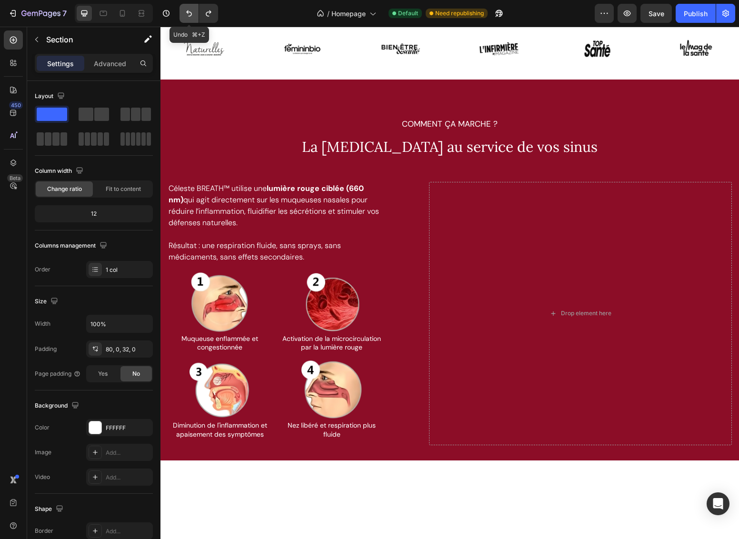
click at [191, 12] on icon "Undo/Redo" at bounding box center [189, 13] width 6 height 6
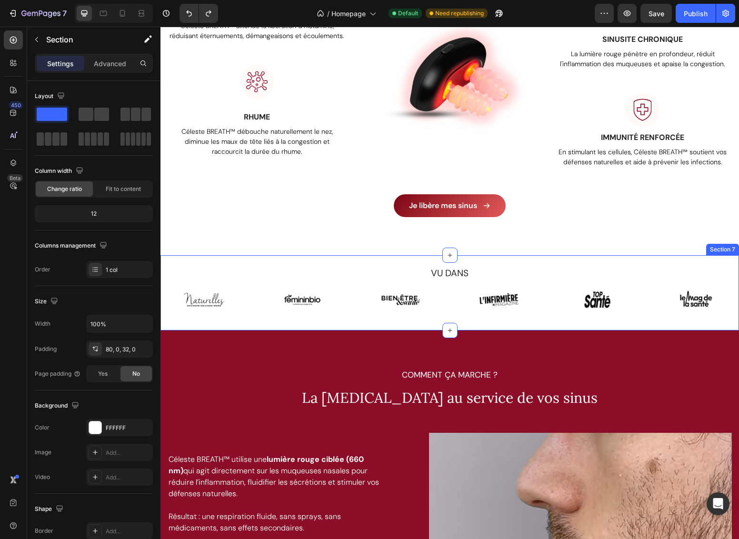
scroll to position [837, 0]
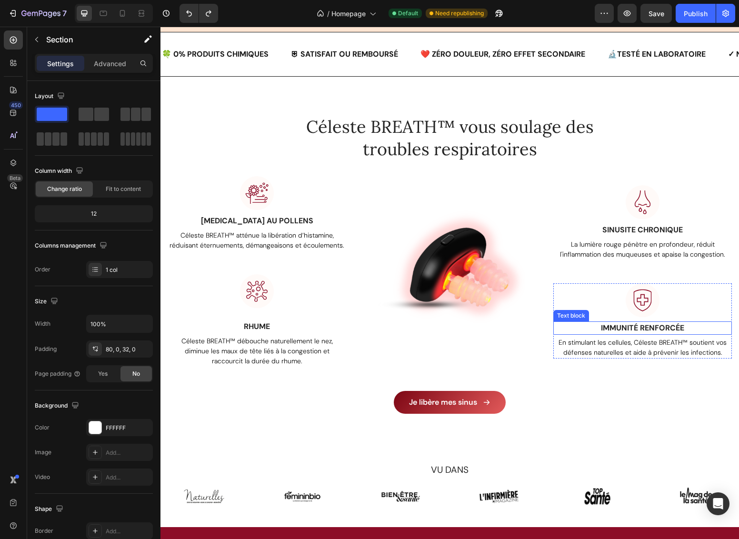
click at [623, 327] on p "Immunité renforcée" at bounding box center [642, 327] width 177 height 11
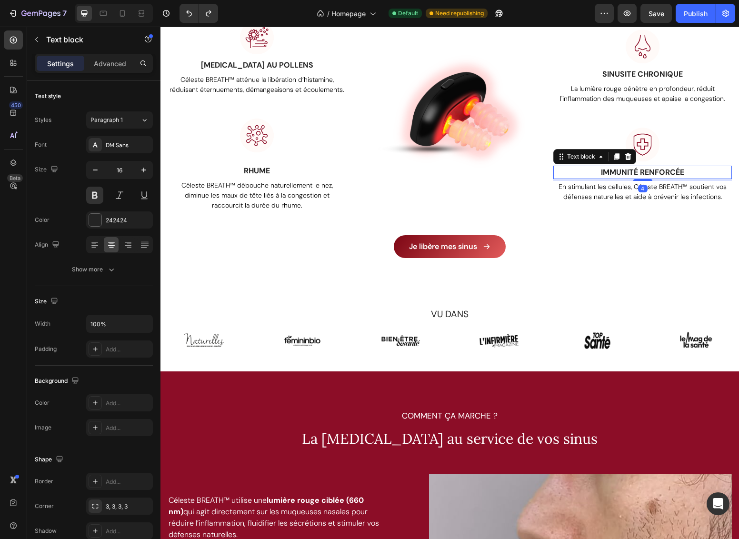
click at [620, 178] on p "Immunité renforcée" at bounding box center [642, 172] width 177 height 11
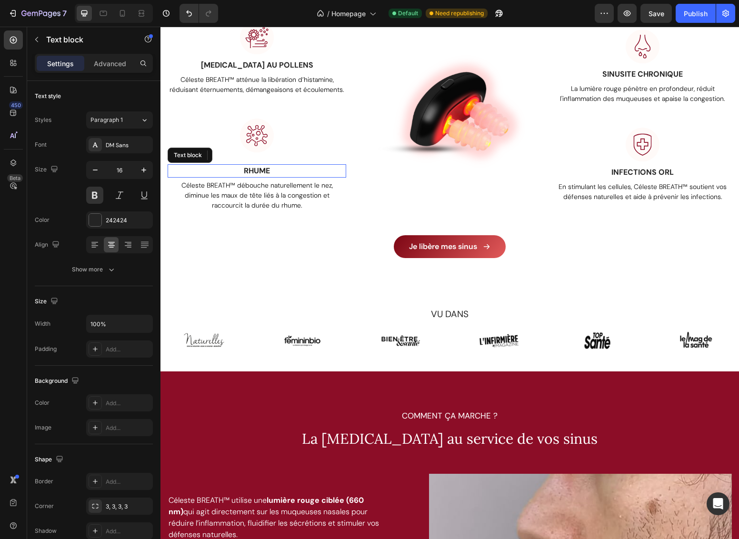
click at [261, 177] on p "Rhume" at bounding box center [257, 170] width 177 height 11
click at [271, 177] on p "Rhume" at bounding box center [257, 170] width 177 height 11
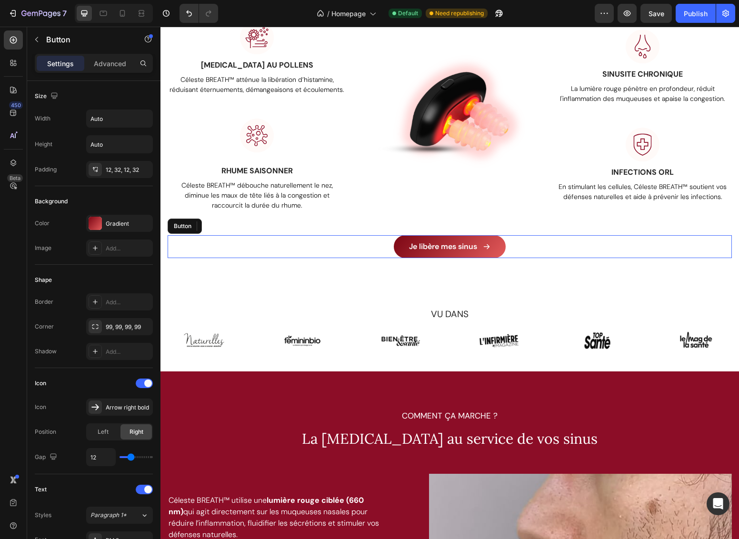
click at [314, 258] on div "Je libère mes sinus Button" at bounding box center [450, 246] width 564 height 23
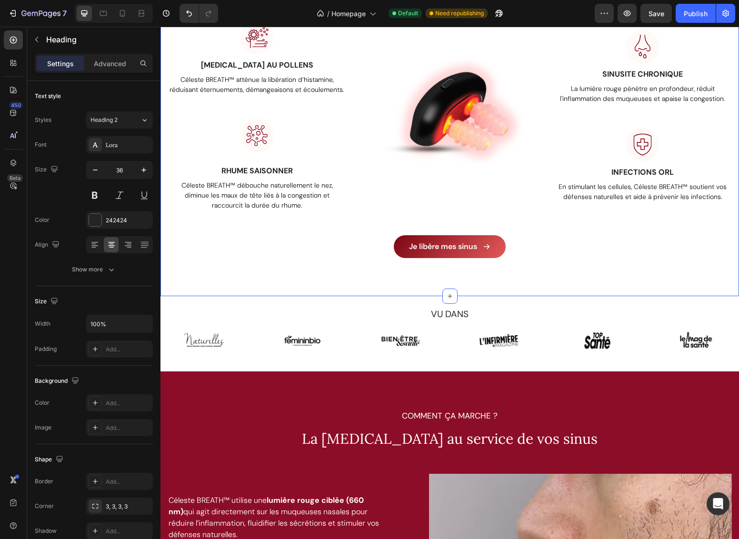
click at [676, 135] on div "Céleste BREATH™ soulage vos troubles respiratoires Heading 0 Row Image ALLERGIE…" at bounding box center [450, 108] width 564 height 299
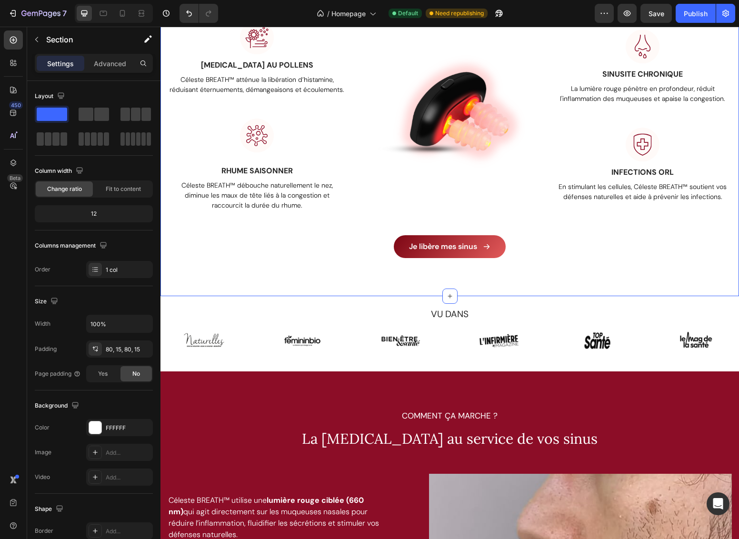
click at [568, 297] on div "⁠⁠⁠⁠⁠⁠⁠ Céleste BREATH™ soulage vos troubles respiratoires Heading 0 Row Image …" at bounding box center [449, 109] width 578 height 376
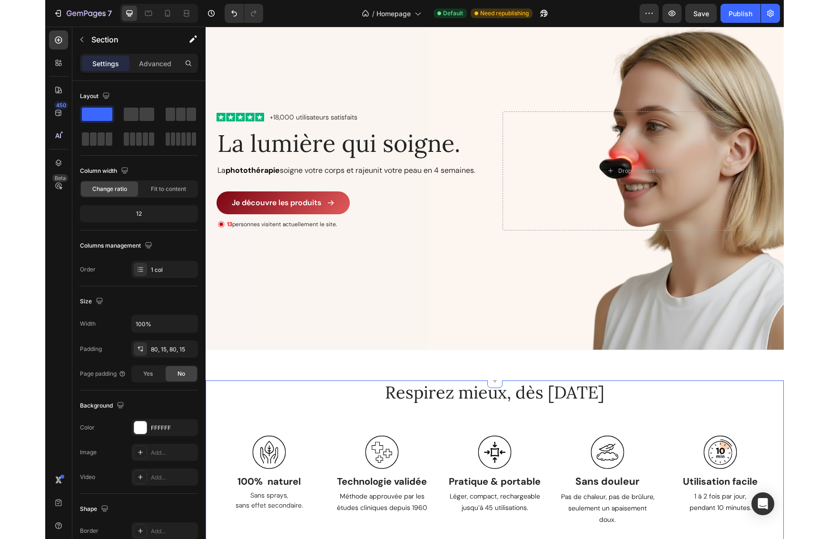
scroll to position [0, 0]
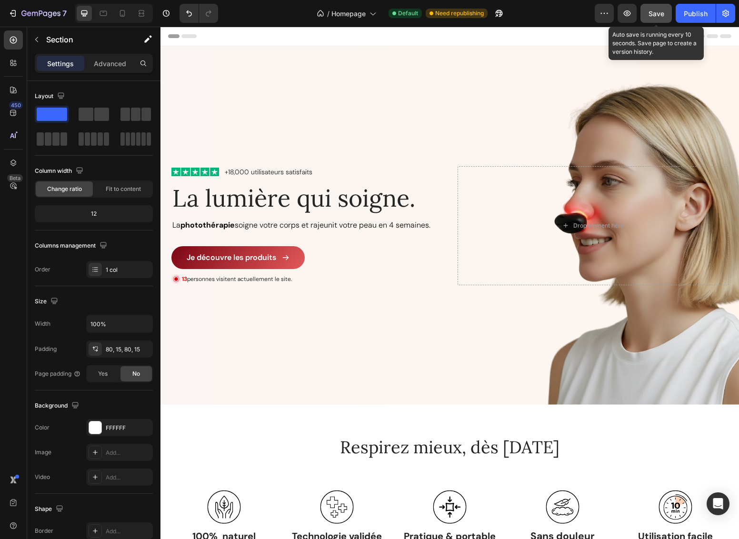
click at [658, 16] on span "Save" at bounding box center [656, 14] width 16 height 8
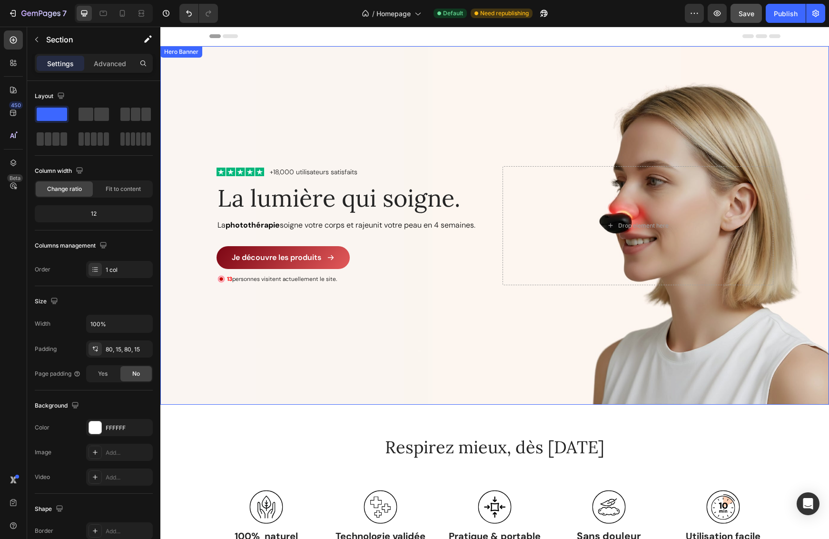
scroll to position [205, 0]
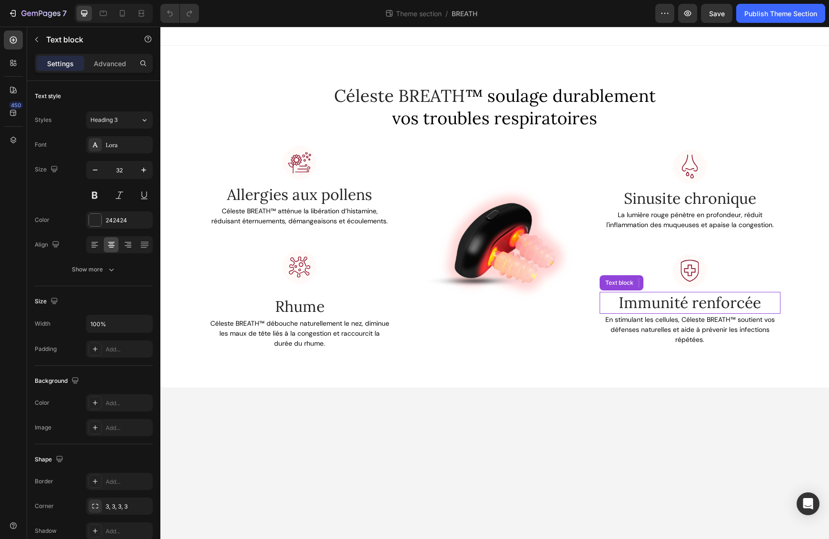
click at [658, 299] on p "Immunité renforcée" at bounding box center [690, 303] width 179 height 20
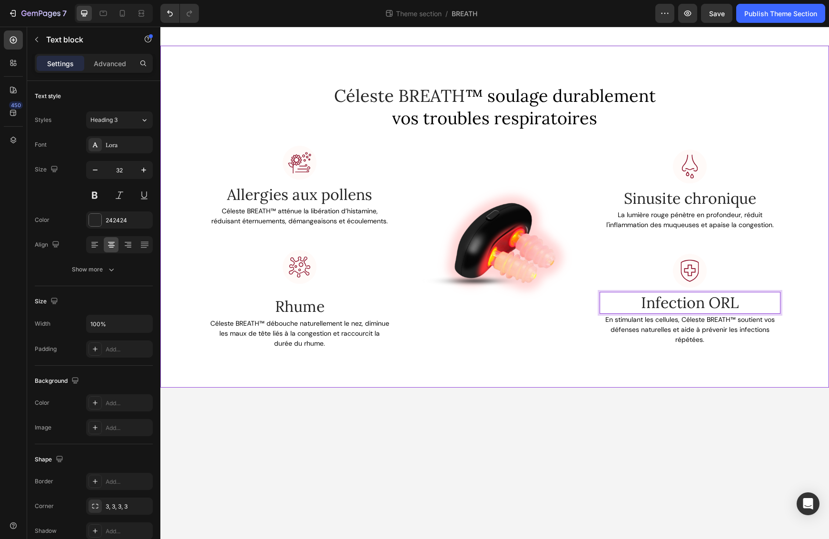
click at [589, 361] on div "Céleste BREATH ™ soulage durablement vos troubles respiratoires Heading Row Ima…" at bounding box center [494, 217] width 669 height 342
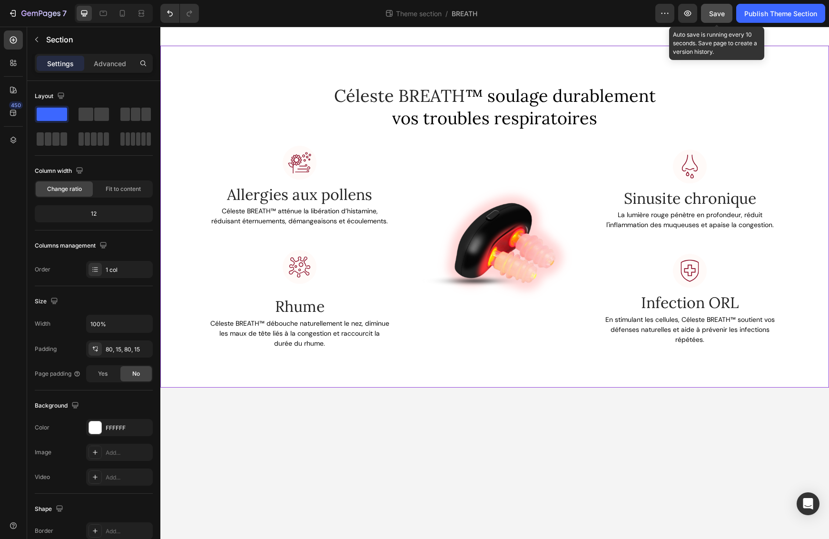
click at [724, 12] on span "Save" at bounding box center [717, 14] width 16 height 8
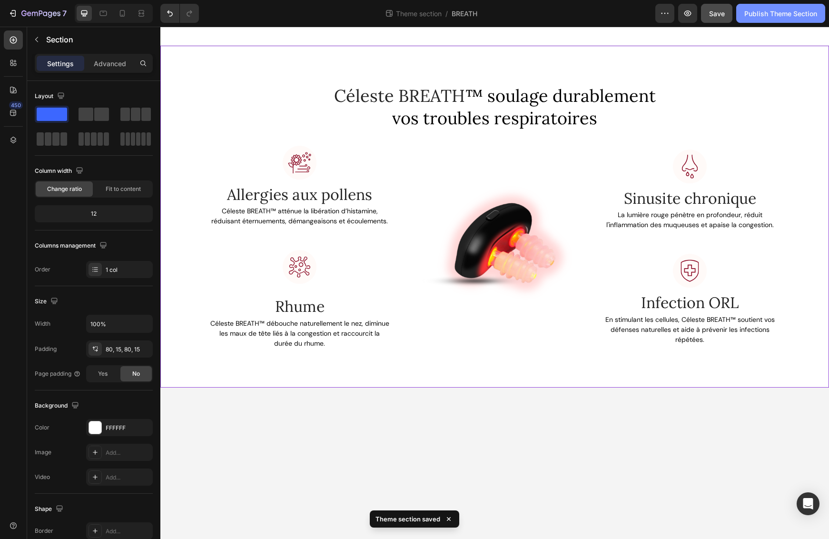
click at [781, 12] on div "Publish Theme Section" at bounding box center [781, 14] width 73 height 10
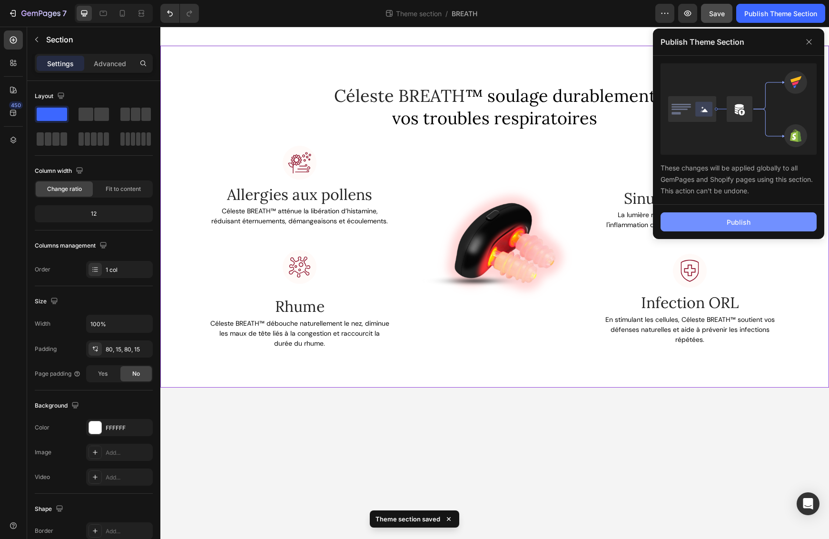
click at [753, 222] on button "Publish" at bounding box center [739, 221] width 156 height 19
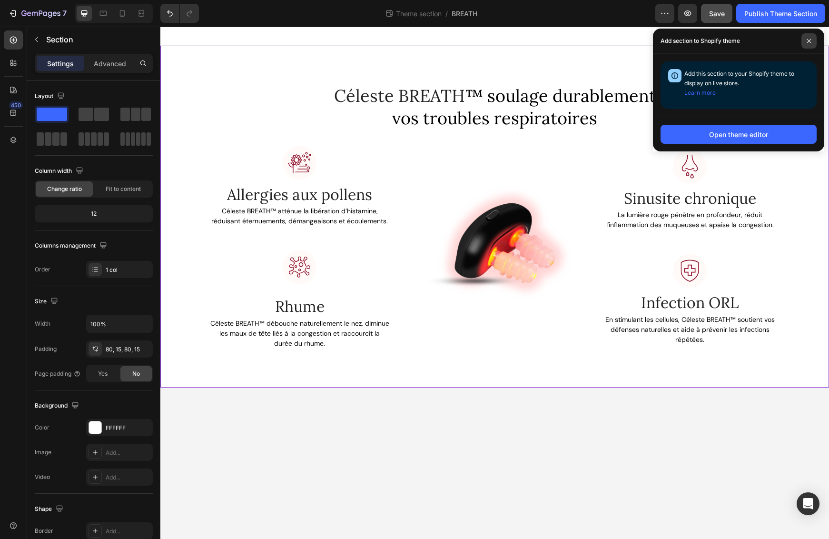
click at [813, 39] on span at bounding box center [809, 40] width 15 height 15
